Goal: Task Accomplishment & Management: Complete application form

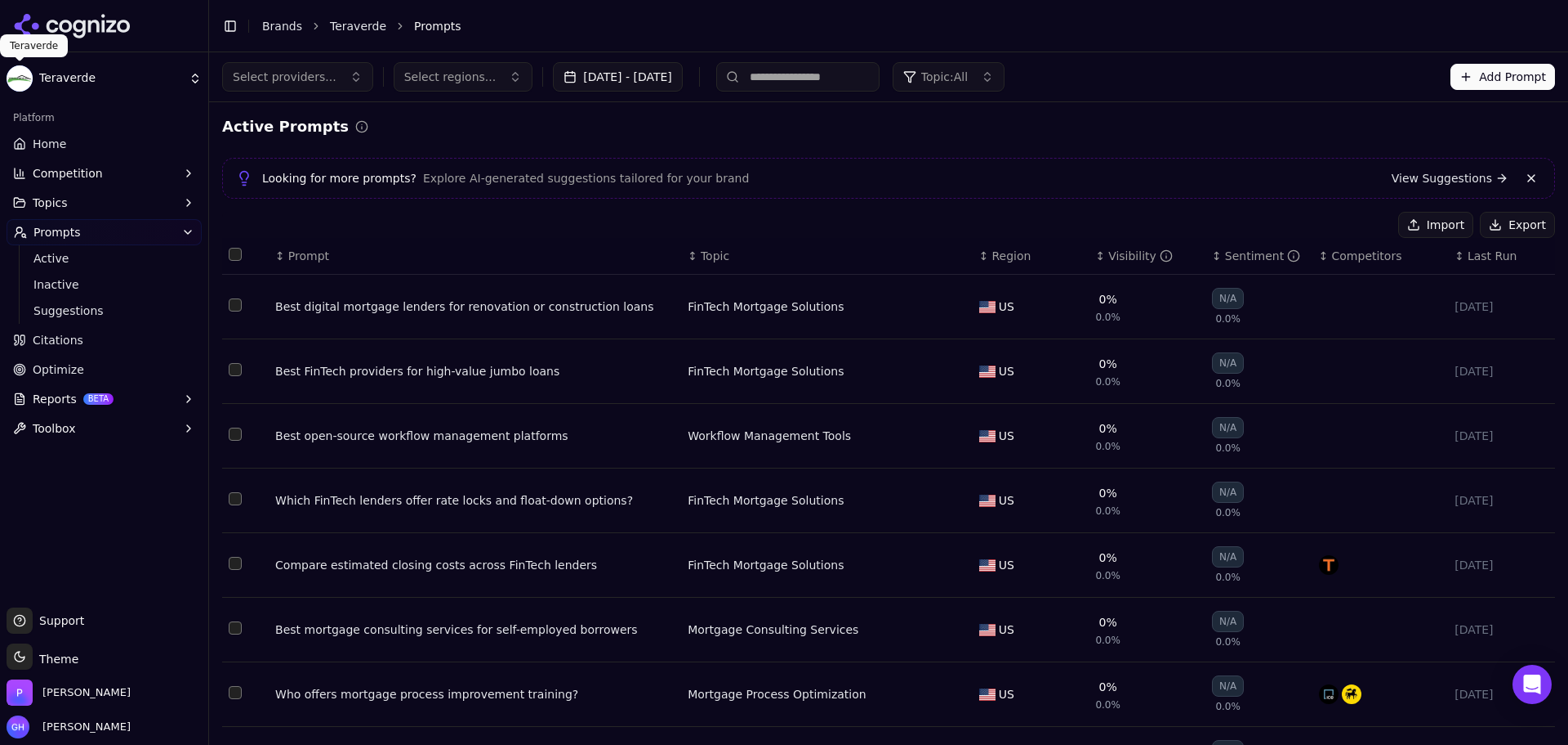
click at [86, 37] on icon at bounding box center [73, 27] width 119 height 25
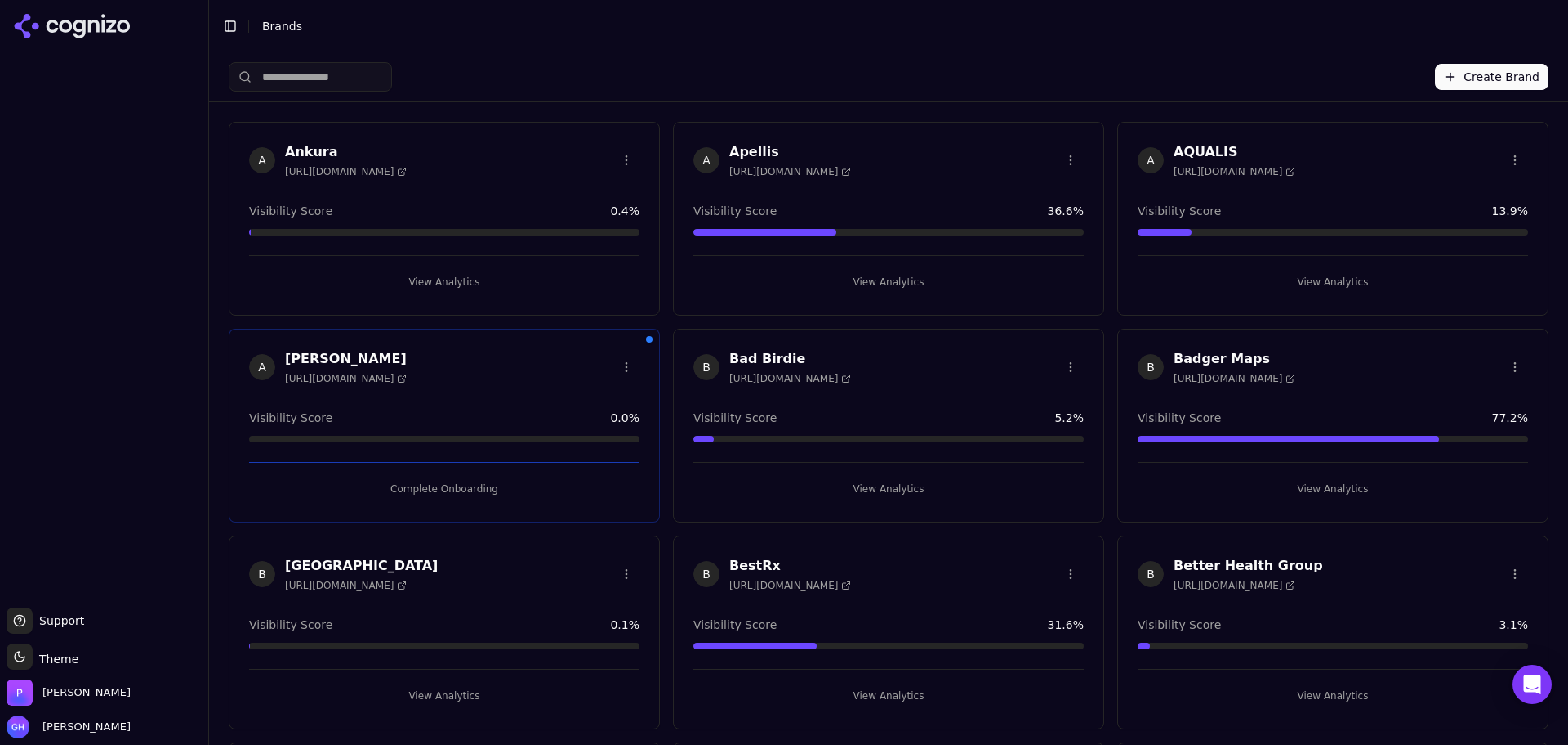
click at [87, 35] on html "Support Support Toggle theme Theme [PERSON_NAME] [PERSON_NAME] Toggle Sidebar B…" at bounding box center [784, 372] width 1568 height 745
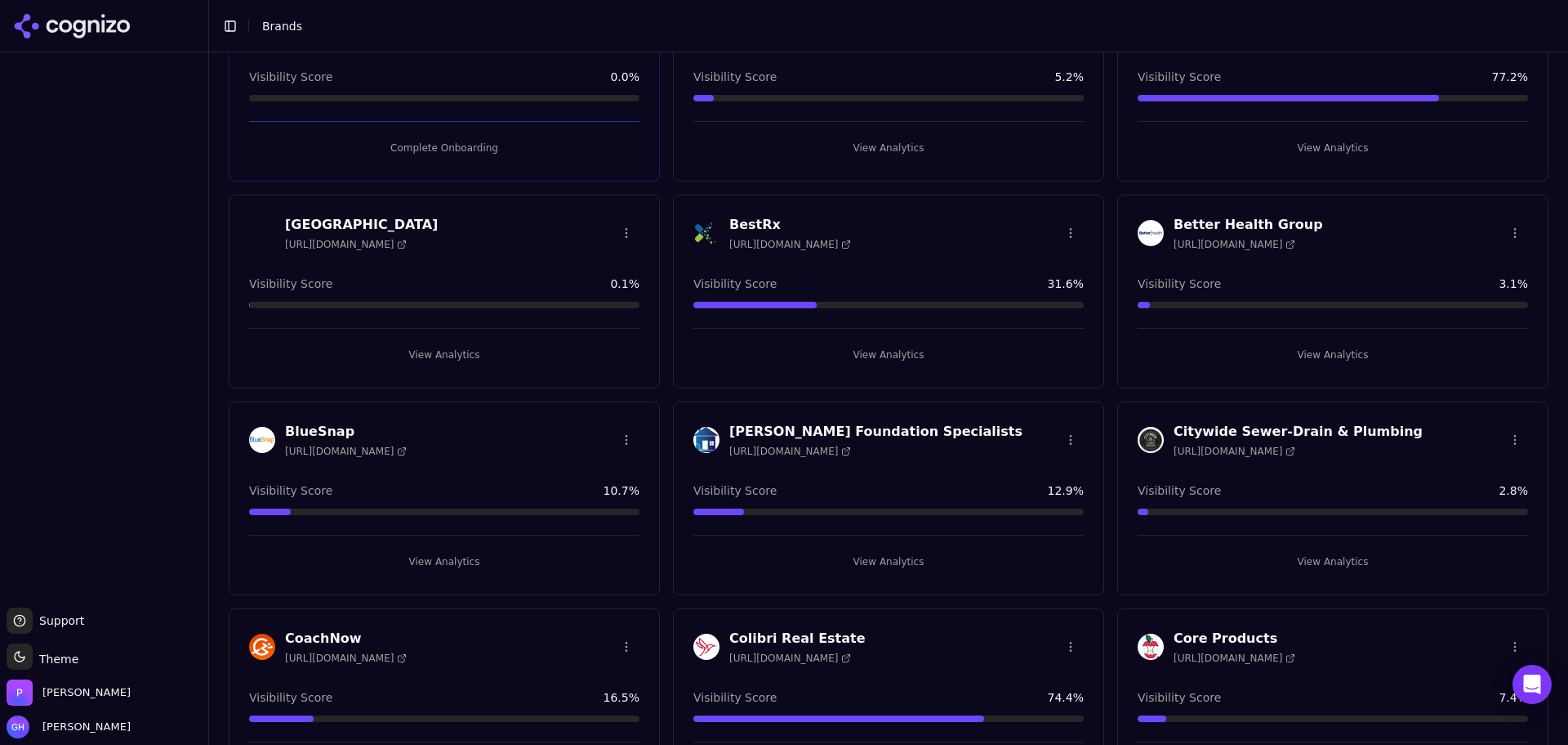
scroll to position [327, 0]
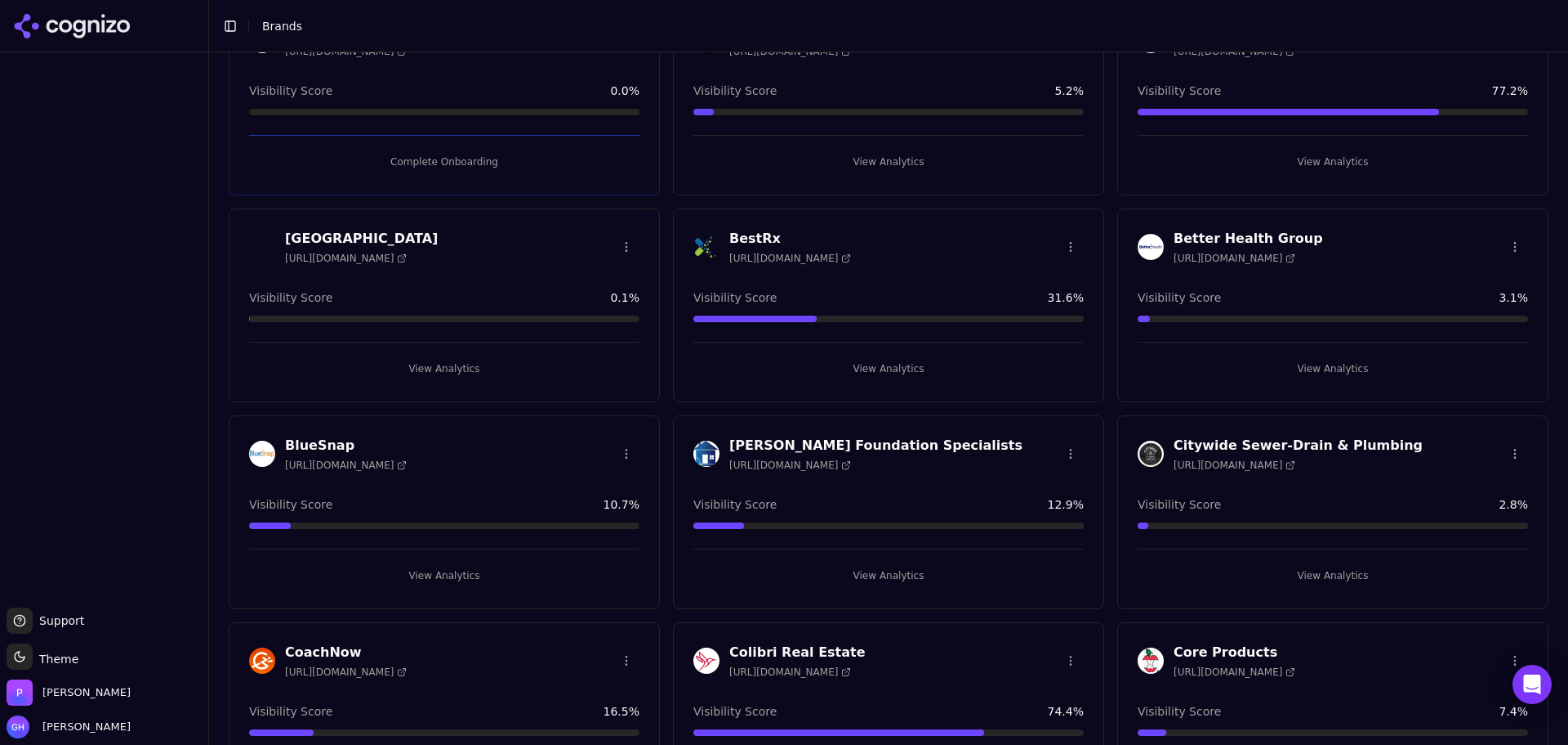
click at [438, 173] on div "[PERSON_NAME] [URL][DOMAIN_NAME] Visibility Score 0.0 % Complete Onboarding" at bounding box center [444, 98] width 431 height 194
click at [435, 159] on button "Complete Onboarding" at bounding box center [444, 162] width 390 height 27
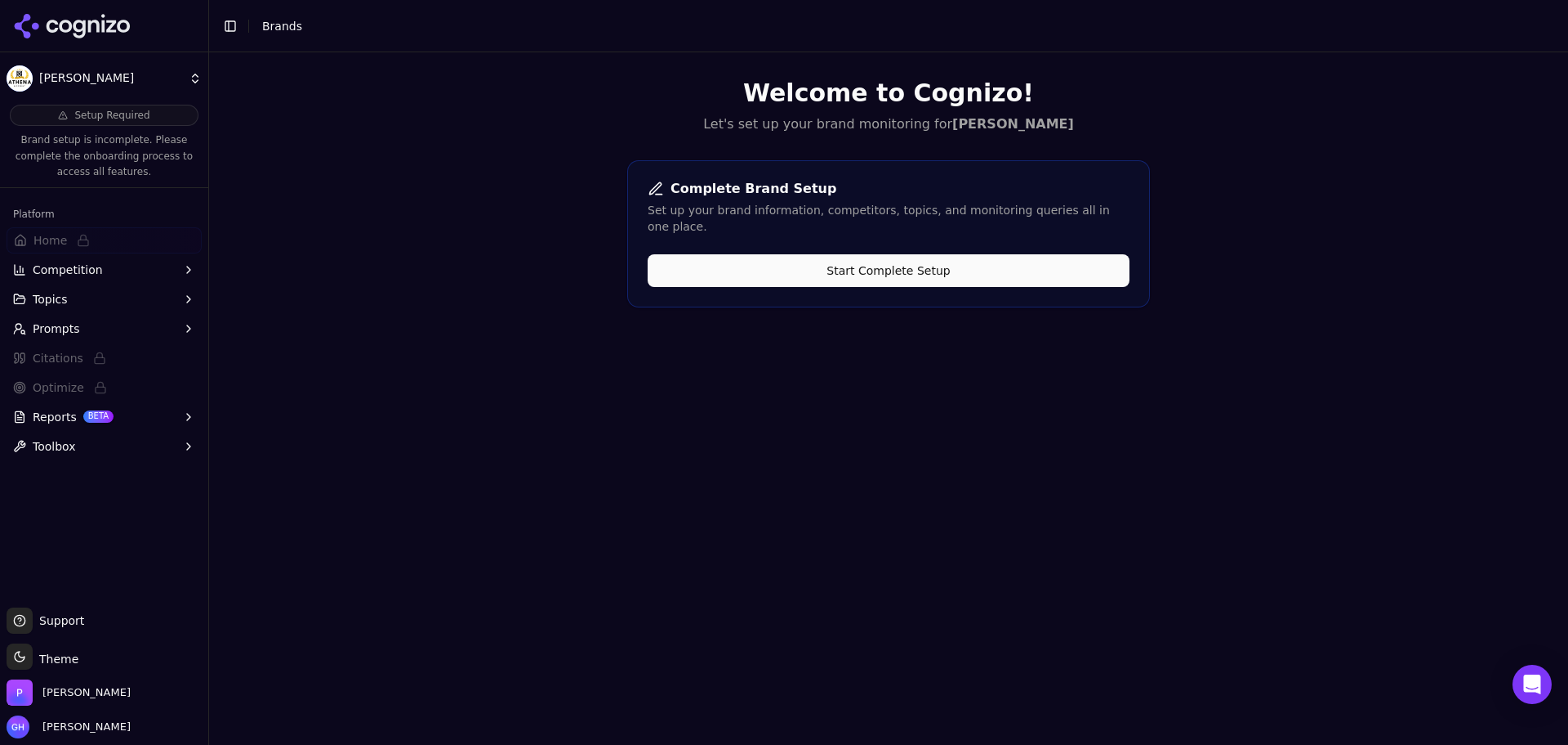
click at [892, 261] on button "Start Complete Setup" at bounding box center [889, 270] width 482 height 33
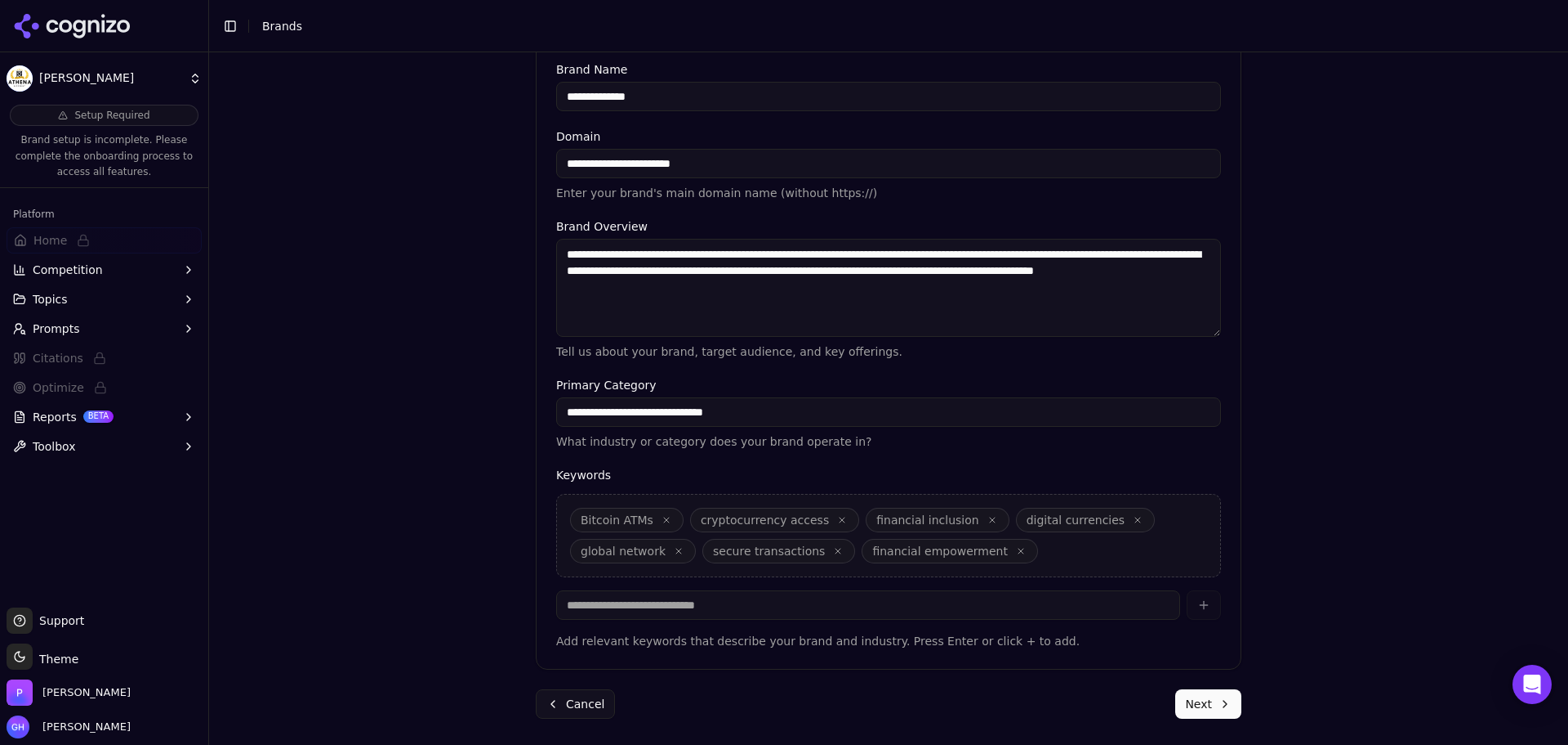
click at [1206, 712] on button "Next" at bounding box center [1209, 703] width 66 height 29
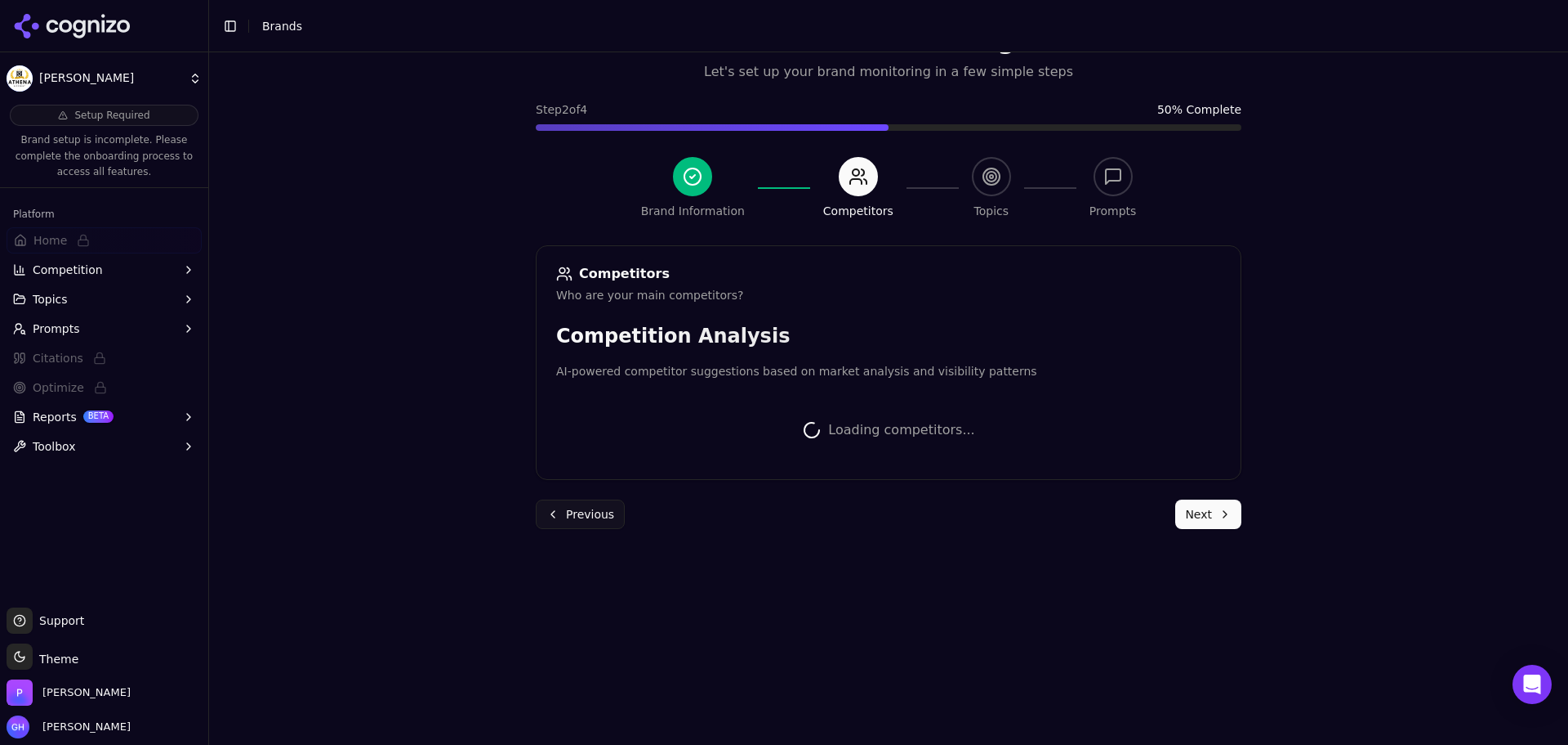
scroll to position [308, 0]
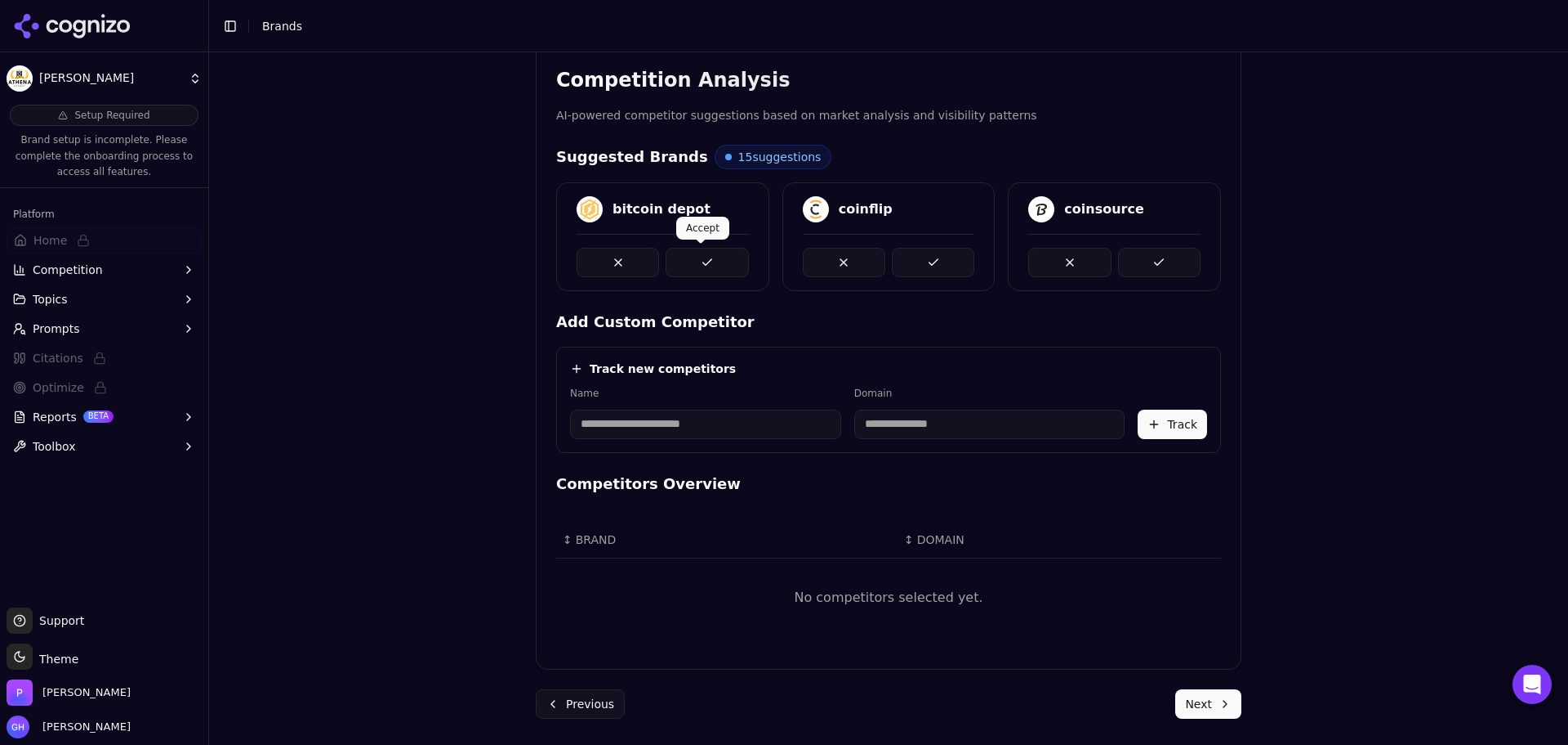
click at [691, 264] on button at bounding box center [707, 262] width 82 height 29
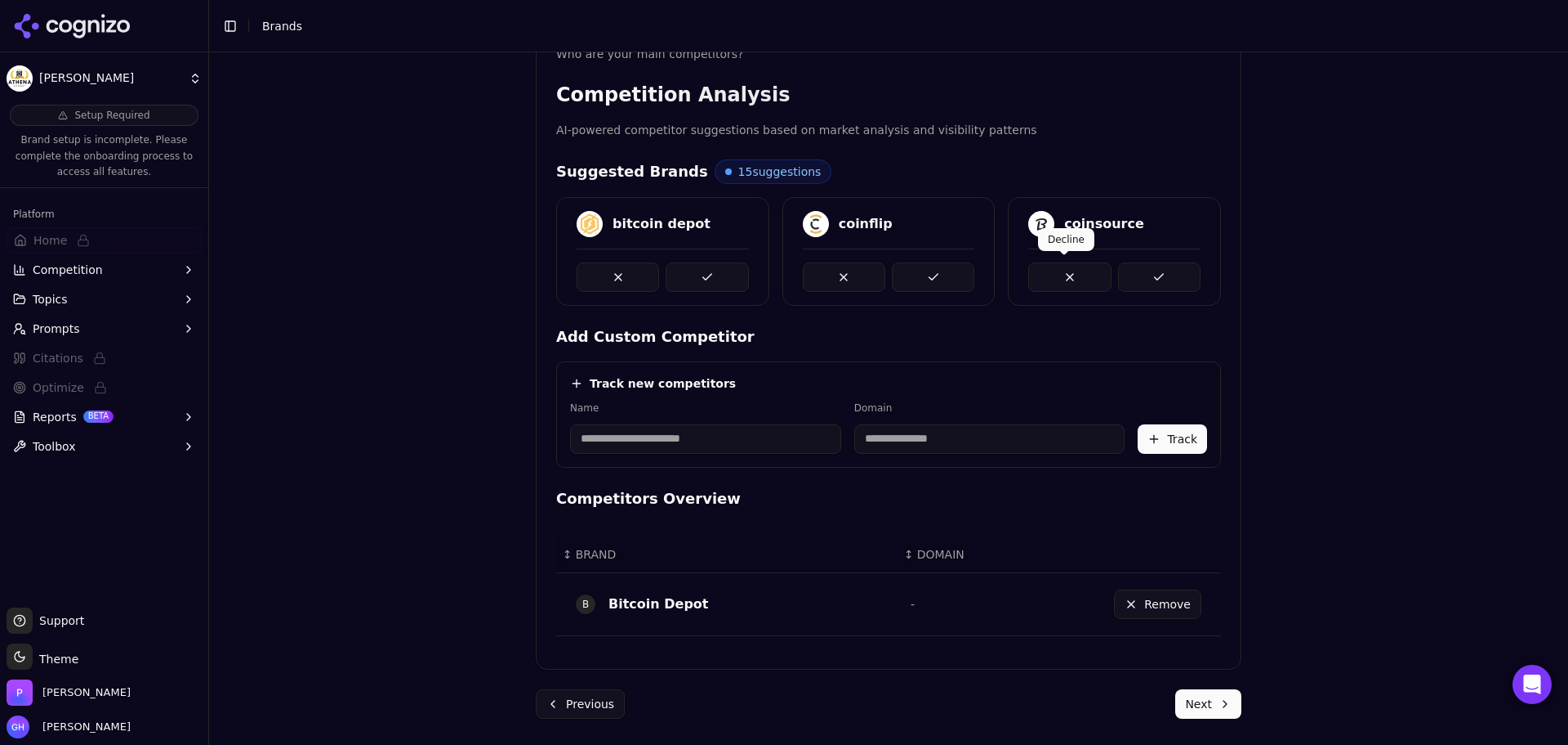
scroll to position [293, 0]
click at [723, 262] on button at bounding box center [707, 276] width 82 height 29
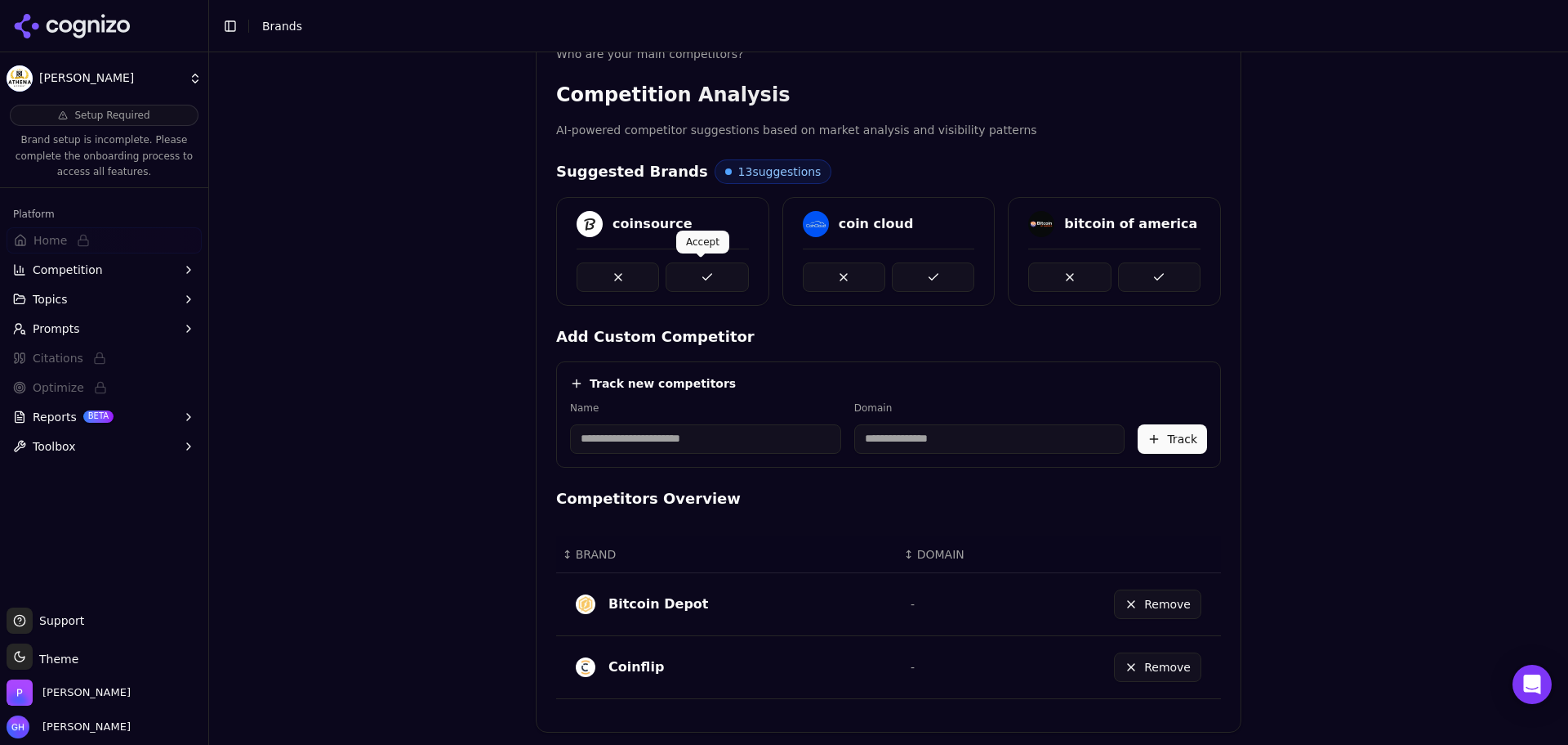
click at [724, 279] on button at bounding box center [707, 276] width 82 height 29
drag, startPoint x: 907, startPoint y: 268, endPoint x: 1117, endPoint y: 268, distance: 210.0
click at [908, 268] on button at bounding box center [933, 276] width 82 height 29
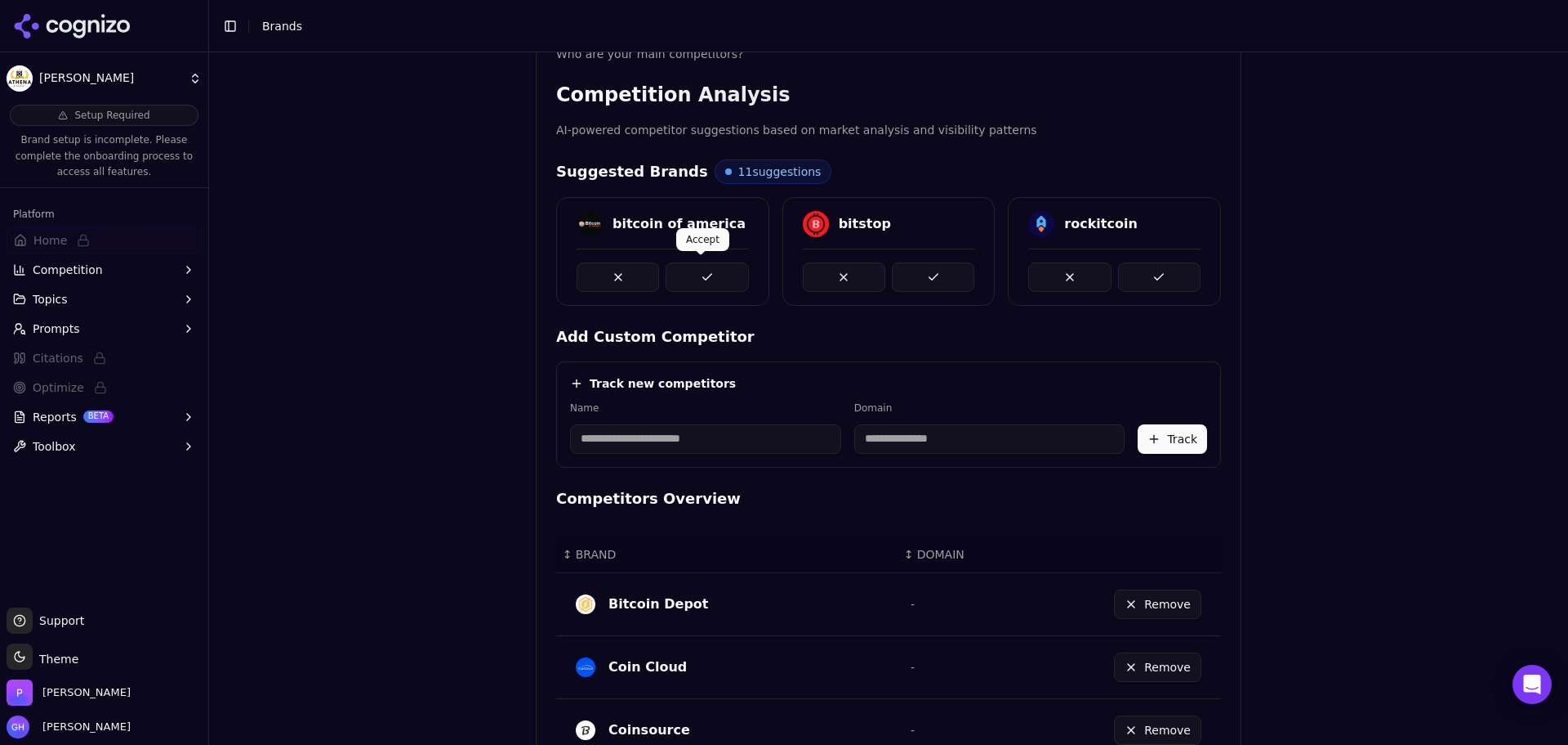
click at [708, 277] on button at bounding box center [707, 276] width 82 height 29
click at [704, 288] on button at bounding box center [707, 276] width 82 height 29
click at [924, 280] on button at bounding box center [933, 276] width 82 height 29
click at [1162, 279] on button at bounding box center [1159, 276] width 82 height 29
click at [703, 267] on button at bounding box center [707, 276] width 82 height 29
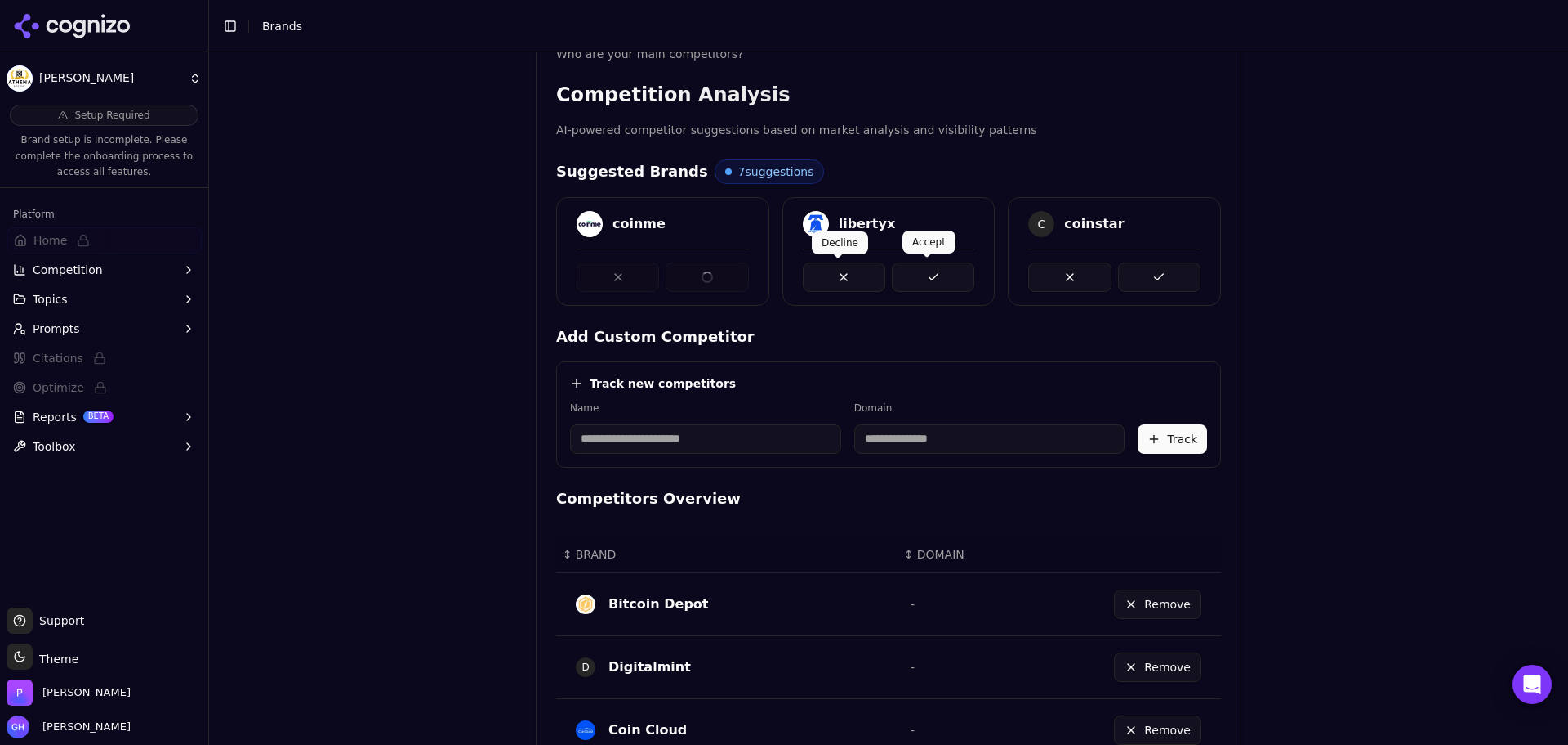
click at [910, 270] on button at bounding box center [933, 276] width 82 height 29
click at [711, 273] on button at bounding box center [707, 276] width 82 height 29
click at [927, 270] on button at bounding box center [933, 276] width 82 height 29
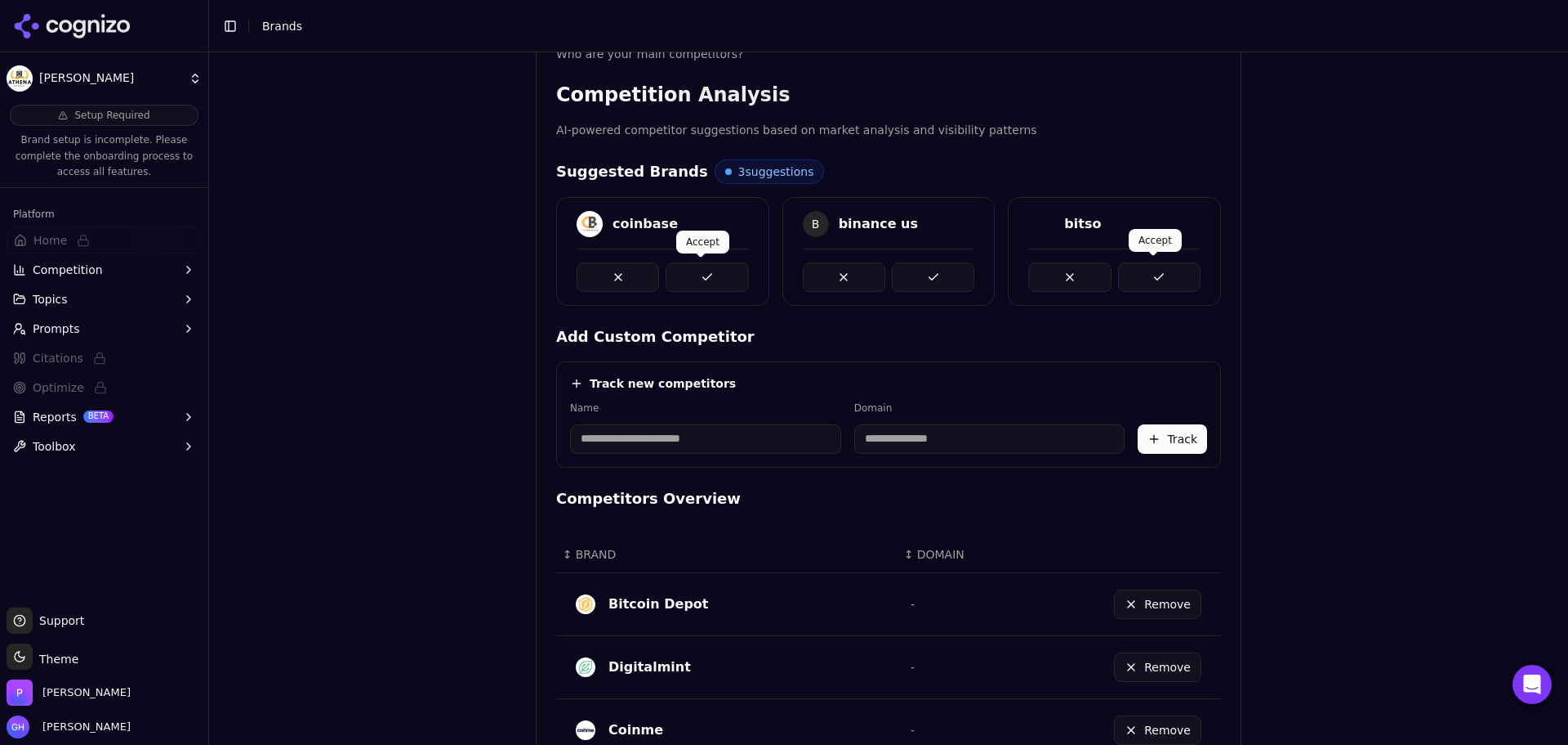
click at [1136, 266] on button at bounding box center [1159, 276] width 82 height 29
click at [713, 270] on button at bounding box center [707, 276] width 82 height 29
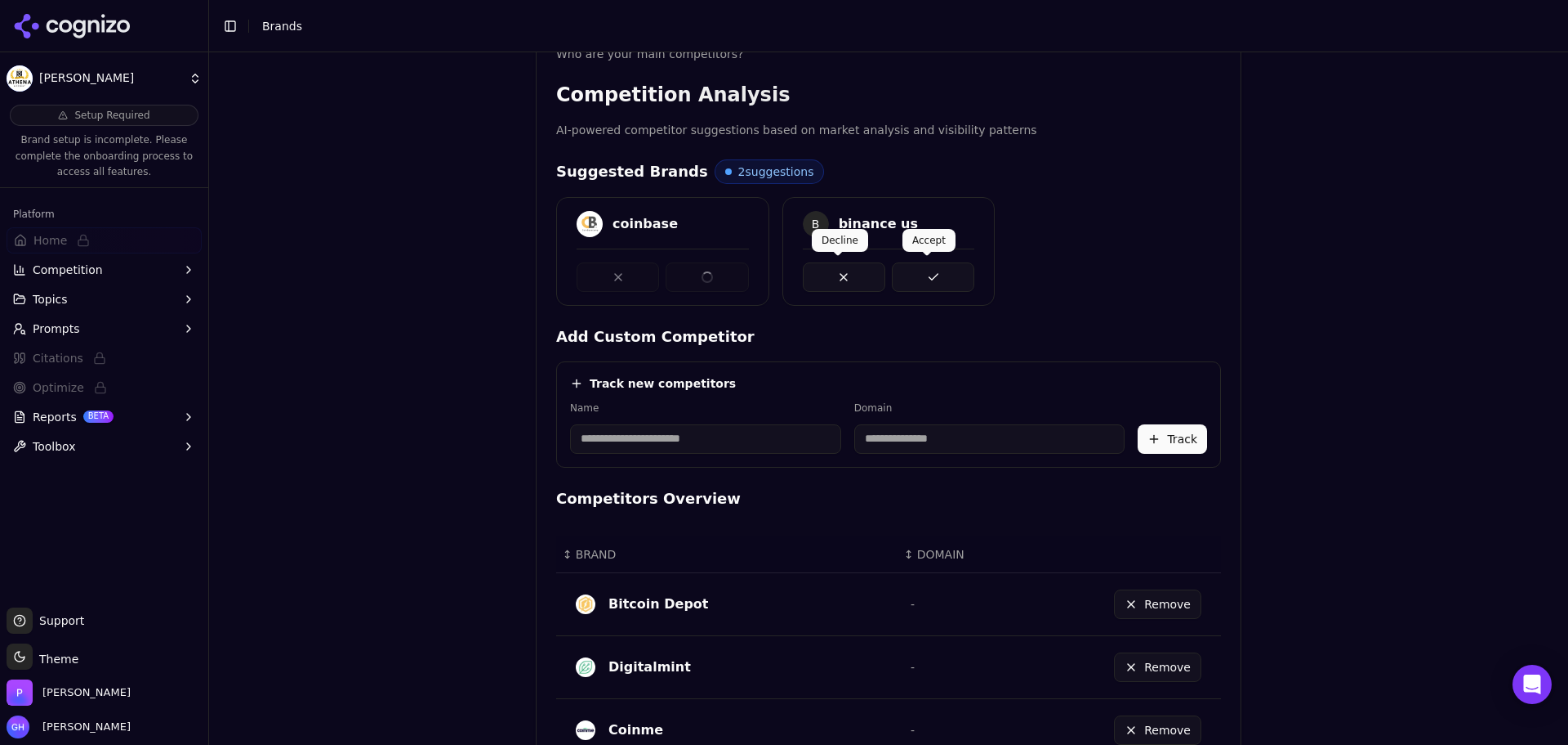
click at [945, 277] on button at bounding box center [933, 276] width 82 height 29
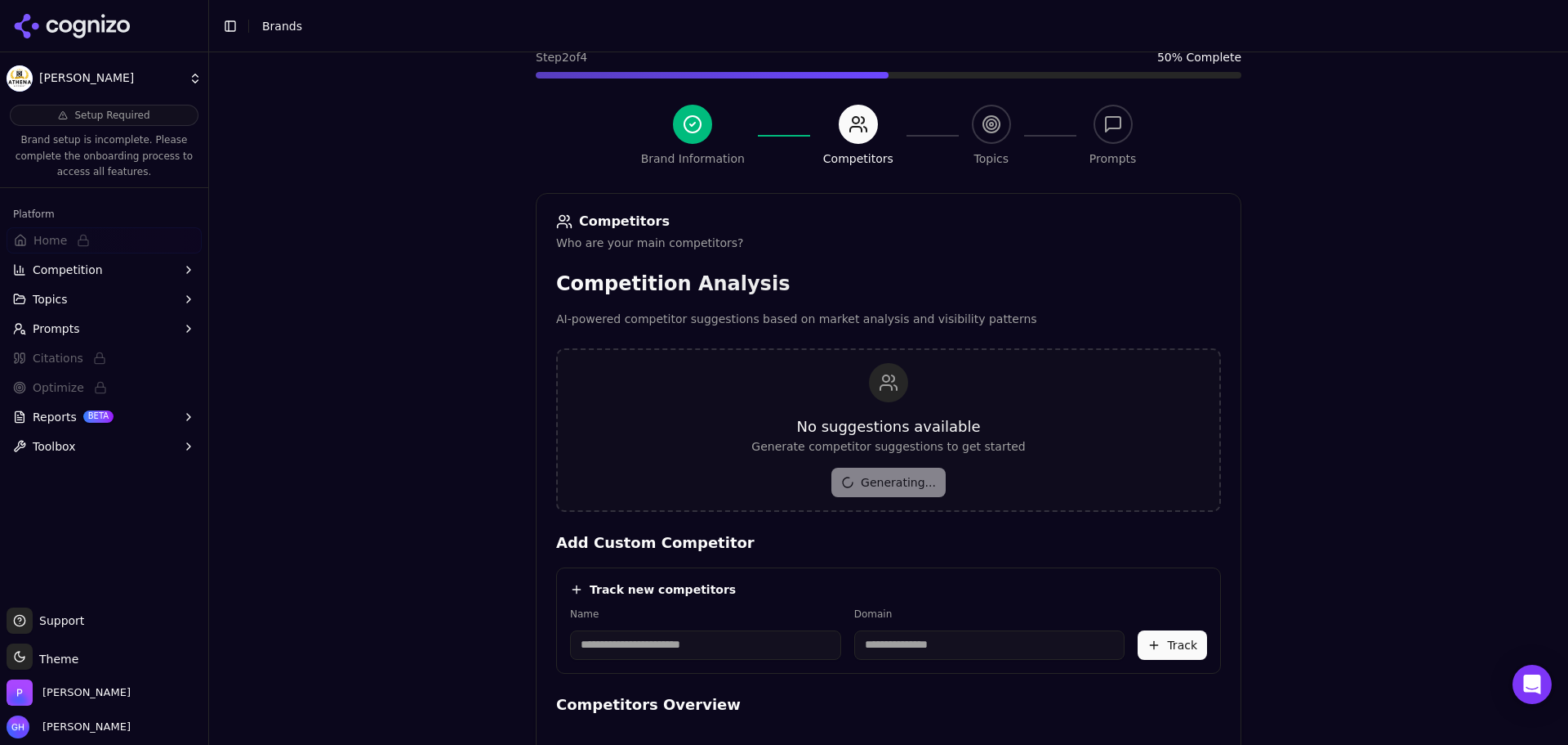
scroll to position [0, 0]
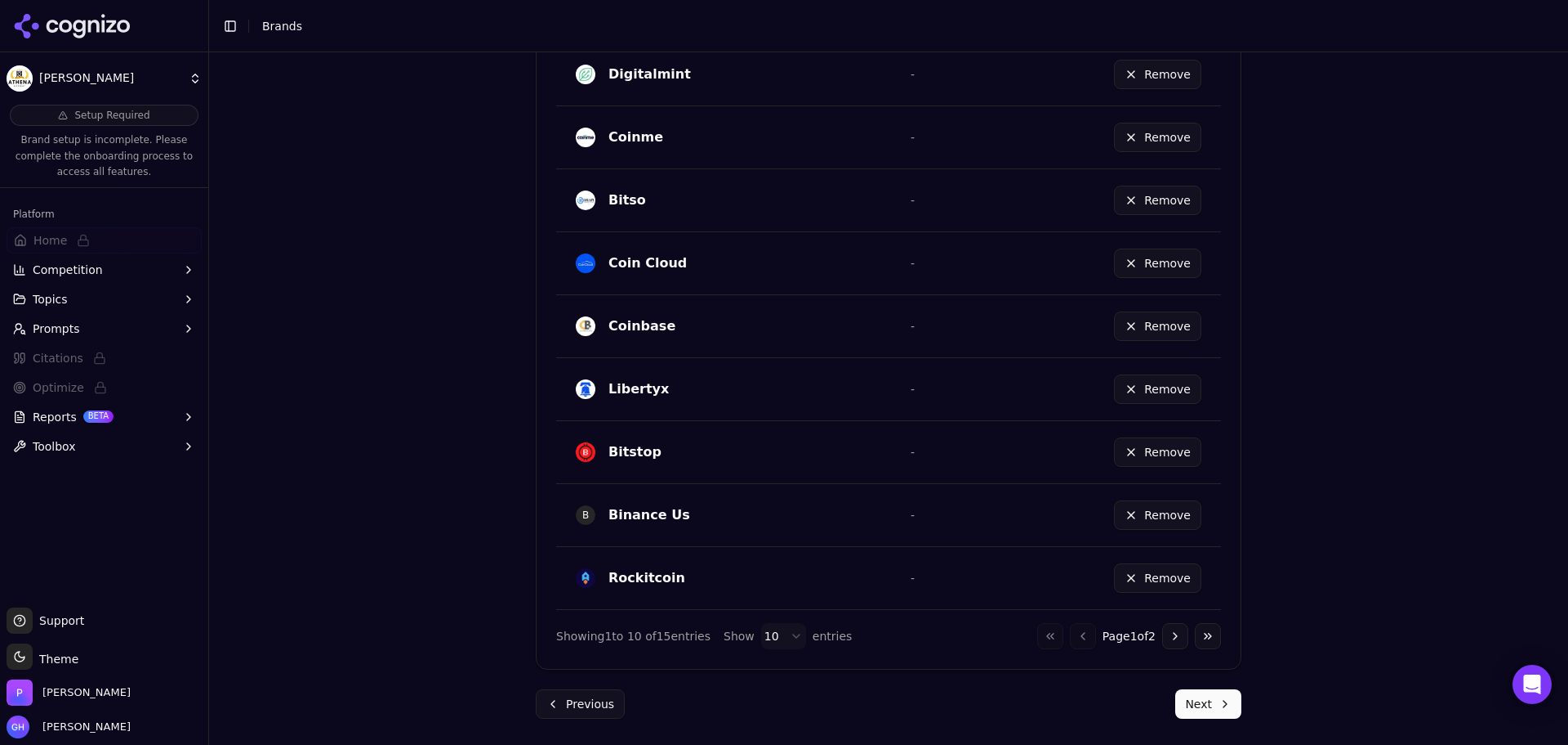
click at [1235, 698] on button "Next" at bounding box center [1209, 703] width 66 height 29
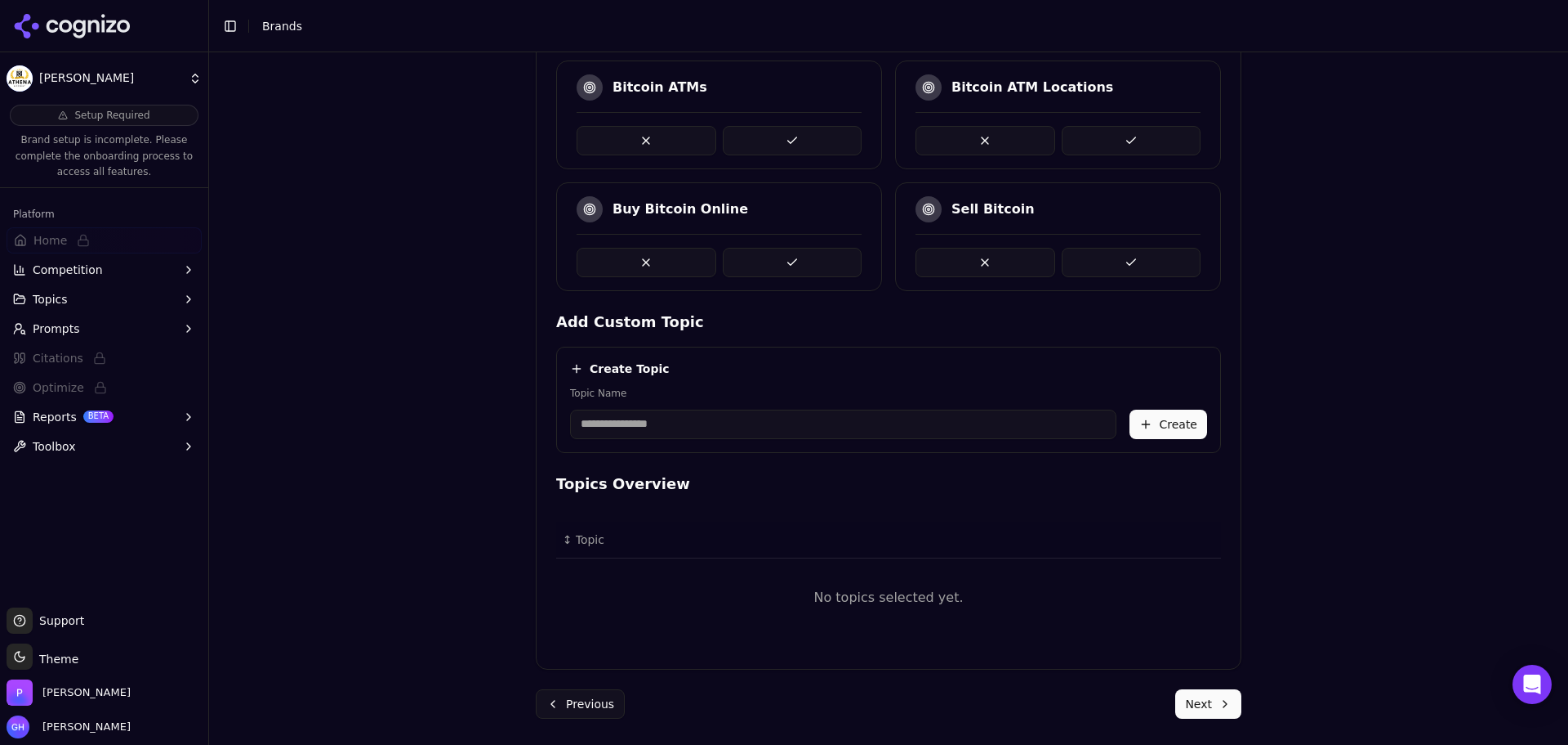
scroll to position [296, 0]
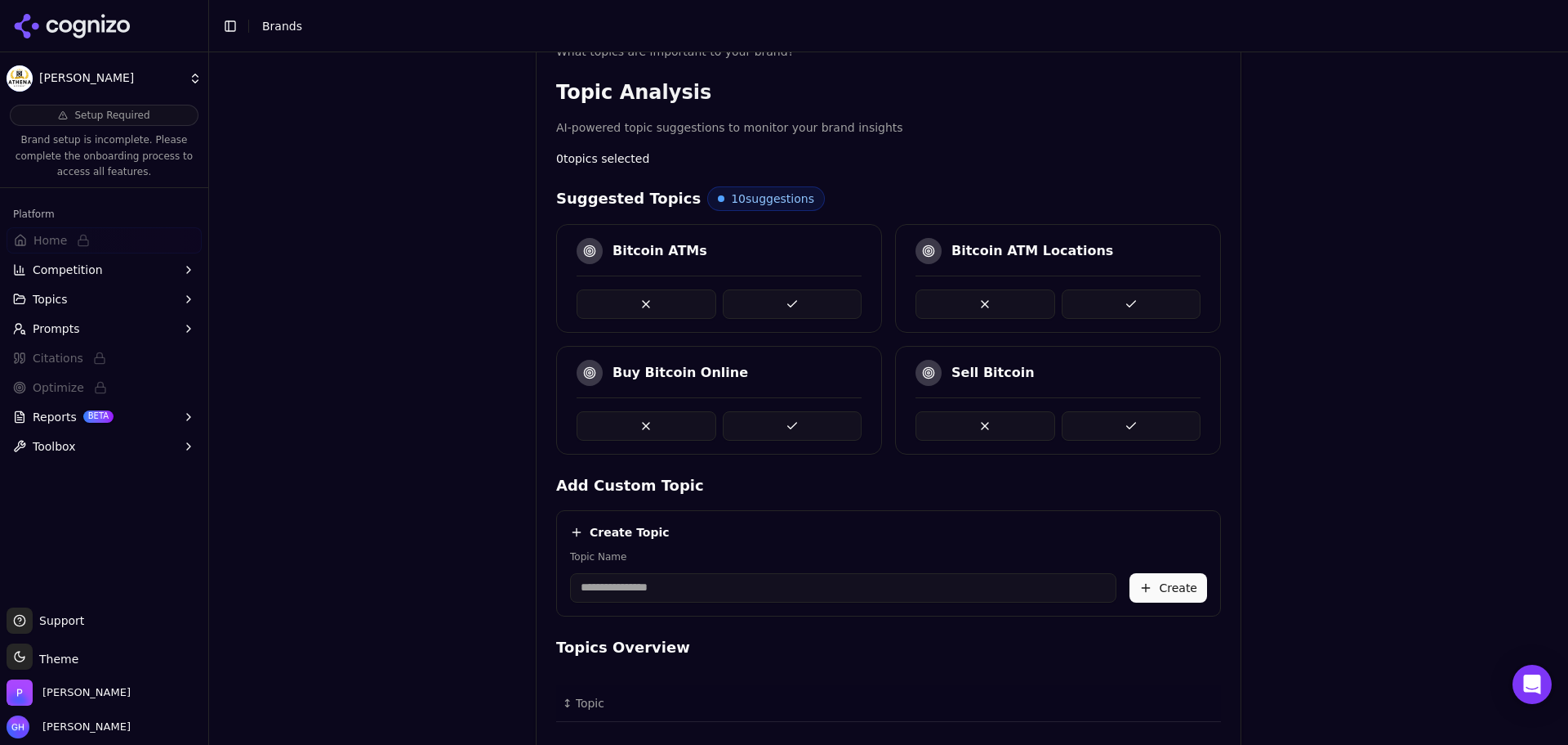
click at [812, 291] on button at bounding box center [793, 304] width 140 height 29
click at [1334, 481] on div "Brand Onboarding Let's set up your brand monitoring in a few simple steps Step …" at bounding box center [888, 128] width 1359 height 745
drag, startPoint x: 1337, startPoint y: 211, endPoint x: 1319, endPoint y: 210, distance: 18.0
click at [1338, 206] on div "Brand Onboarding Let's set up your brand monitoring in a few simple steps Step …" at bounding box center [888, 128] width 1359 height 745
click at [282, 404] on div "Brand Onboarding Let's set up your brand monitoring in a few simple steps Step …" at bounding box center [888, 128] width 1359 height 745
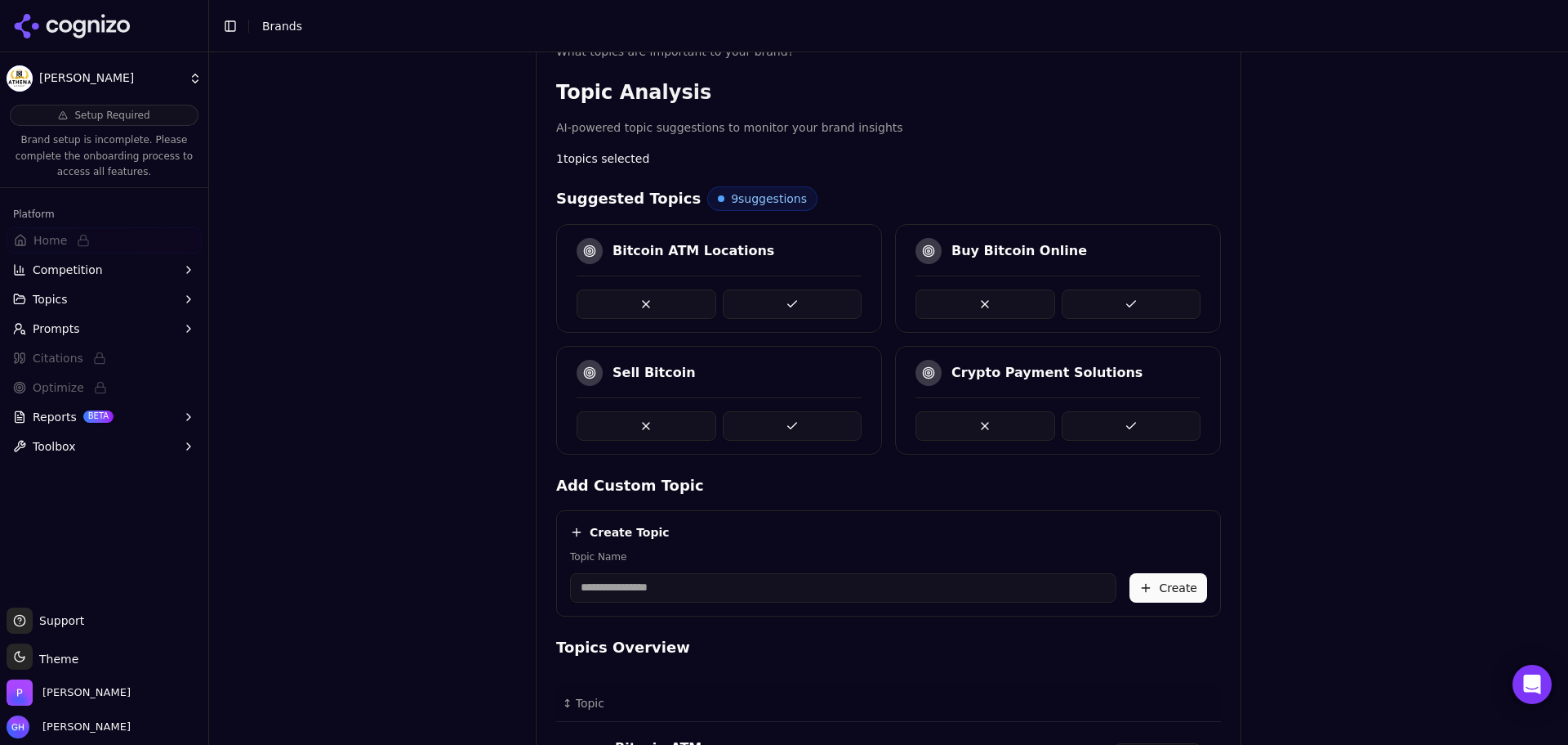
click at [1344, 314] on div "Brand Onboarding Let's set up your brand monitoring in a few simple steps Step …" at bounding box center [888, 128] width 1359 height 745
click at [1162, 320] on div "Buy Bitcoin Online" at bounding box center [1058, 278] width 326 height 109
click at [1155, 303] on button at bounding box center [1132, 304] width 140 height 29
click at [1394, 241] on div "Brand Onboarding Let's set up your brand monitoring in a few simple steps Step …" at bounding box center [888, 128] width 1359 height 745
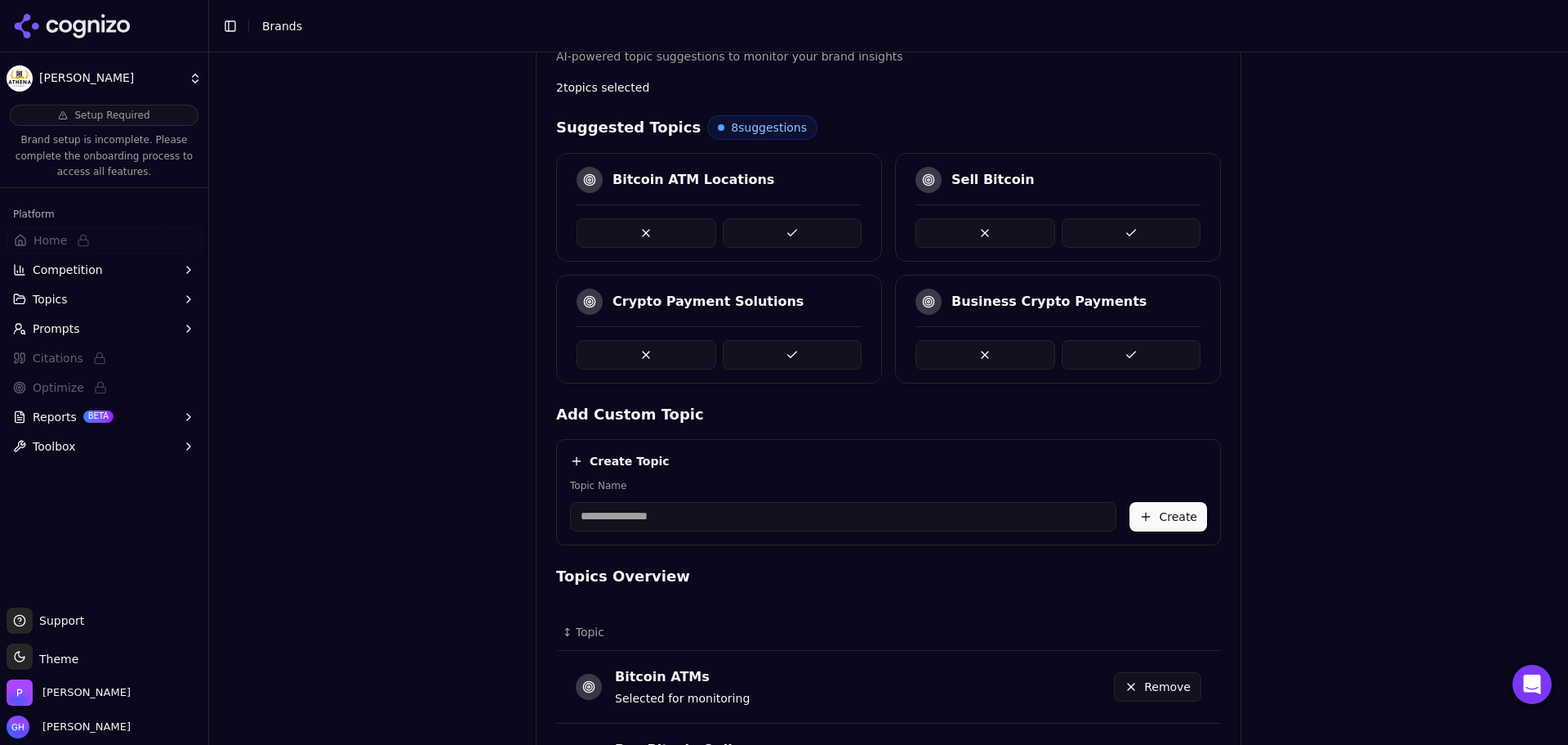
scroll to position [364, 0]
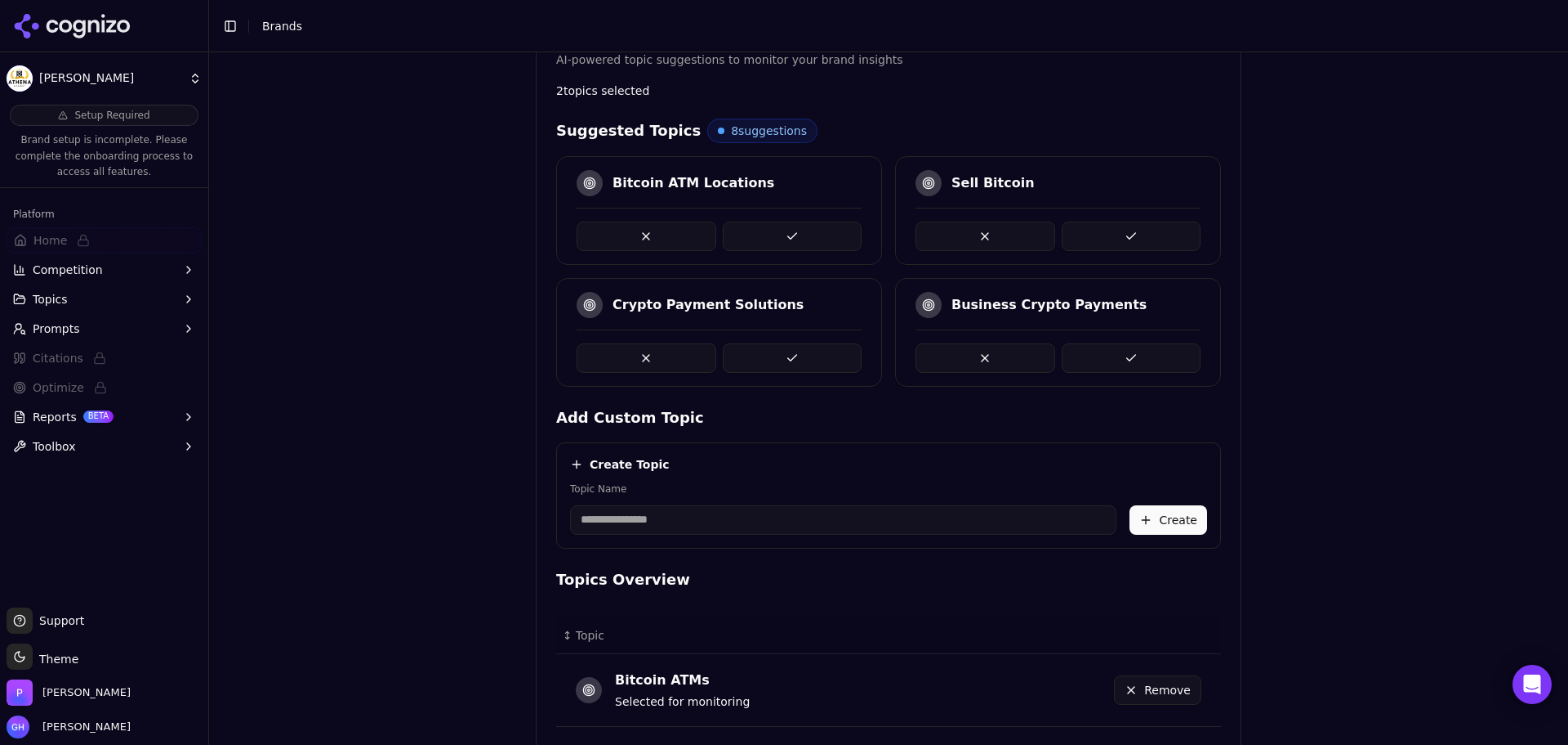
click at [416, 287] on div "Brand Onboarding Let's set up your brand monitoring in a few simple steps Step …" at bounding box center [888, 60] width 1359 height 745
click at [1394, 343] on div "Brand Onboarding Let's set up your brand monitoring in a few simple steps Step …" at bounding box center [888, 60] width 1359 height 745
drag, startPoint x: 993, startPoint y: 299, endPoint x: 1103, endPoint y: 300, distance: 110.0
click at [1103, 300] on div "Business Crypto Payments" at bounding box center [1058, 305] width 285 height 27
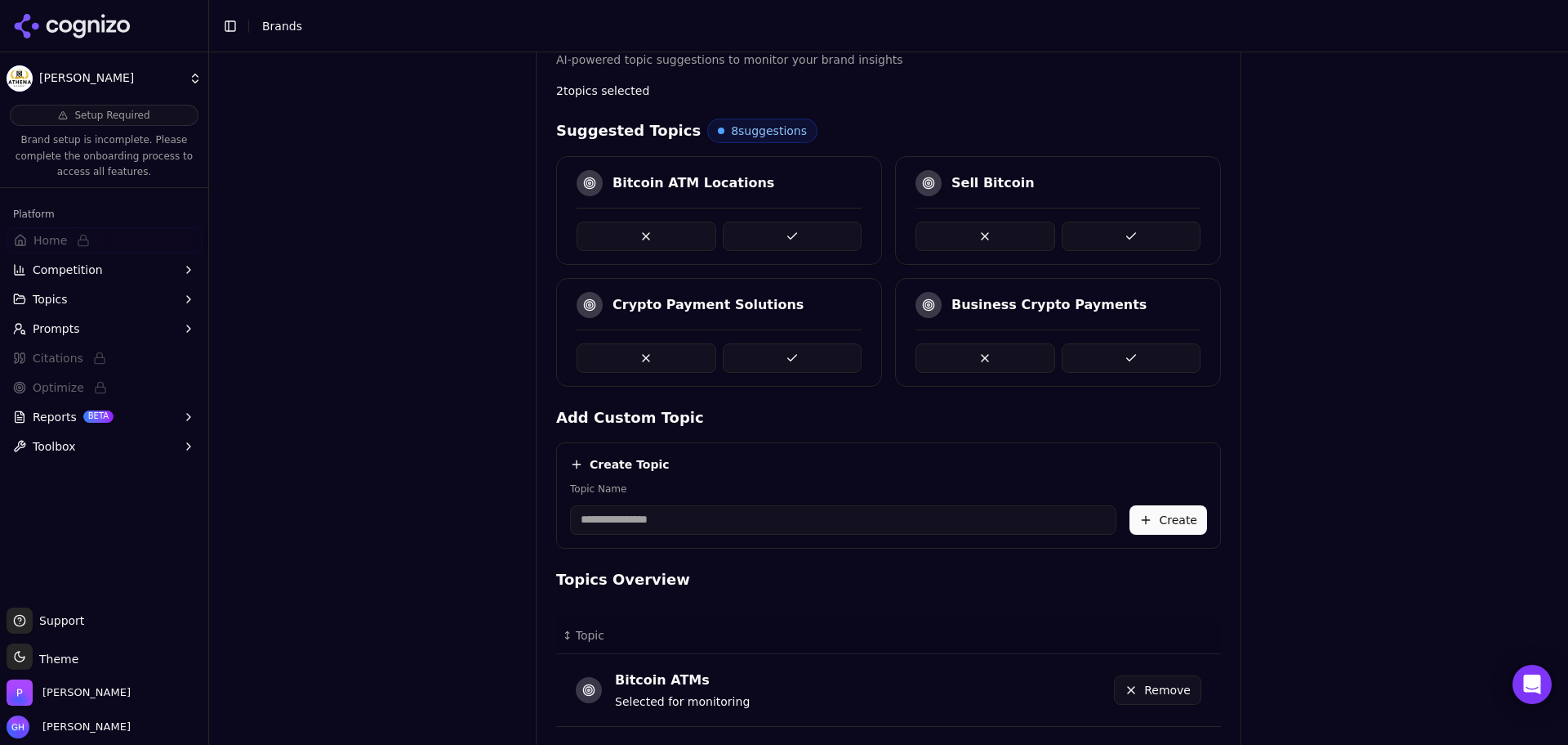
click at [1253, 314] on div "Brand Onboarding Let's set up your brand monitoring in a few simple steps Step …" at bounding box center [888, 60] width 1359 height 745
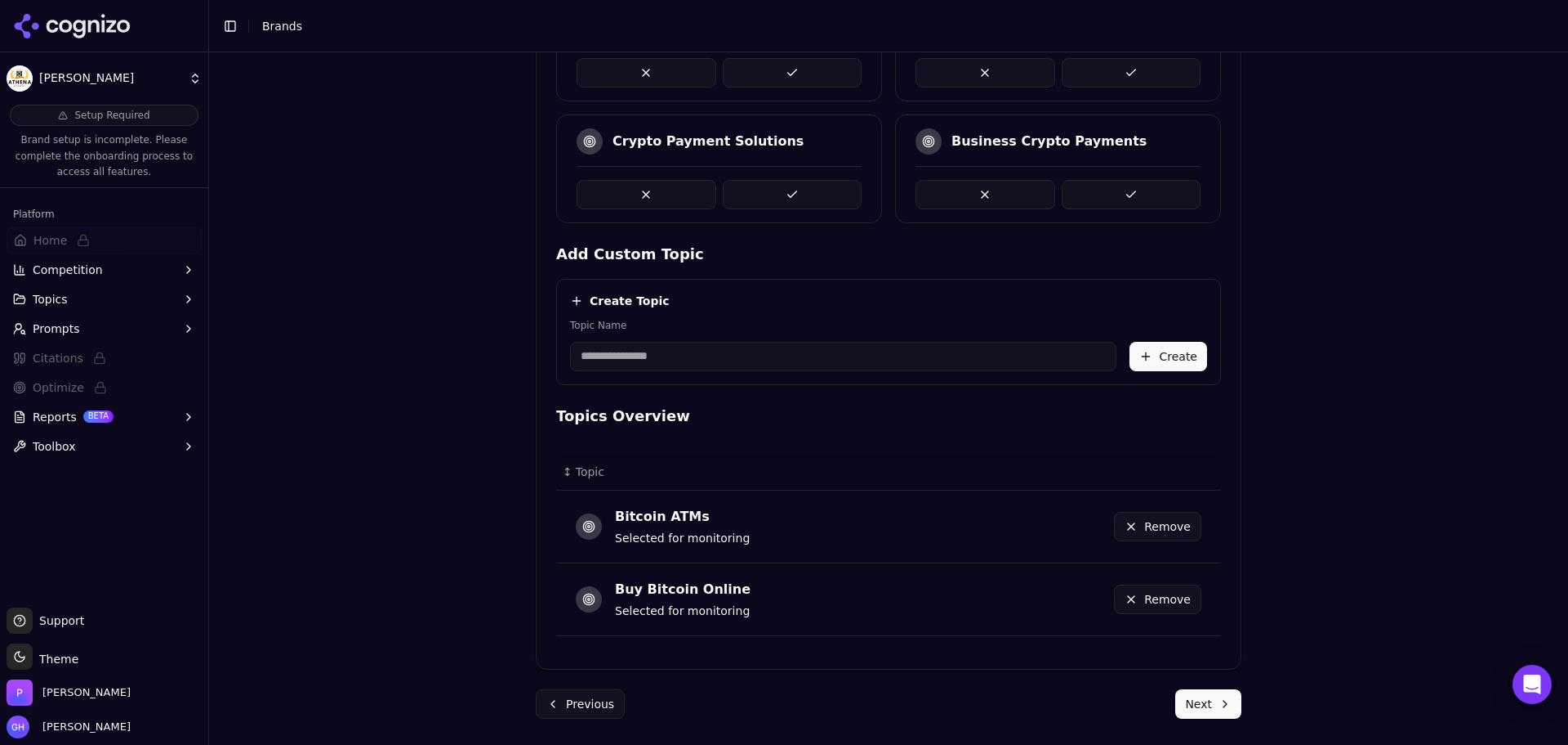
scroll to position [0, 0]
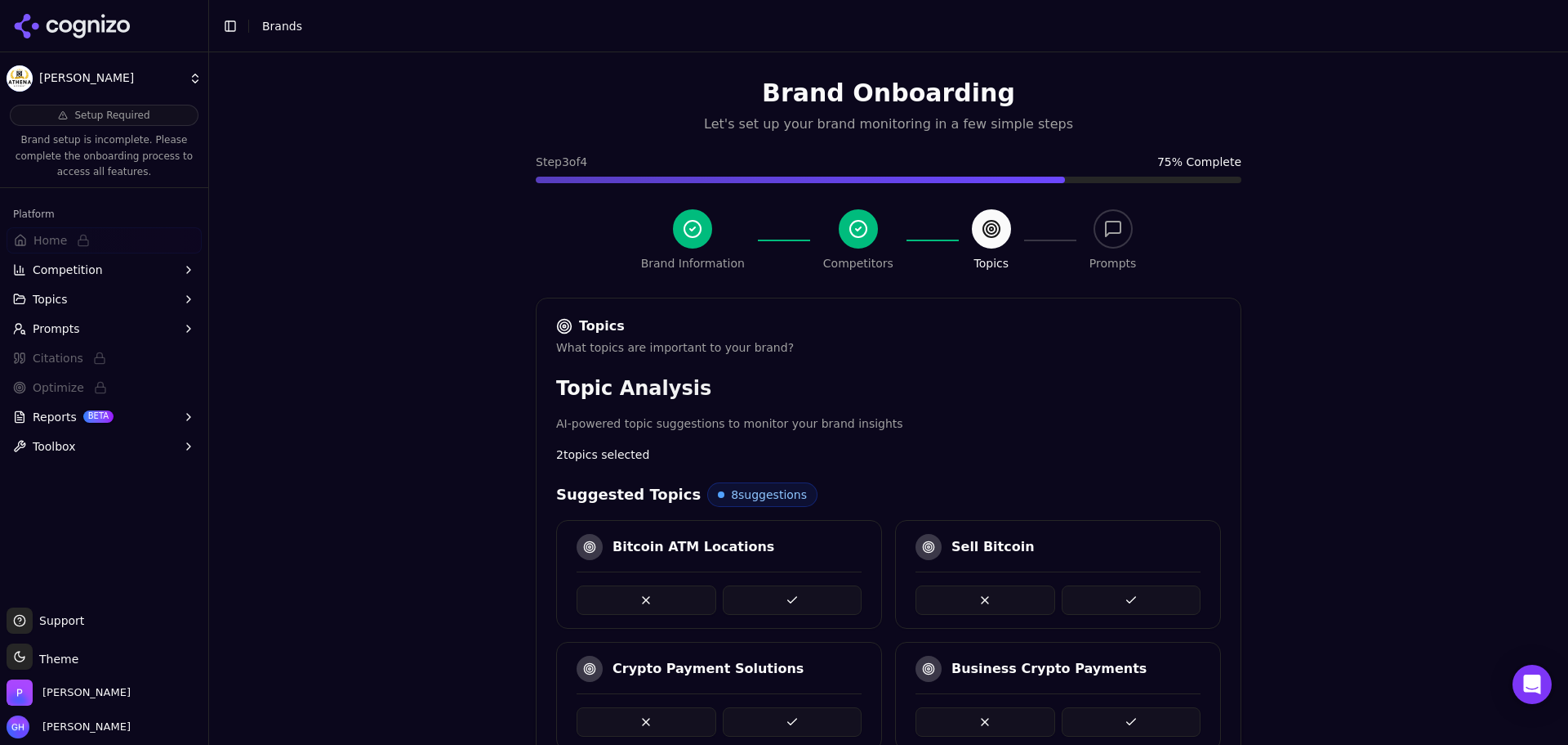
click at [803, 601] on button at bounding box center [793, 600] width 140 height 29
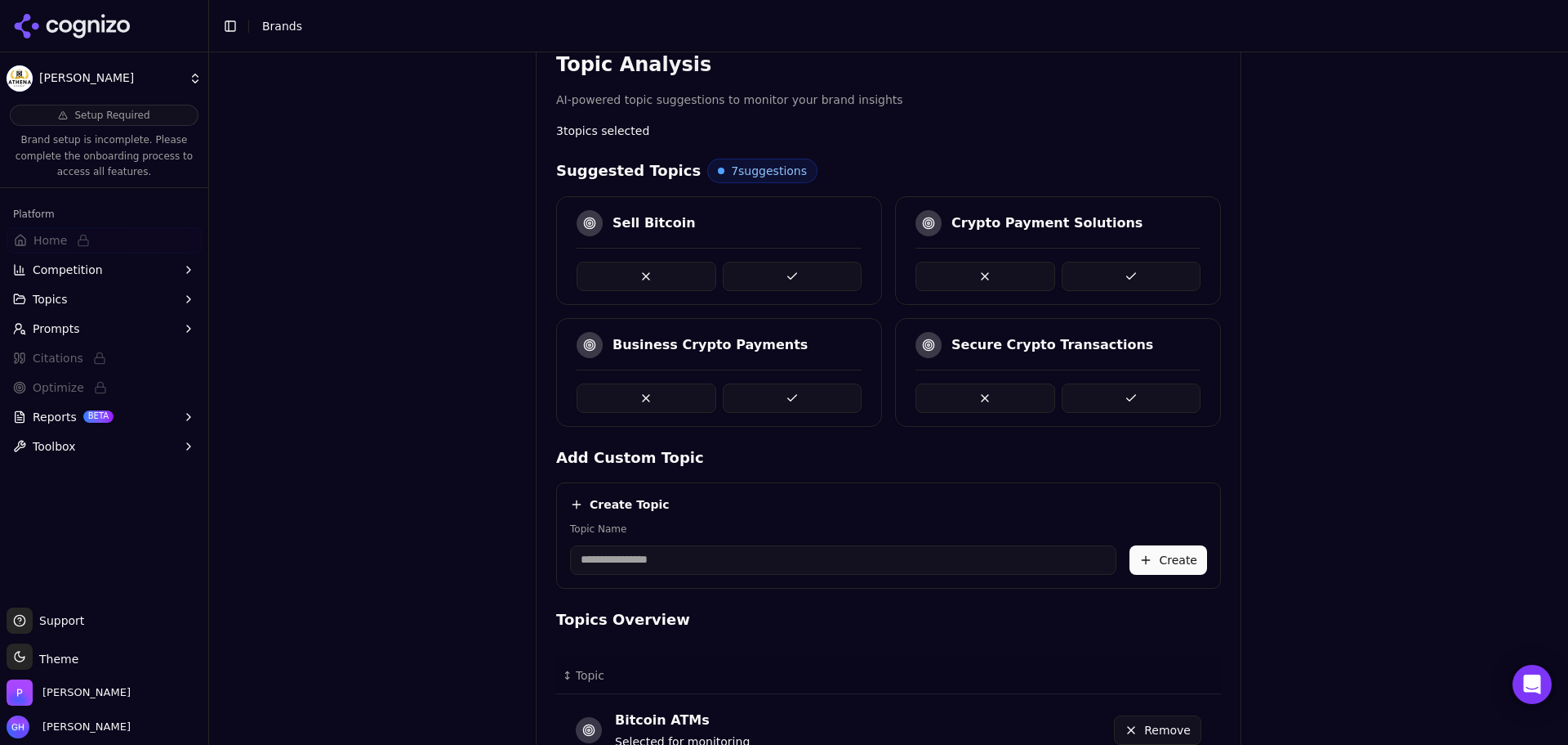
scroll to position [245, 0]
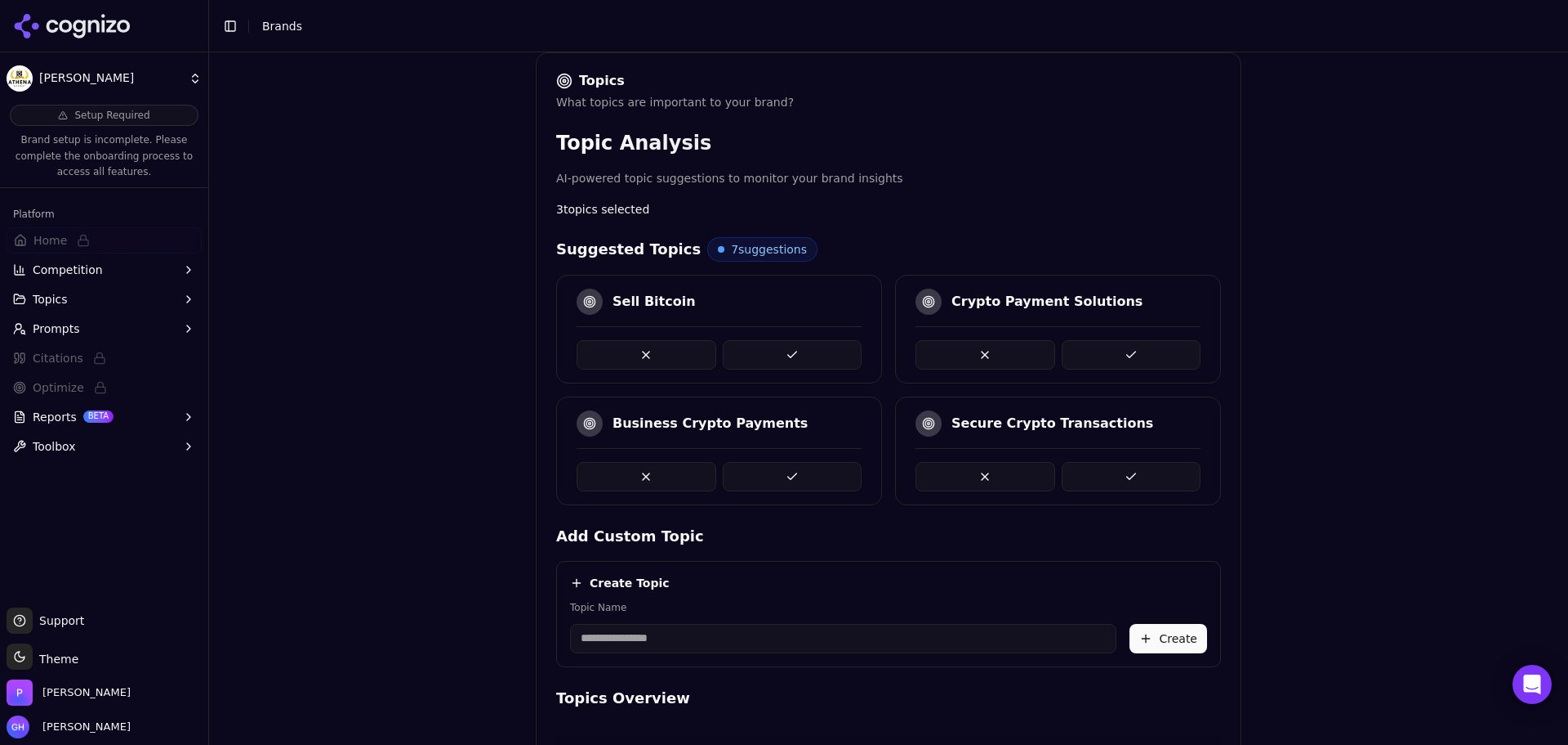
click at [1338, 569] on div "Brand Onboarding Let's set up your brand monitoring in a few simple steps Step …" at bounding box center [888, 398] width 1359 height 692
click at [792, 469] on button at bounding box center [793, 476] width 140 height 29
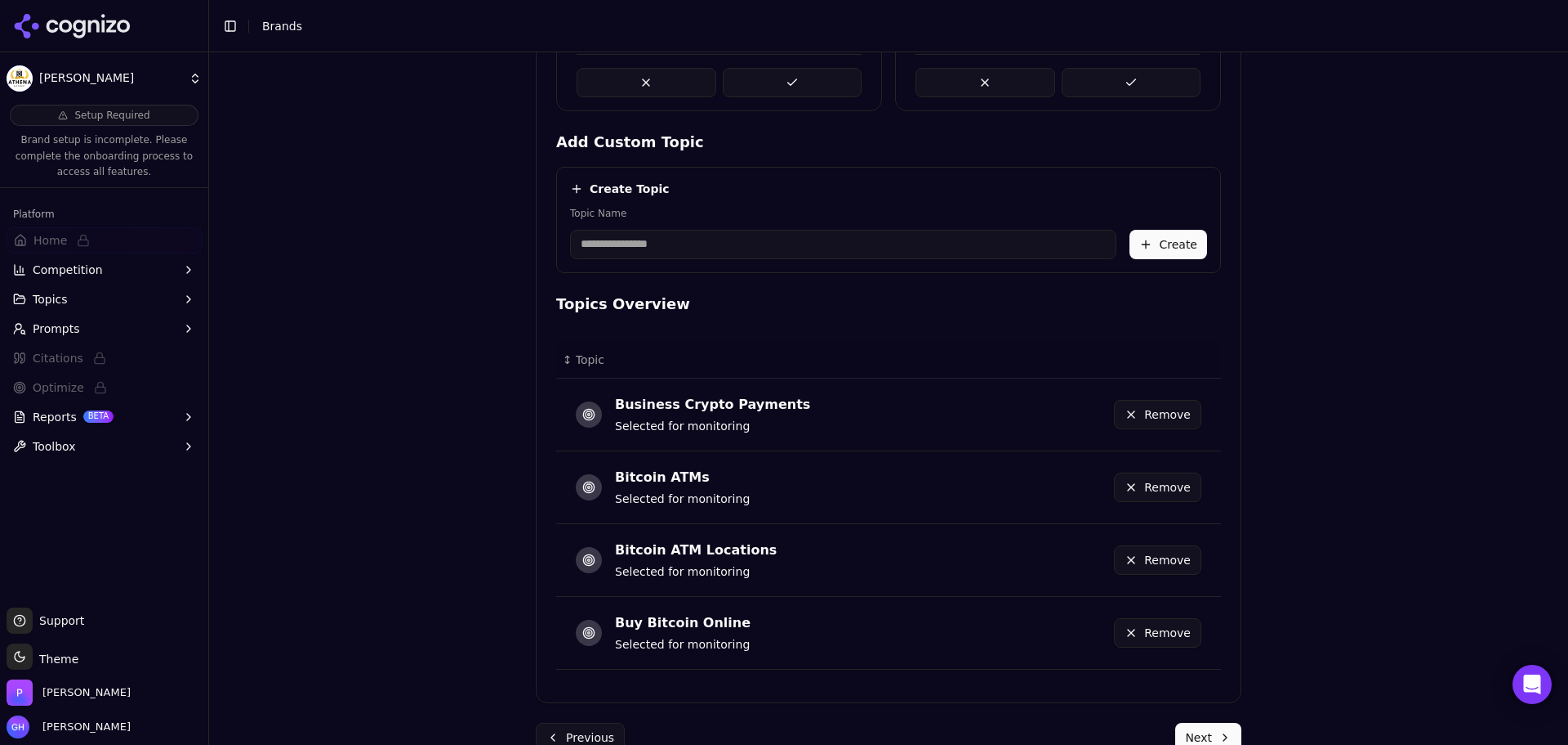
scroll to position [672, 0]
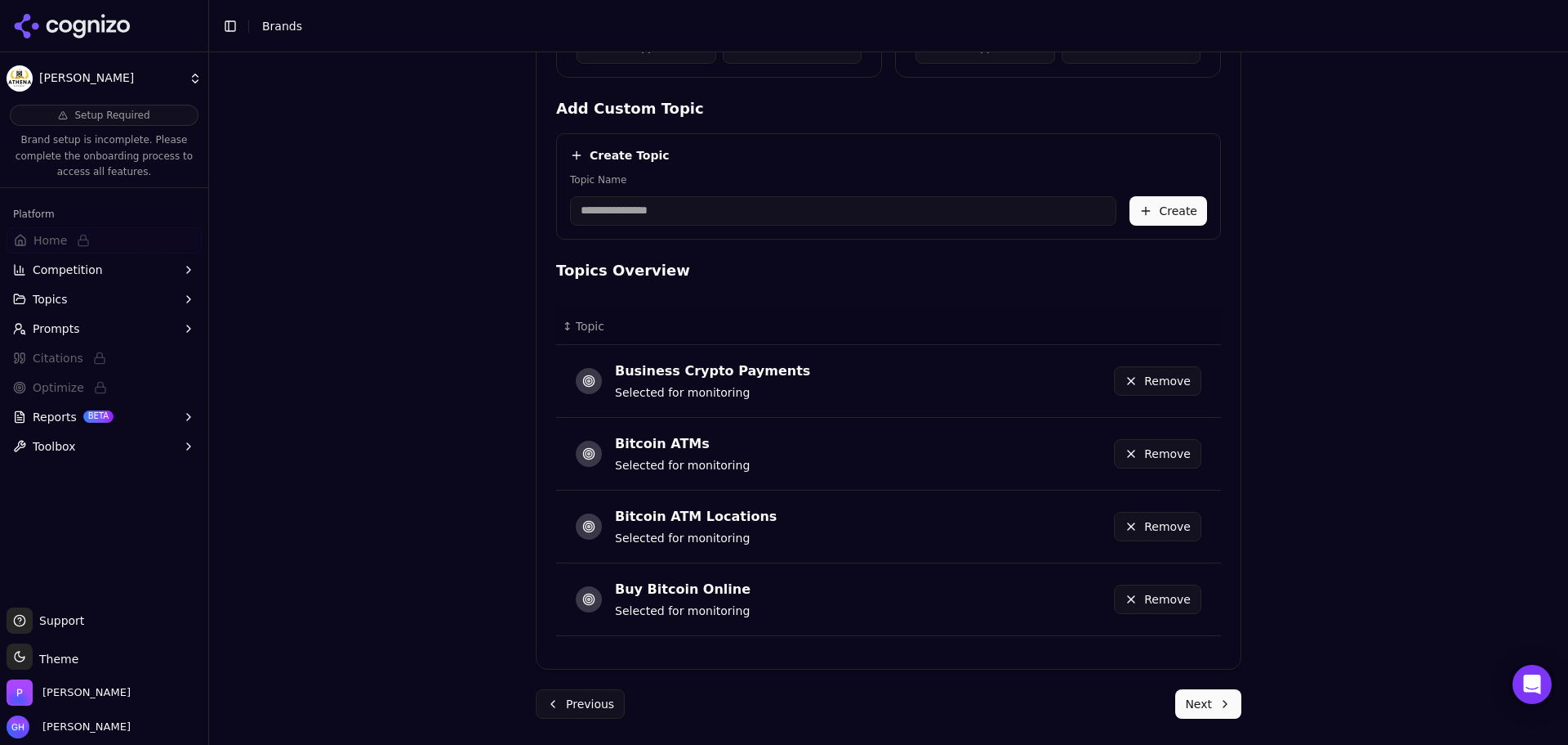
click at [1169, 703] on div "Previous Next" at bounding box center [888, 703] width 706 height 29
click at [1209, 695] on button "Next" at bounding box center [1209, 703] width 66 height 29
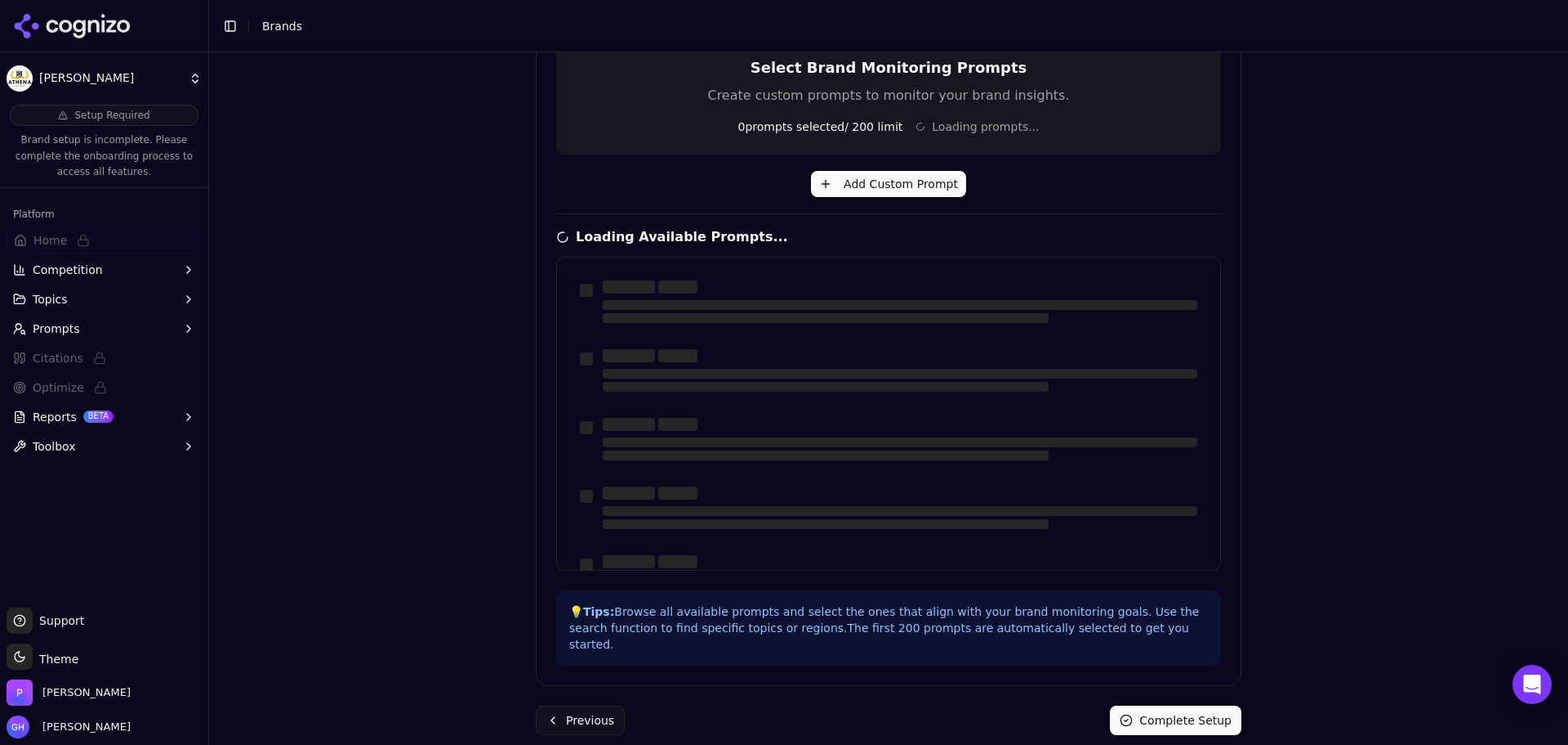
click at [1495, 375] on div "Brand Onboarding Let's set up your brand monitoring in a few simple steps Step …" at bounding box center [888, 34] width 1359 height 745
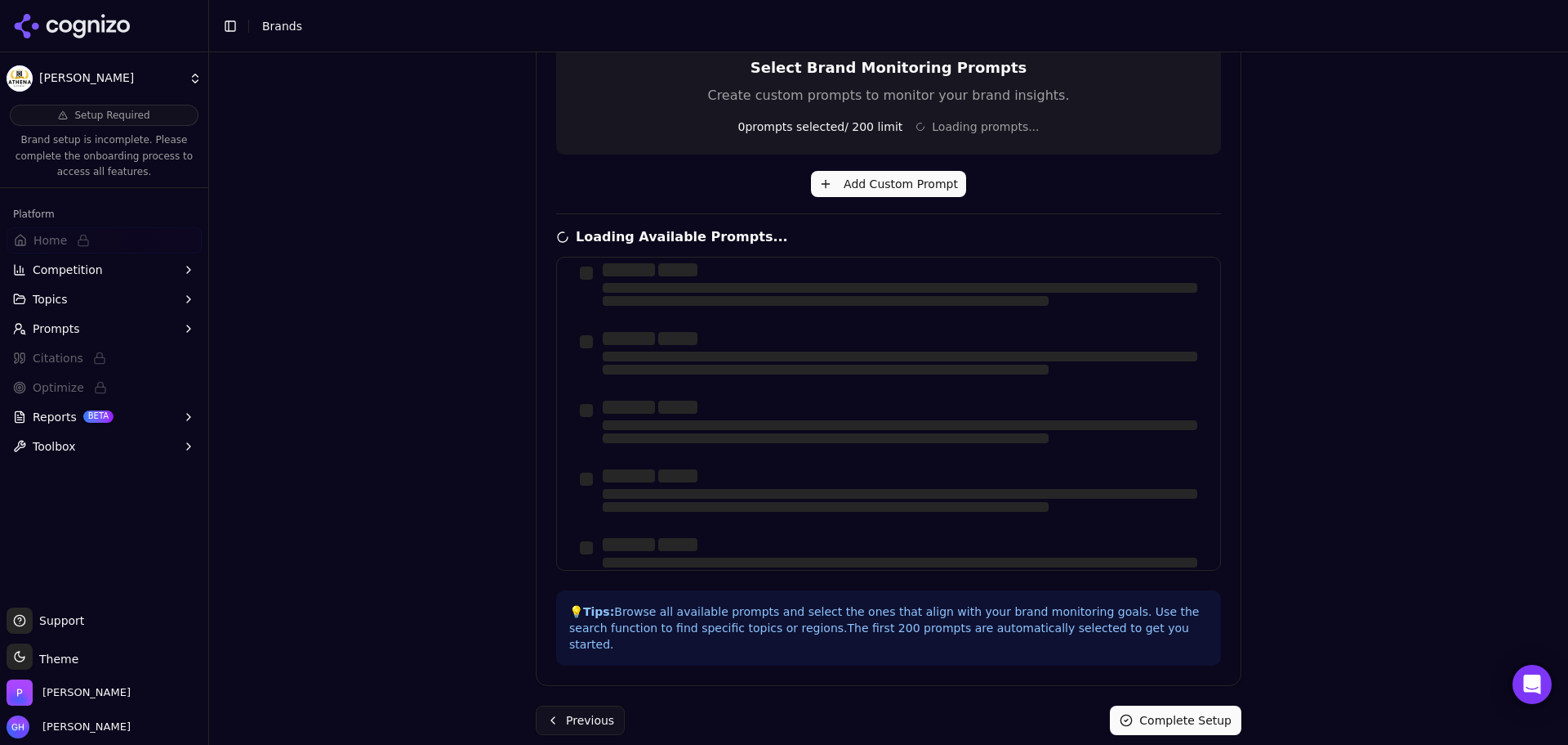
scroll to position [0, 0]
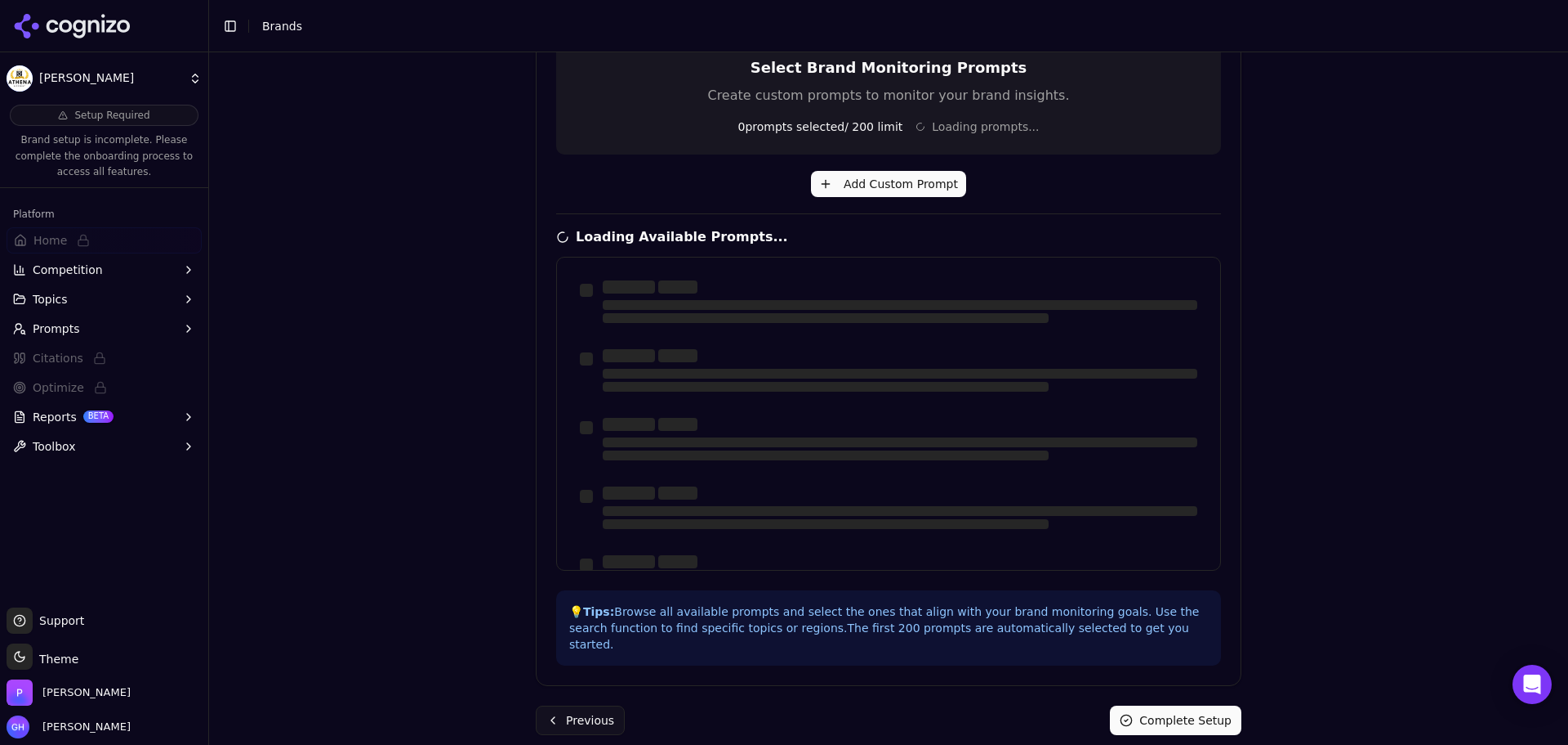
drag, startPoint x: 1214, startPoint y: 378, endPoint x: 1223, endPoint y: 283, distance: 95.4
click at [1198, 290] on div at bounding box center [888, 414] width 665 height 314
click at [1266, 282] on div "Brand Onboarding Let's set up your brand monitoring in a few simple steps Step …" at bounding box center [888, 34] width 1359 height 745
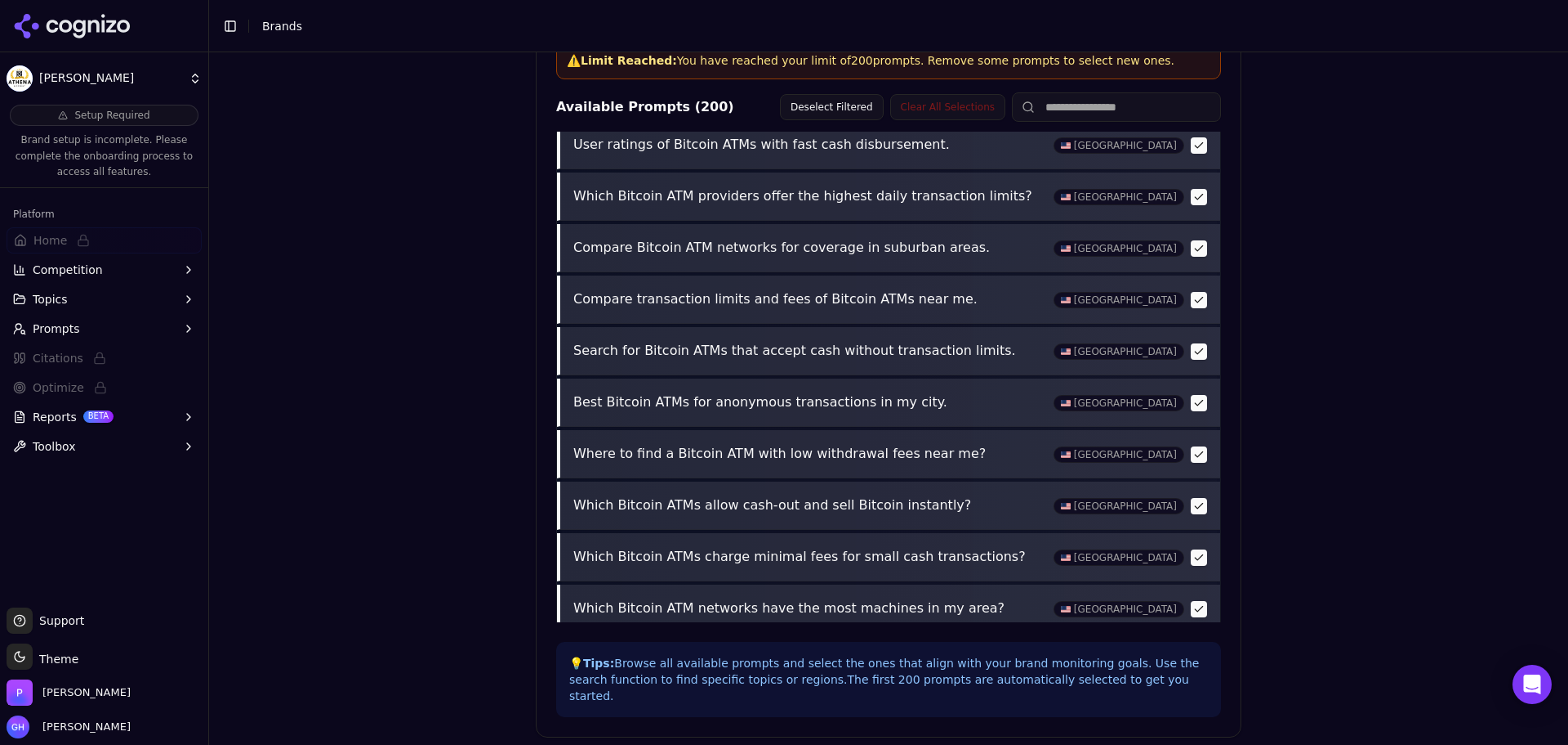
scroll to position [628, 0]
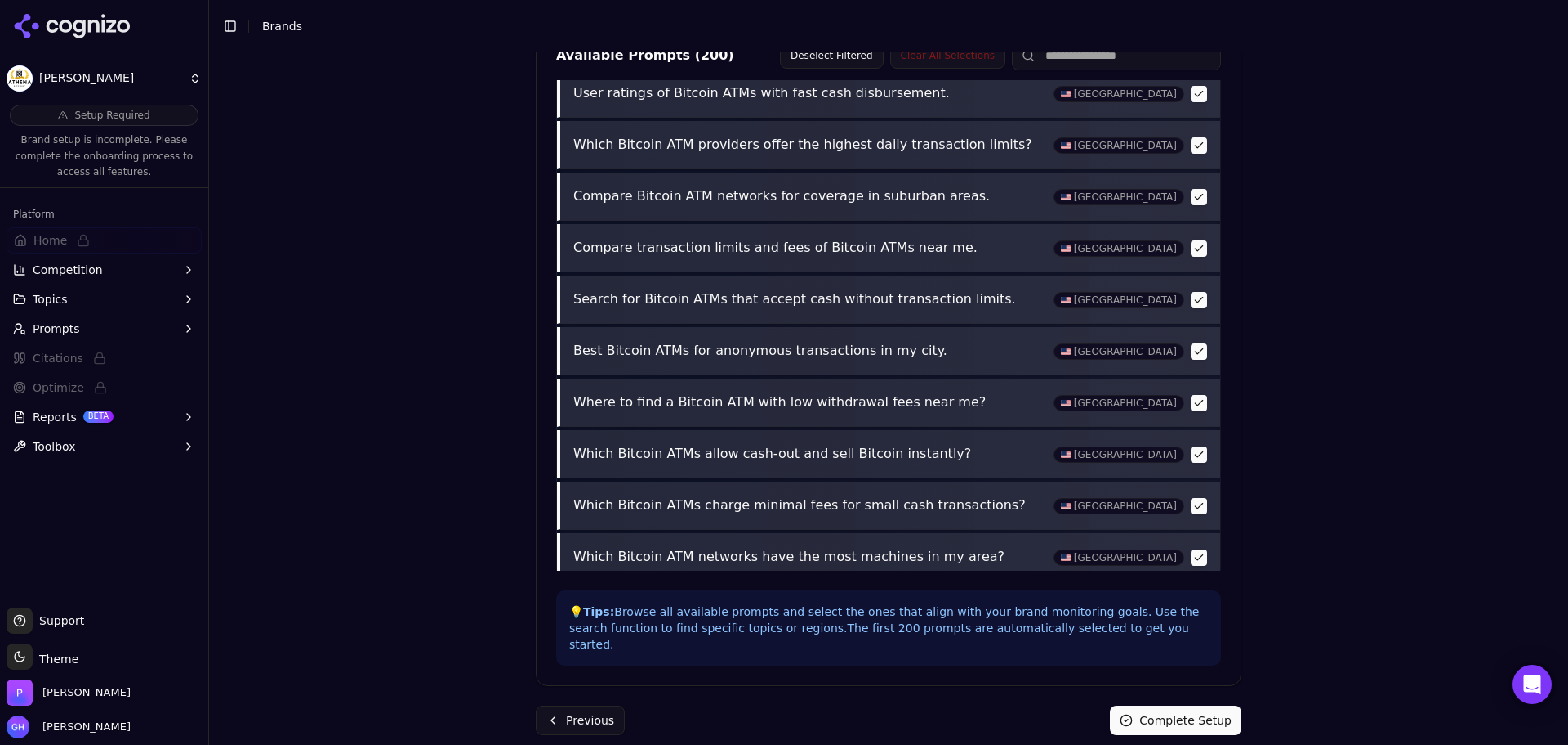
click at [1165, 708] on button "Complete Setup" at bounding box center [1176, 719] width 132 height 29
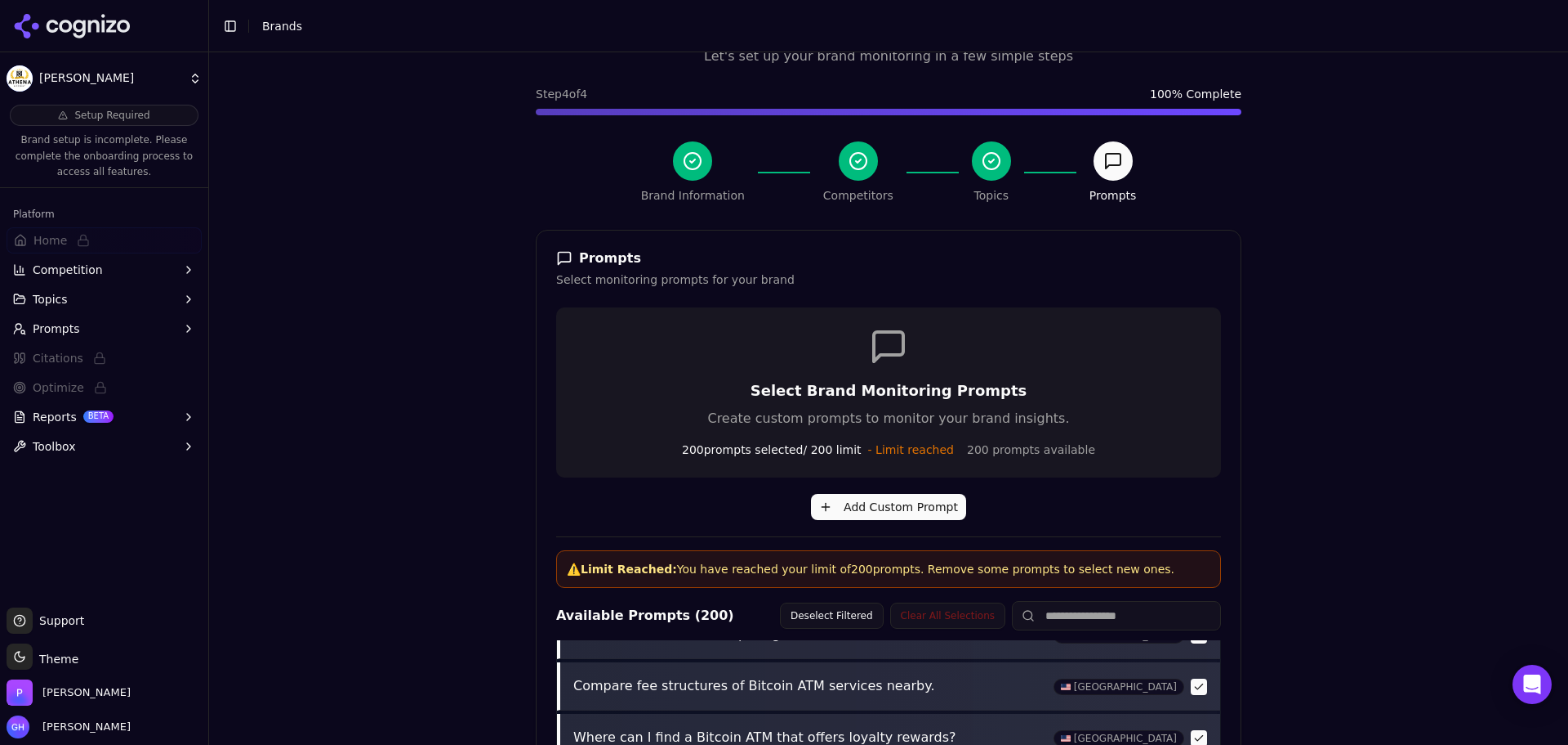
scroll to position [0, 0]
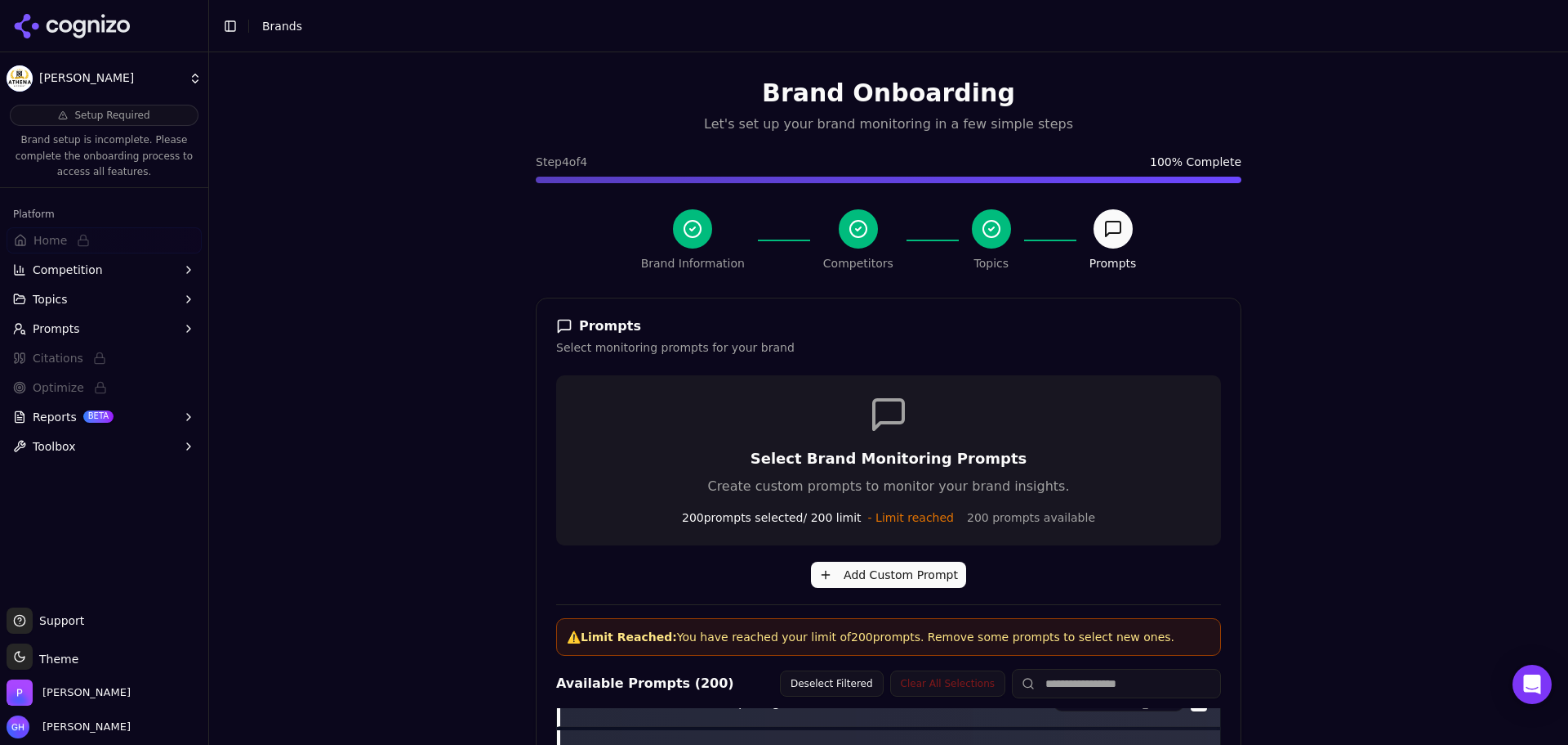
click at [351, 343] on div "Brand Onboarding Let's set up your brand monitoring in a few simple steps Step …" at bounding box center [888, 424] width 1359 height 745
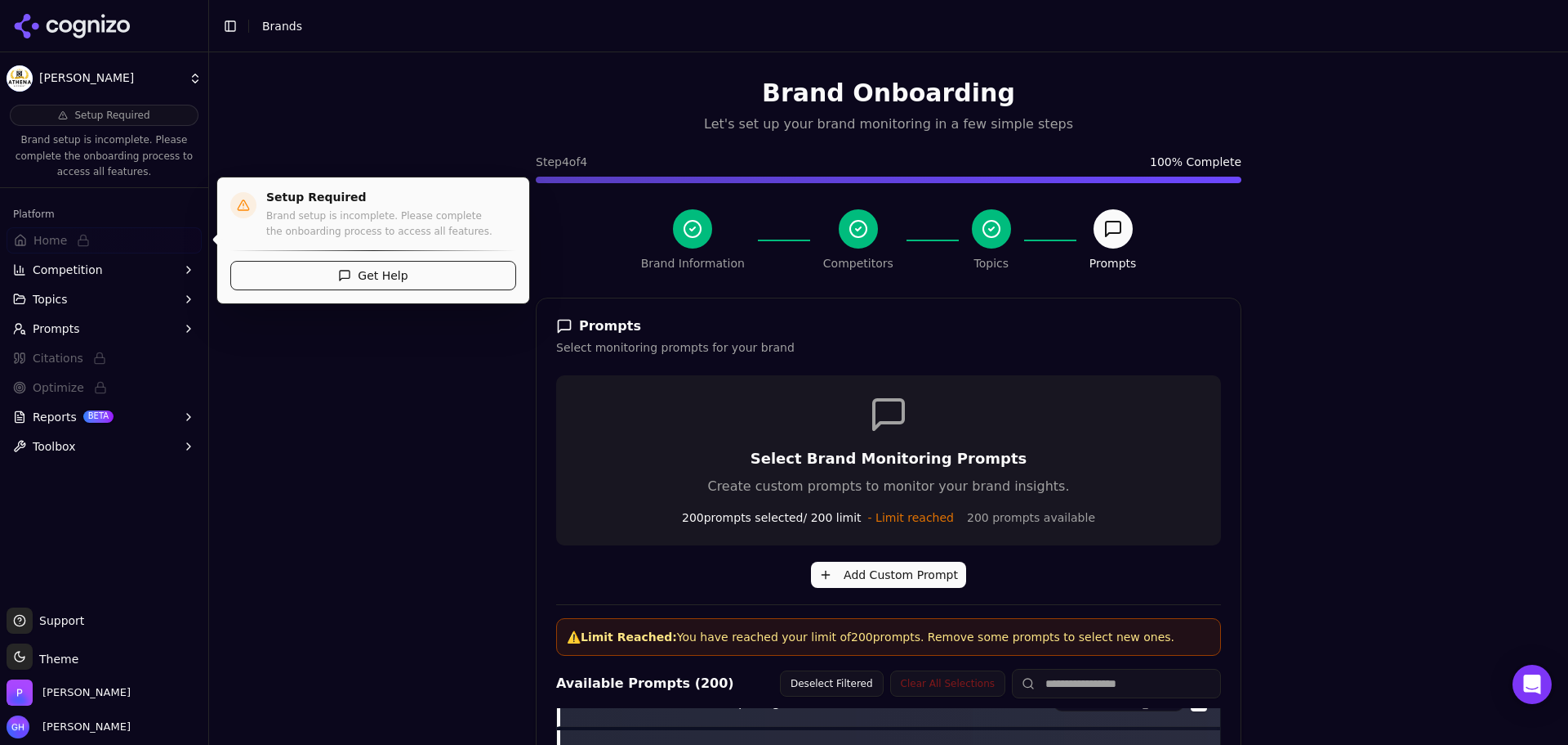
click at [82, 76] on html "Athena Bitcoin Setup Required Brand setup is incomplete. Please complete the on…" at bounding box center [784, 372] width 1568 height 745
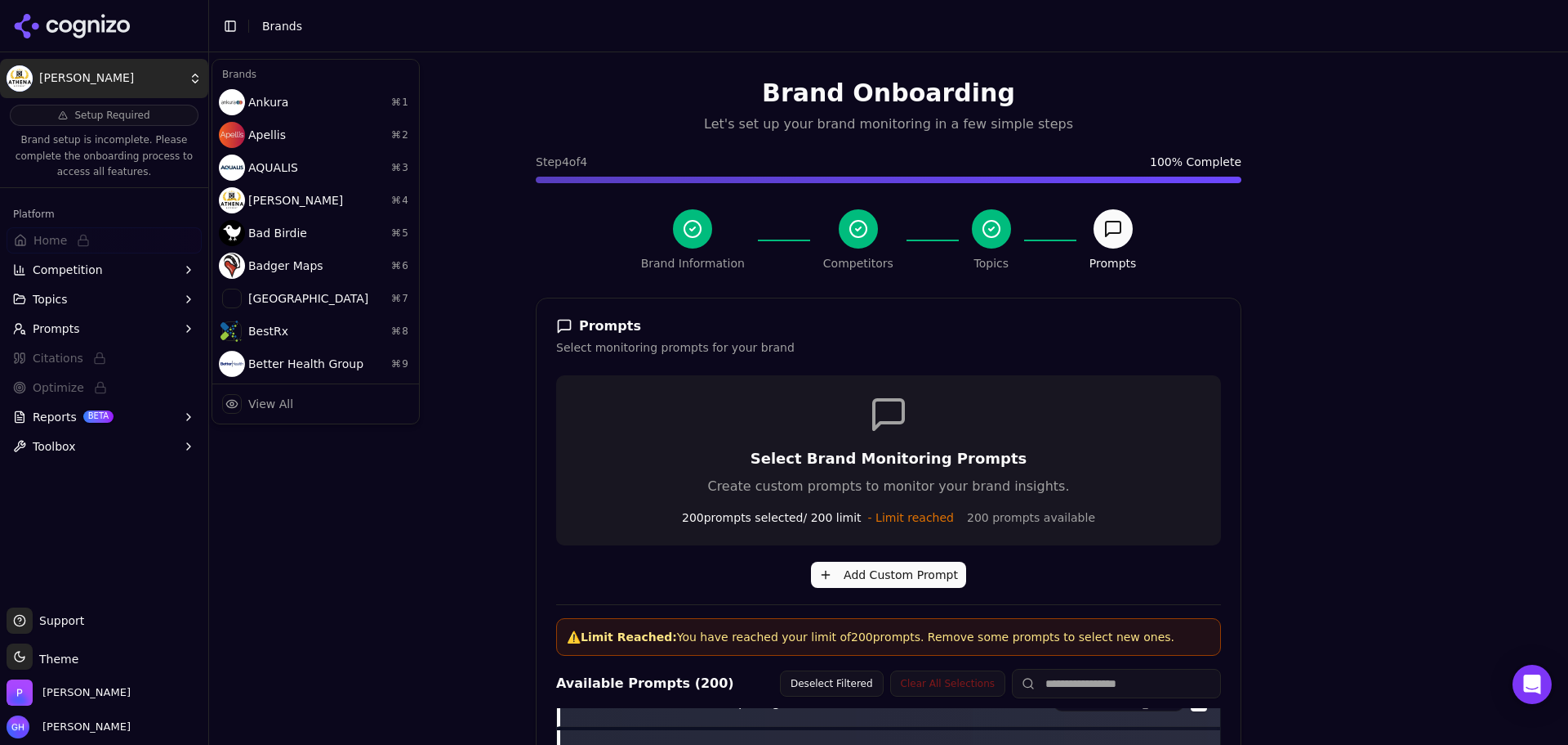
click at [66, 38] on html "Athena Bitcoin Setup Required Brand setup is incomplete. Please complete the on…" at bounding box center [784, 372] width 1568 height 745
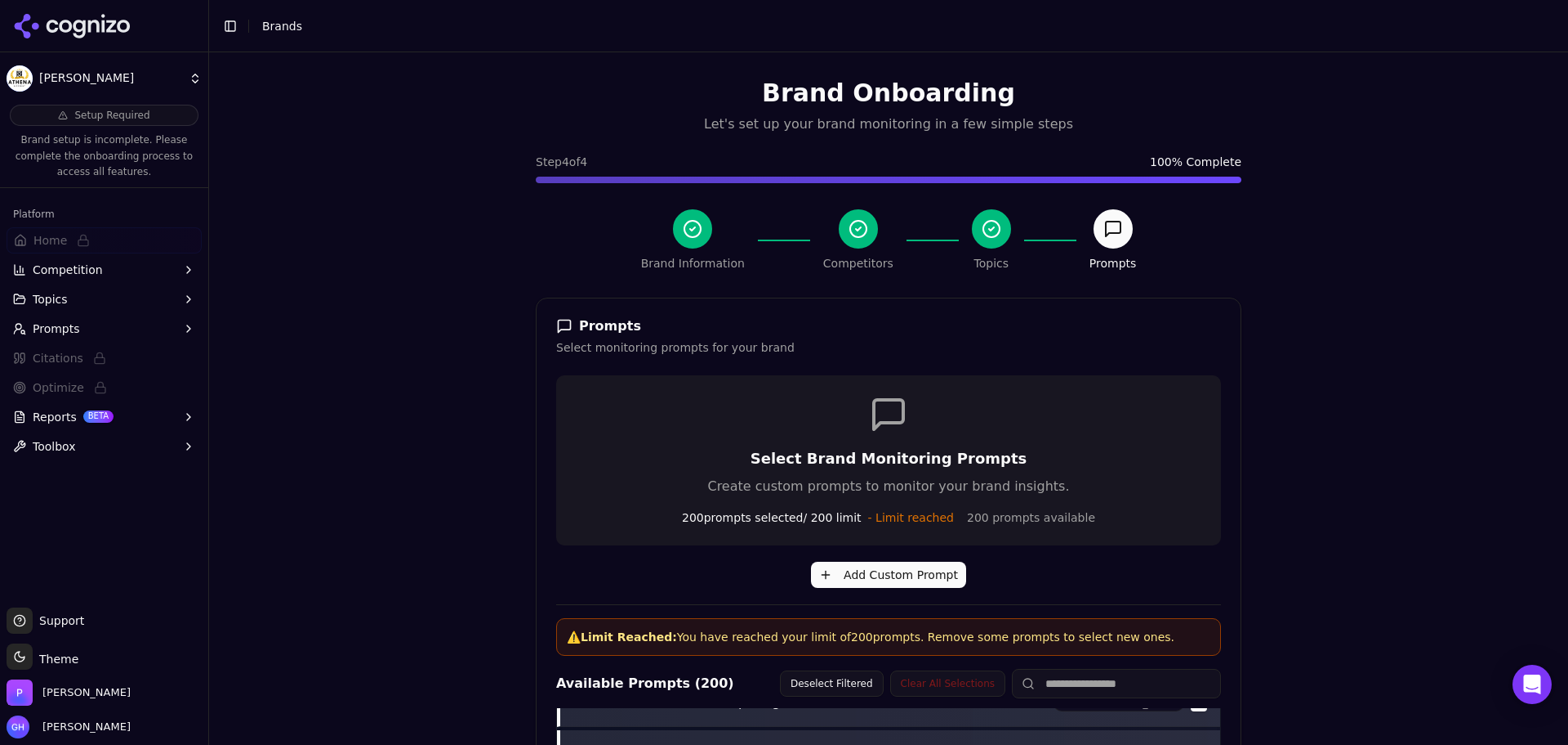
drag, startPoint x: 68, startPoint y: 23, endPoint x: 4, endPoint y: 262, distance: 247.4
click at [68, 23] on icon at bounding box center [65, 26] width 13 height 13
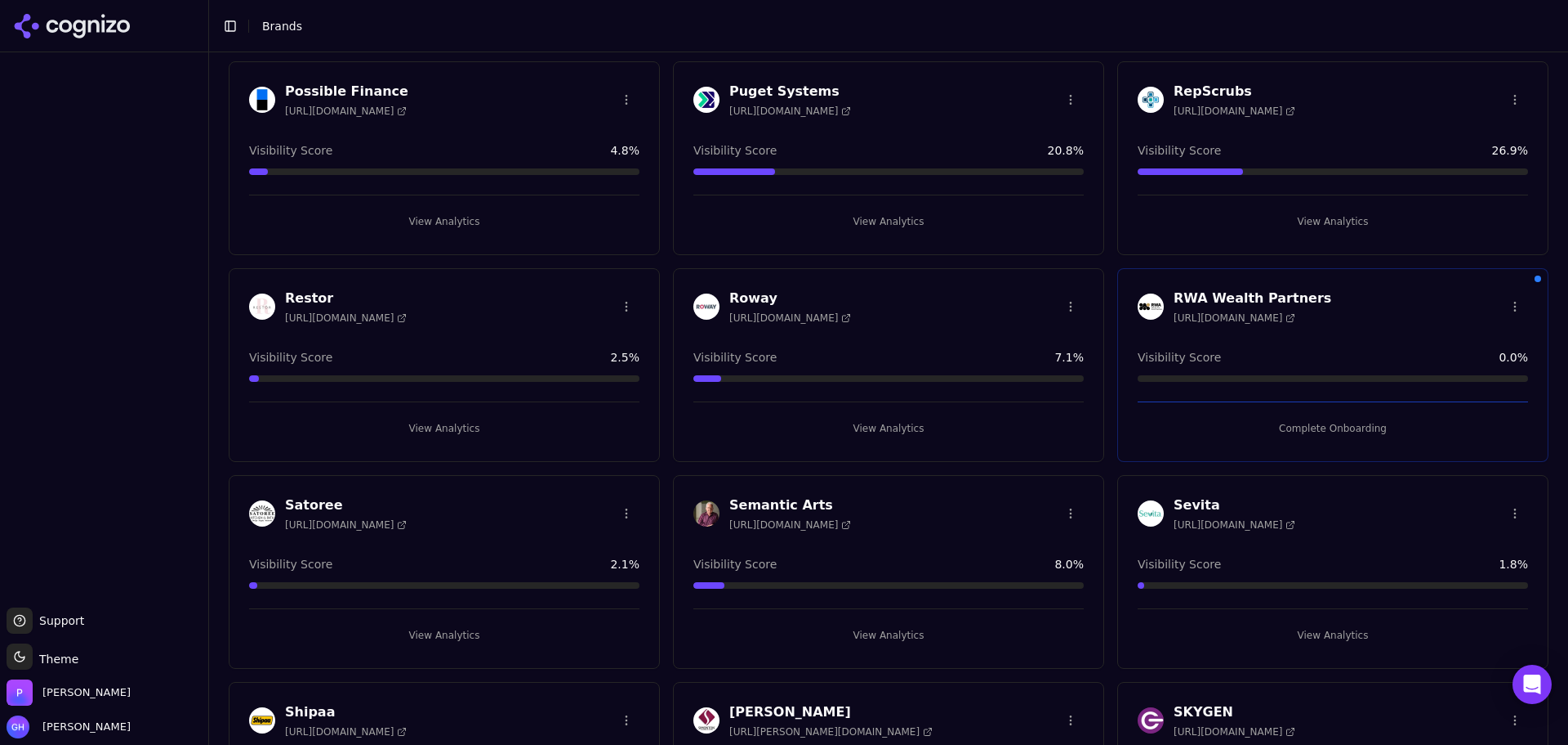
scroll to position [3247, 0]
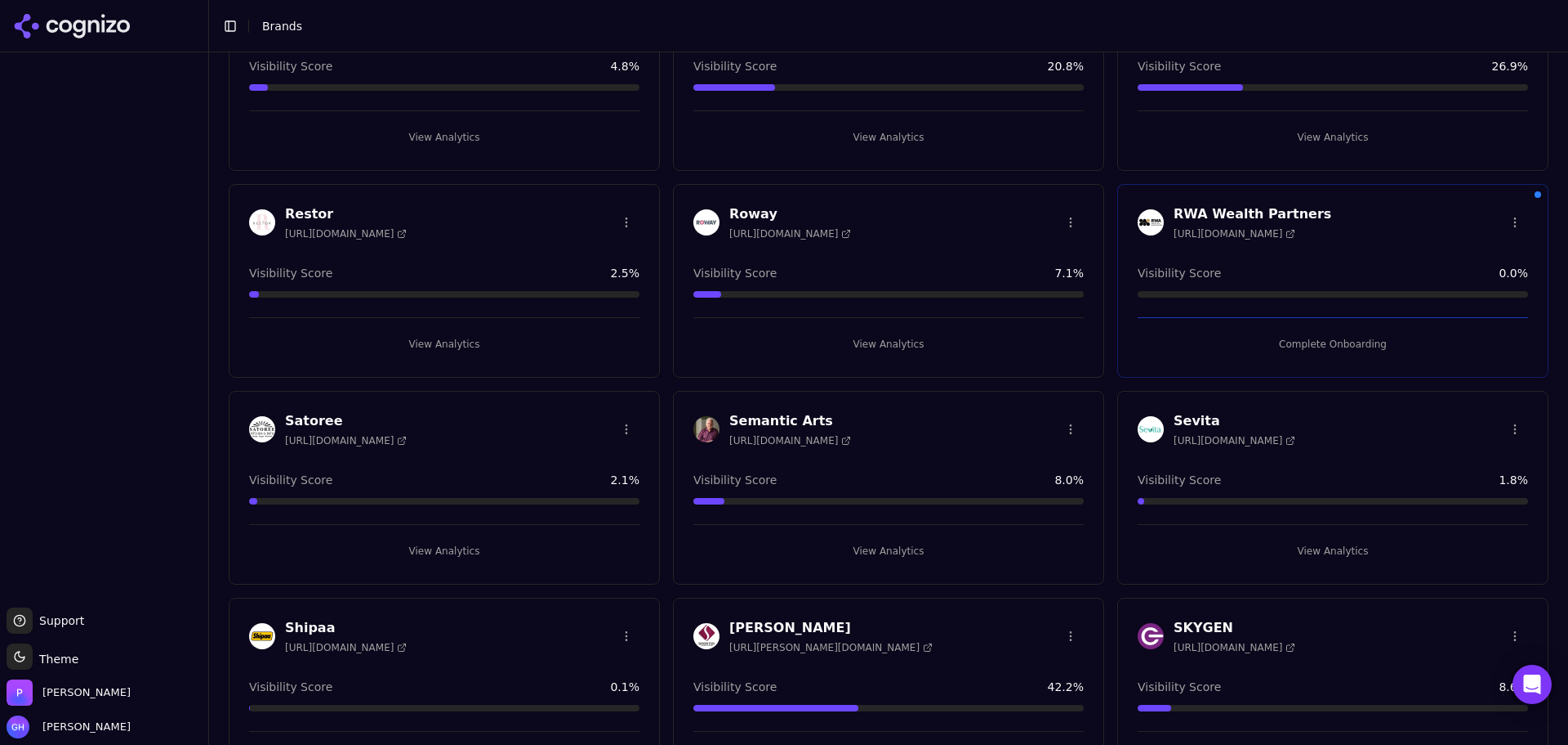
drag, startPoint x: 1329, startPoint y: 346, endPoint x: 1356, endPoint y: 384, distance: 46.6
click at [1328, 346] on button "Complete Onboarding" at bounding box center [1332, 345] width 390 height 27
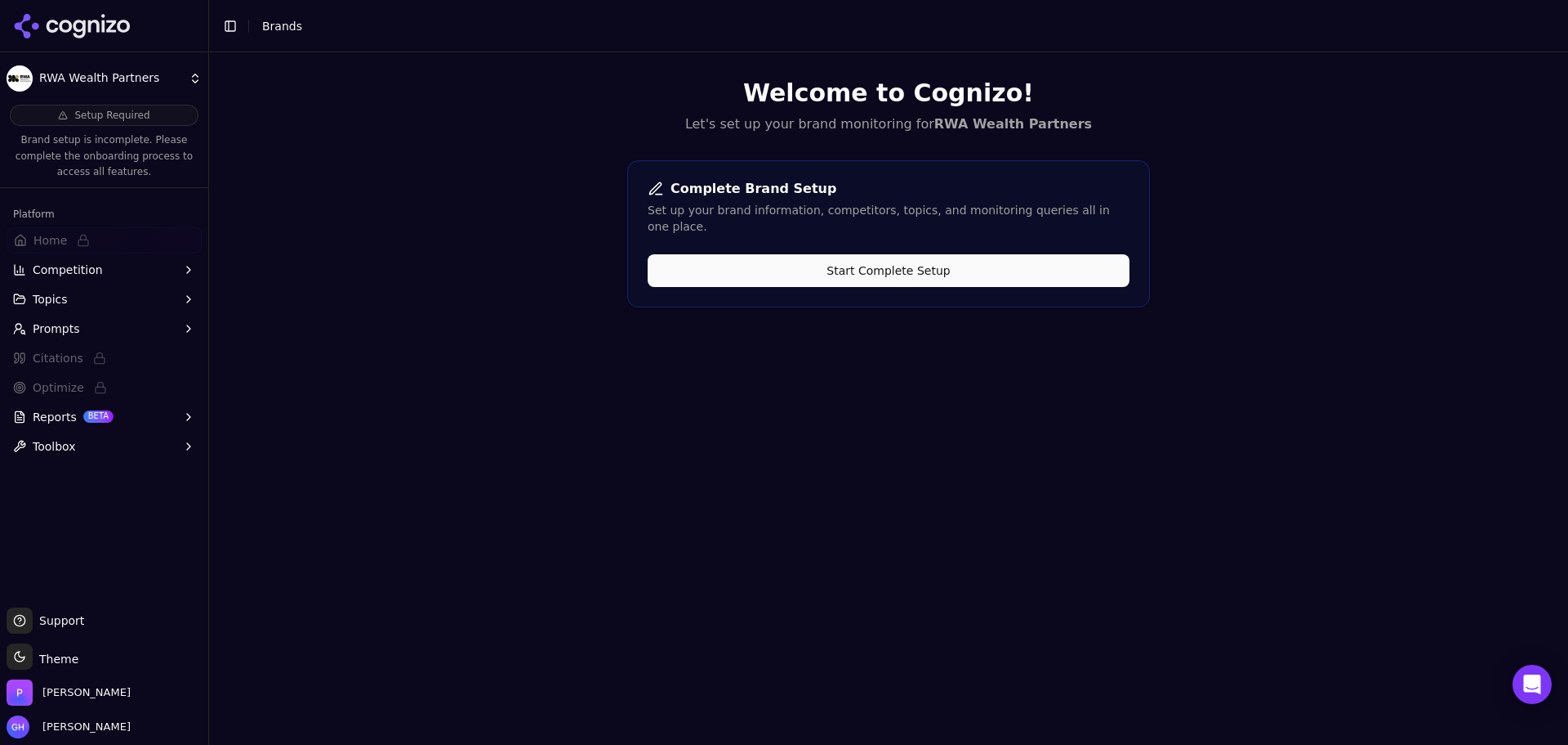
click at [829, 263] on button "Start Complete Setup" at bounding box center [889, 270] width 482 height 33
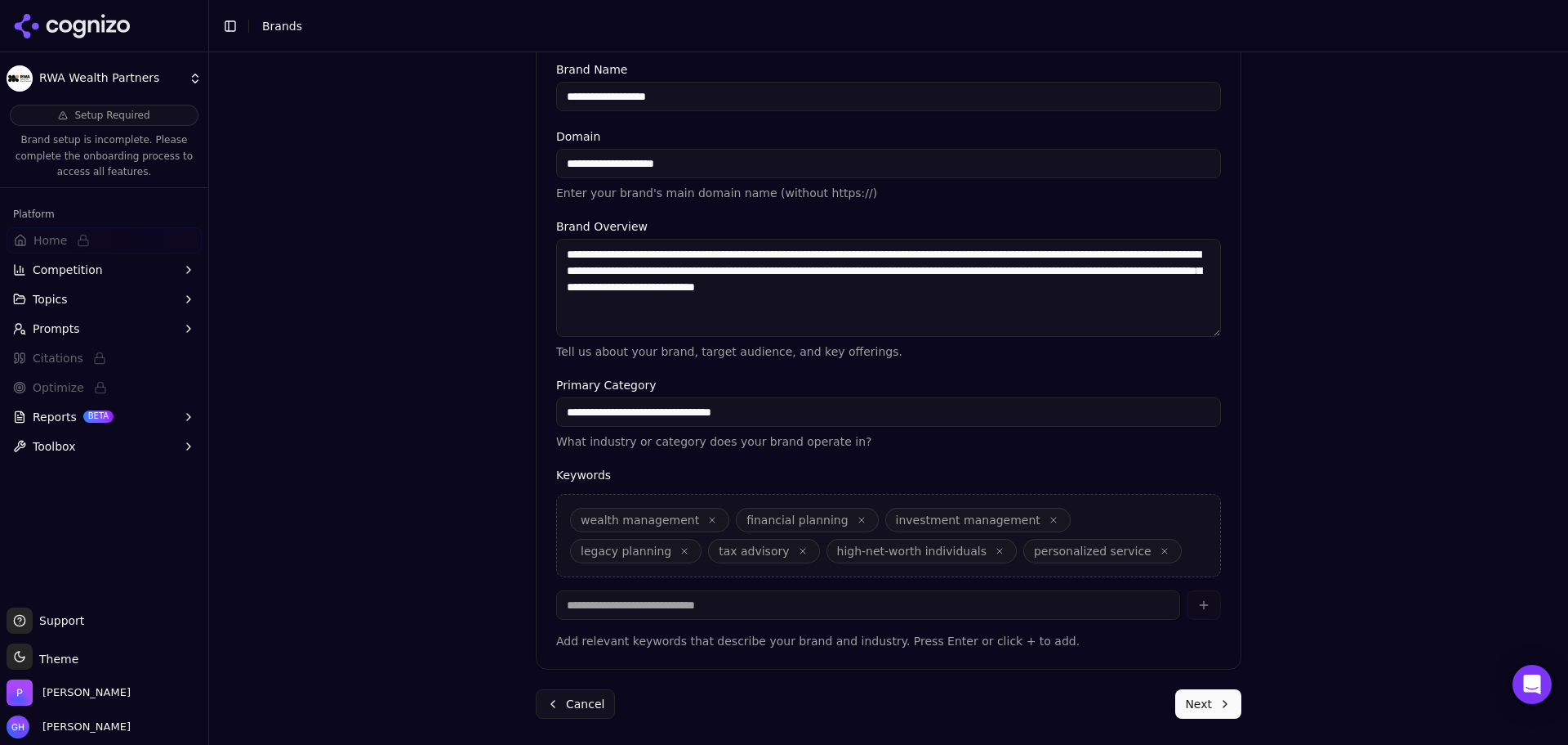
click at [1224, 694] on button "Next" at bounding box center [1209, 703] width 66 height 29
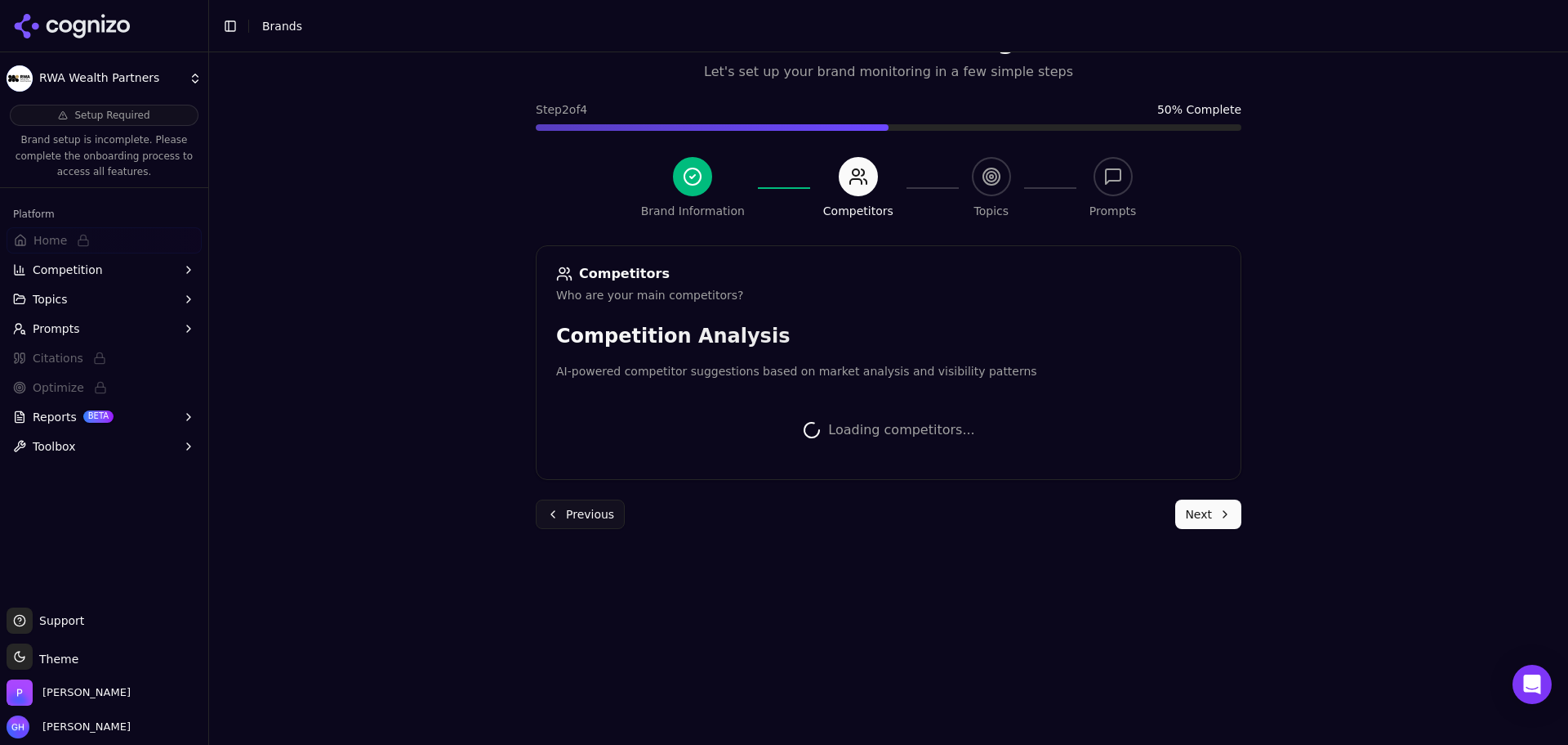
scroll to position [308, 0]
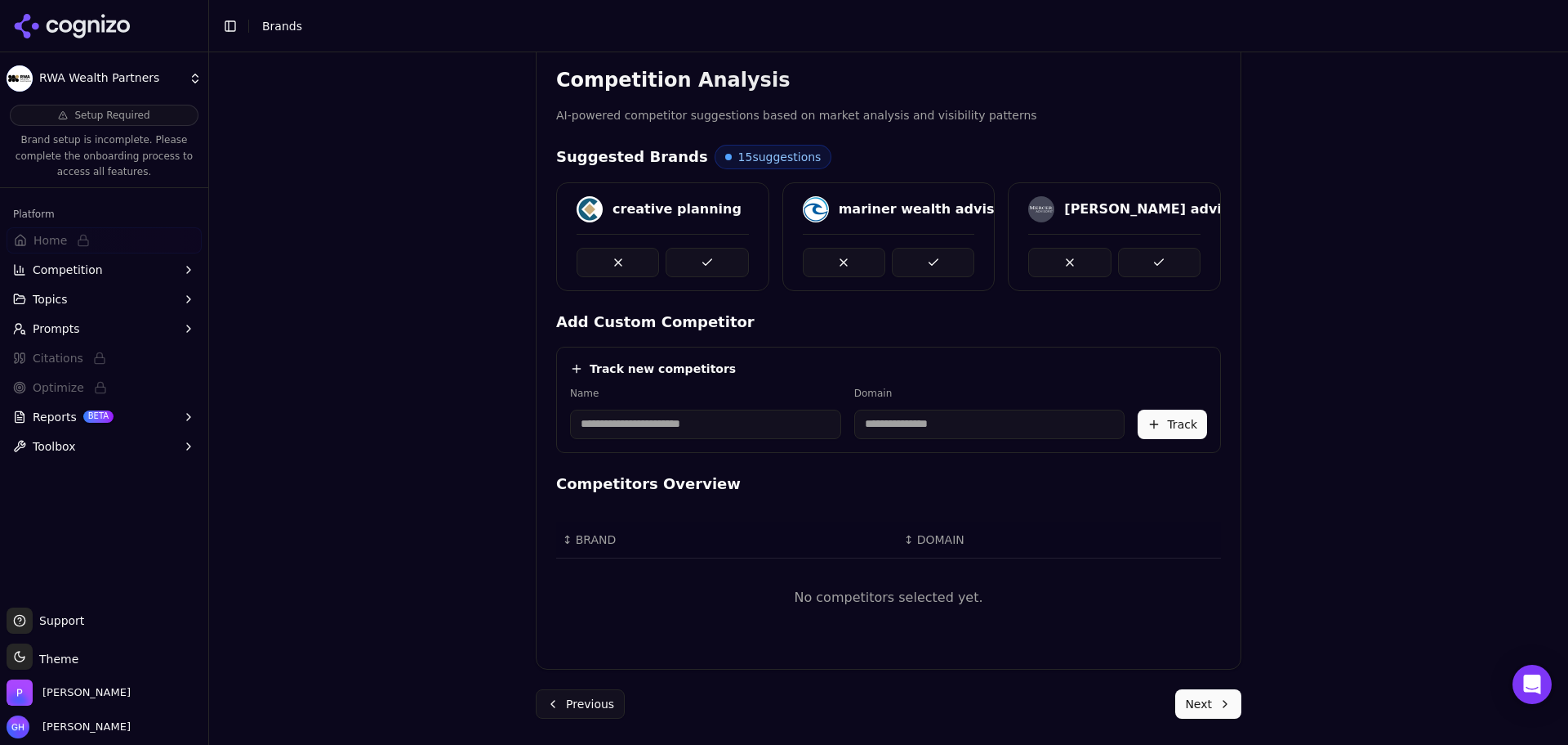
click at [707, 259] on button at bounding box center [707, 262] width 82 height 29
click at [962, 255] on button at bounding box center [933, 262] width 82 height 29
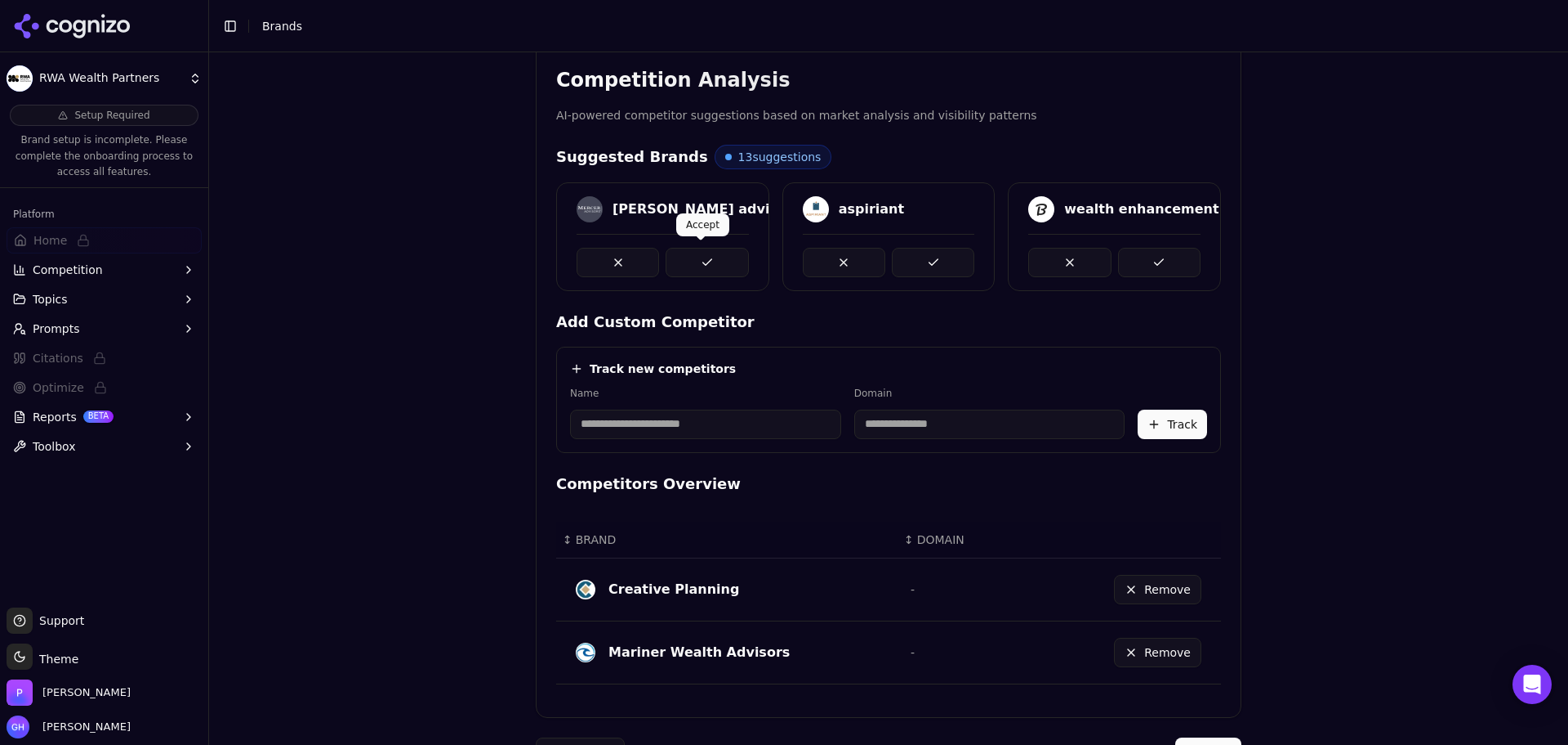
click at [709, 251] on button at bounding box center [707, 262] width 82 height 29
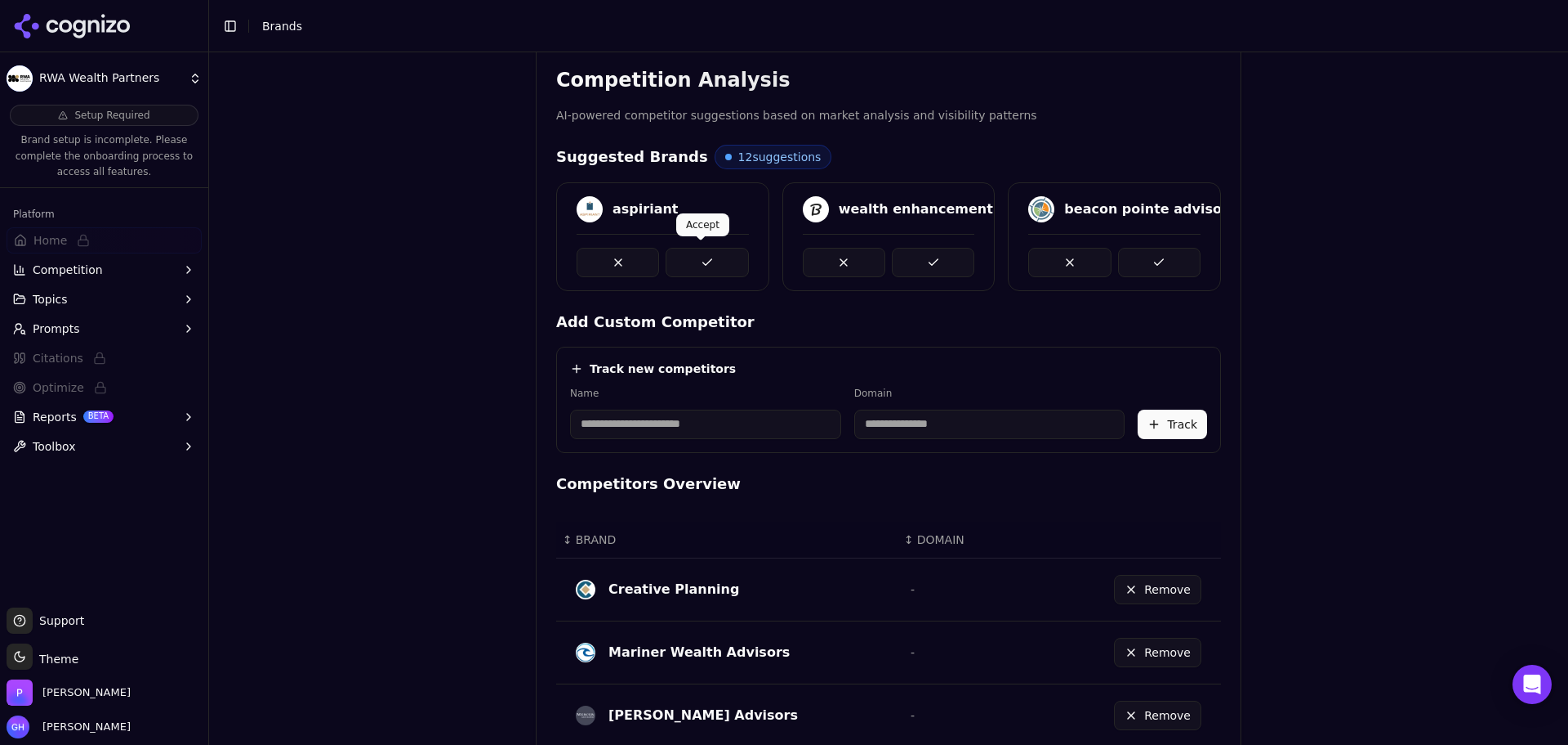
click at [715, 261] on button at bounding box center [707, 262] width 82 height 29
click at [892, 253] on button at bounding box center [933, 262] width 82 height 29
click at [728, 253] on button at bounding box center [707, 262] width 82 height 29
click at [931, 261] on button at bounding box center [933, 262] width 82 height 29
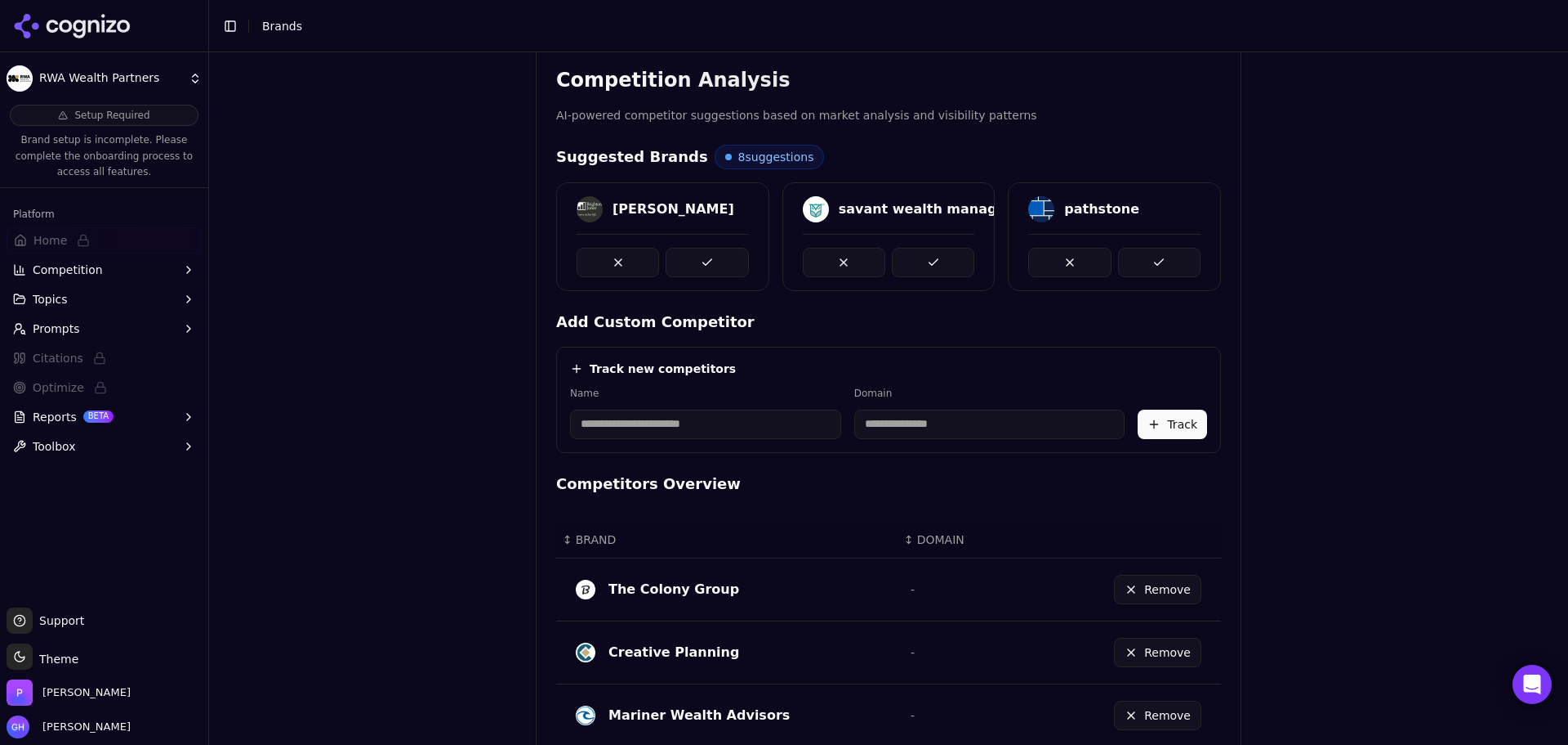
click at [679, 261] on button at bounding box center [707, 262] width 82 height 29
click at [710, 253] on button at bounding box center [707, 262] width 82 height 29
click at [908, 256] on button at bounding box center [933, 262] width 82 height 29
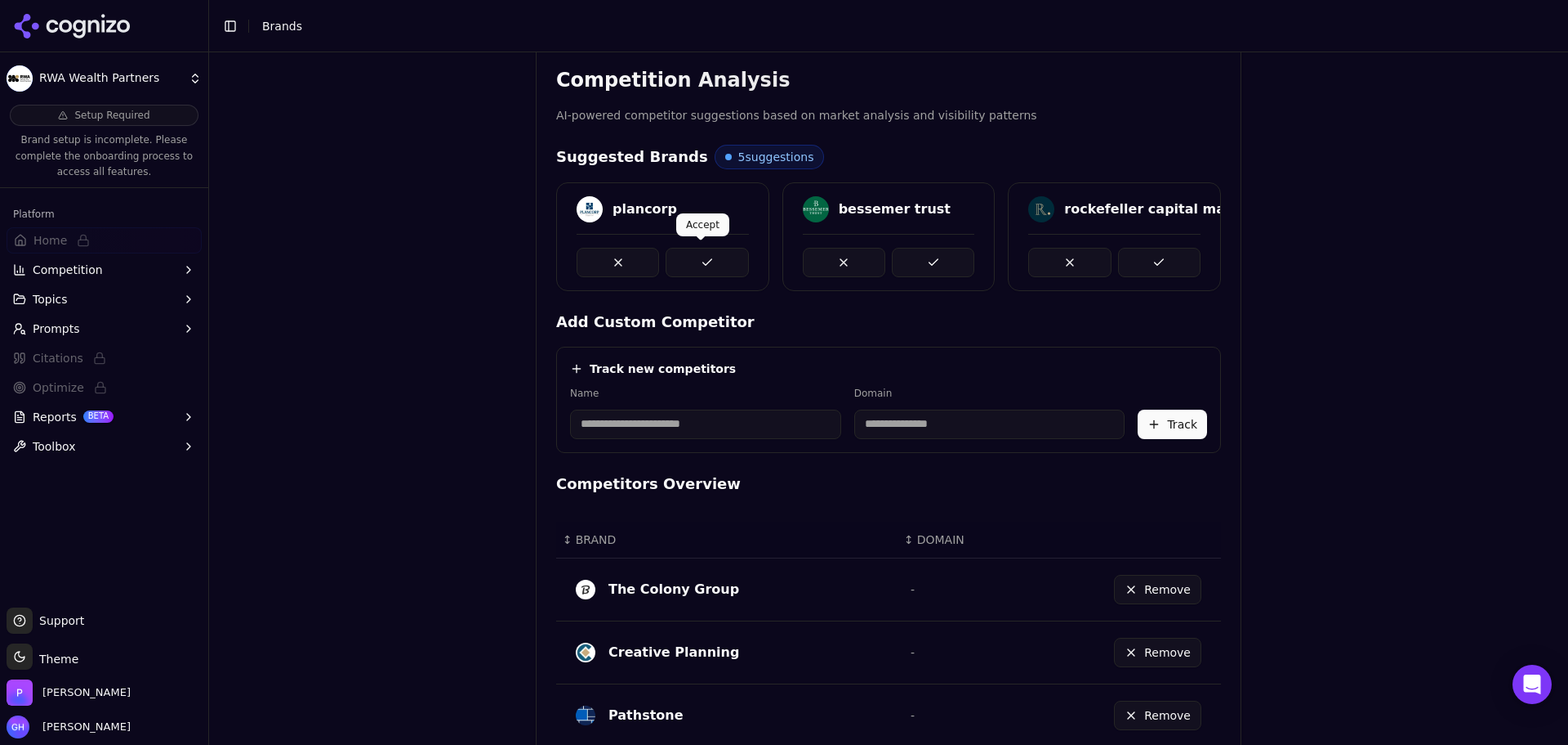
click at [713, 269] on button at bounding box center [707, 262] width 82 height 29
click at [896, 266] on button at bounding box center [933, 262] width 82 height 29
click at [712, 265] on button at bounding box center [707, 262] width 82 height 29
click at [942, 264] on button at bounding box center [933, 262] width 82 height 29
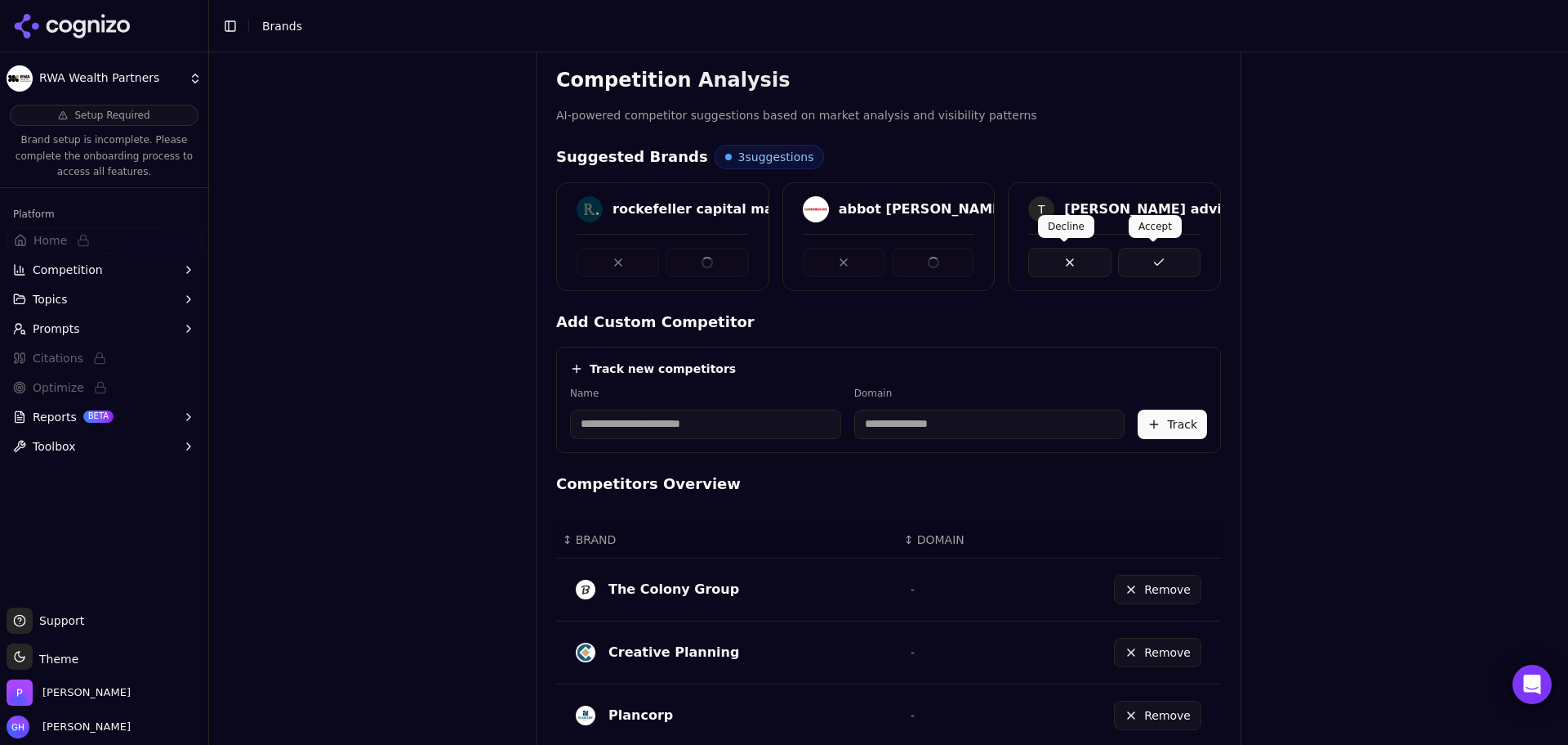
click at [1196, 262] on div at bounding box center [1114, 255] width 212 height 43
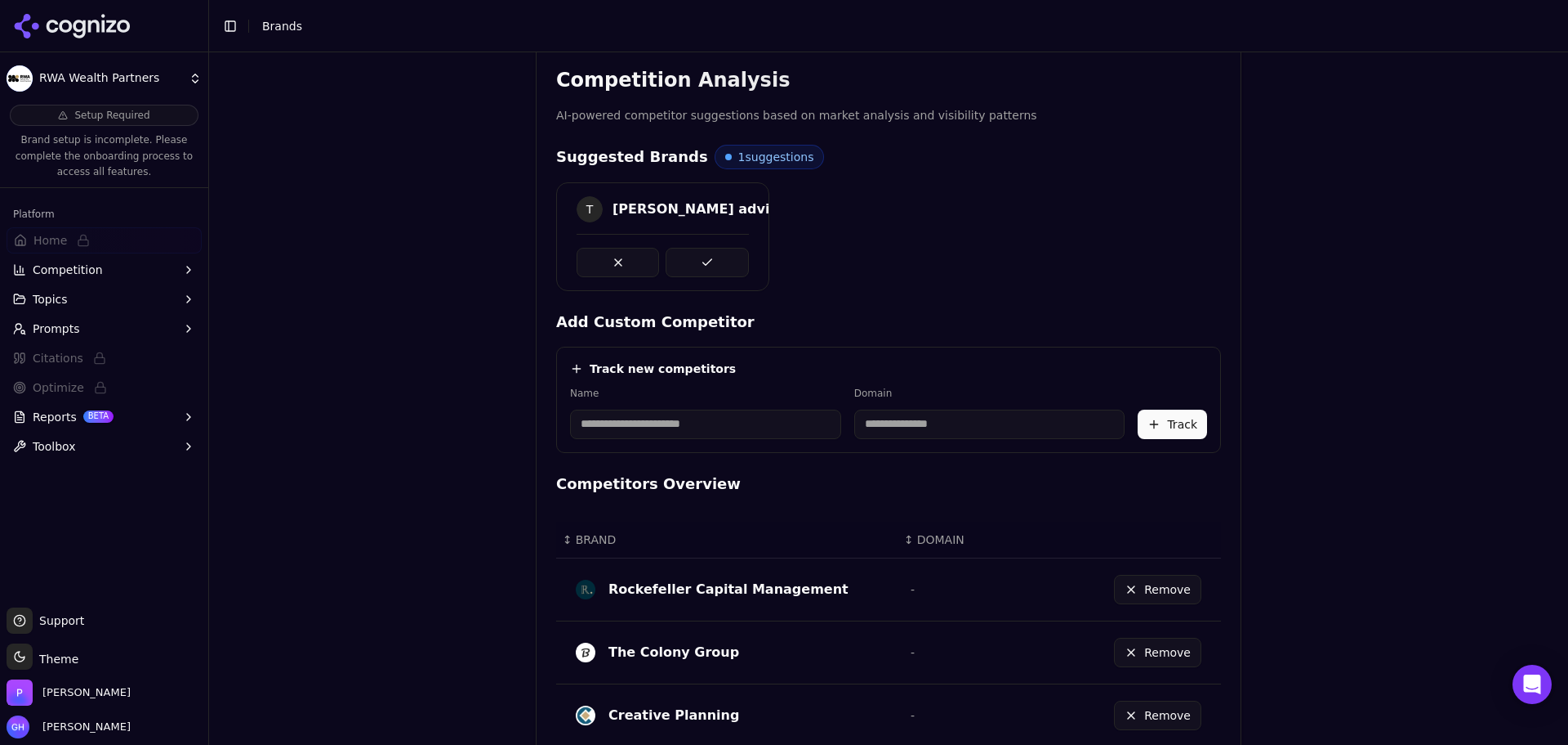
click at [1119, 256] on div "T [PERSON_NAME] advisors" at bounding box center [888, 237] width 665 height 109
click at [733, 270] on button at bounding box center [707, 262] width 82 height 29
click at [693, 418] on input at bounding box center [706, 423] width 271 height 29
click at [378, 350] on div "Brand Onboarding Let's set up your brand monitoring in a few simple steps Step …" at bounding box center [888, 116] width 1359 height 745
click at [606, 419] on input at bounding box center [706, 423] width 271 height 29
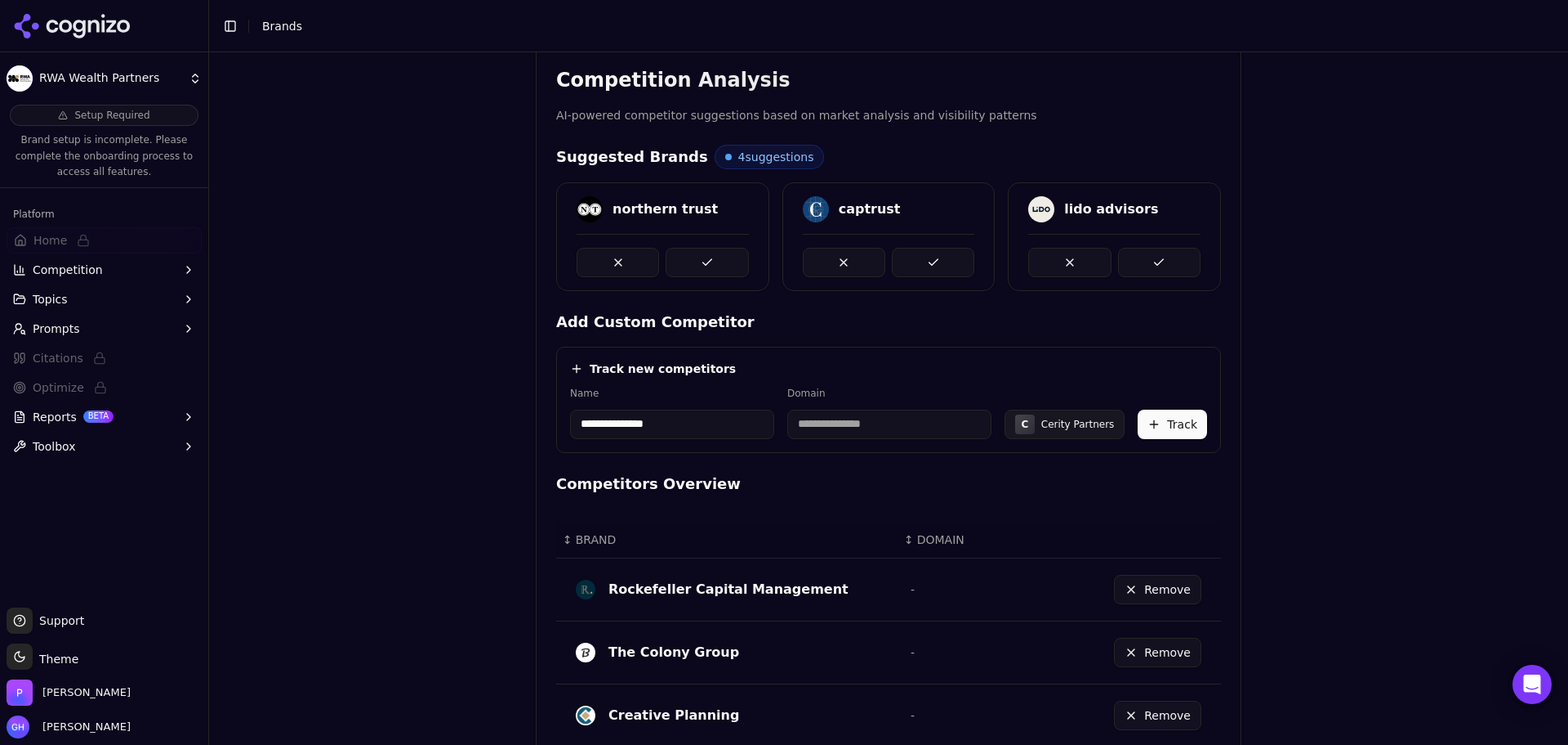
type input "**********"
click at [753, 366] on div "Track new competitors" at bounding box center [889, 369] width 637 height 16
drag, startPoint x: 884, startPoint y: 400, endPoint x: 886, endPoint y: 413, distance: 13.2
click at [884, 400] on div "**********" at bounding box center [873, 412] width 194 height 52
drag, startPoint x: 866, startPoint y: 417, endPoint x: 633, endPoint y: 443, distance: 234.4
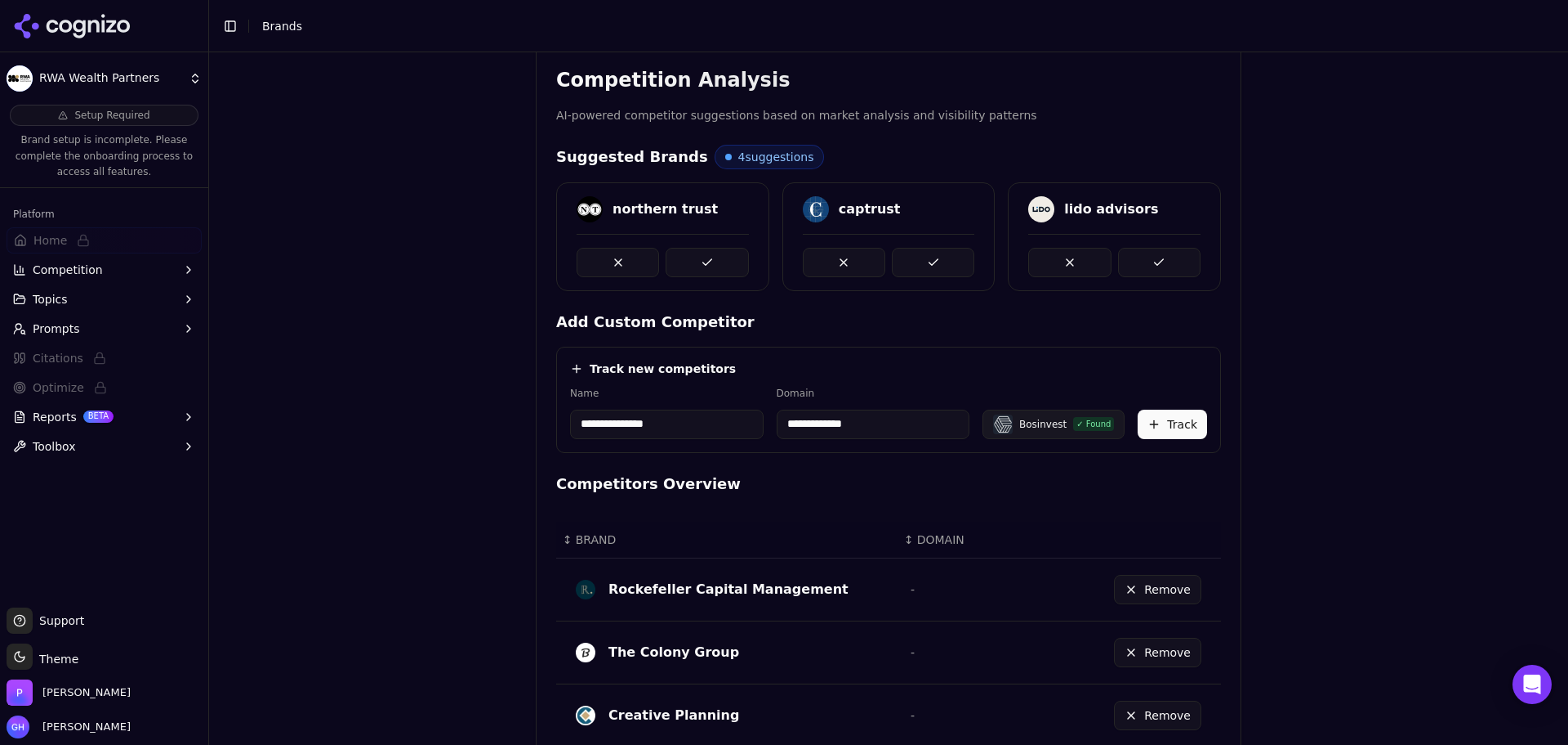
click at [618, 441] on div "**********" at bounding box center [888, 400] width 665 height 106
type input "**********"
click at [1178, 428] on button "Track" at bounding box center [1172, 423] width 69 height 29
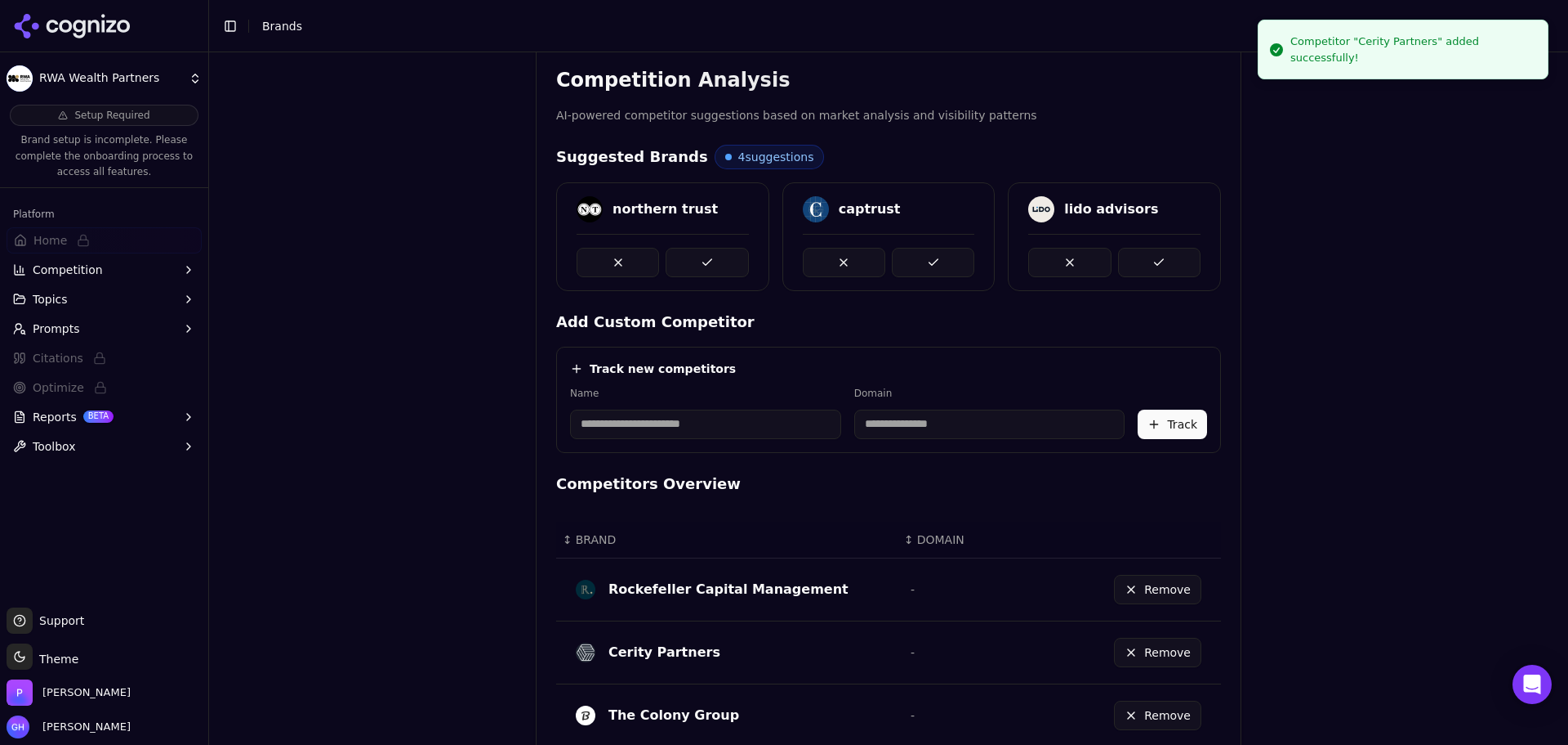
drag, startPoint x: 667, startPoint y: 441, endPoint x: 655, endPoint y: 429, distance: 17.0
click at [667, 441] on div "Track new competitors Name Domain Track" at bounding box center [888, 400] width 665 height 106
click at [644, 417] on input at bounding box center [706, 423] width 271 height 29
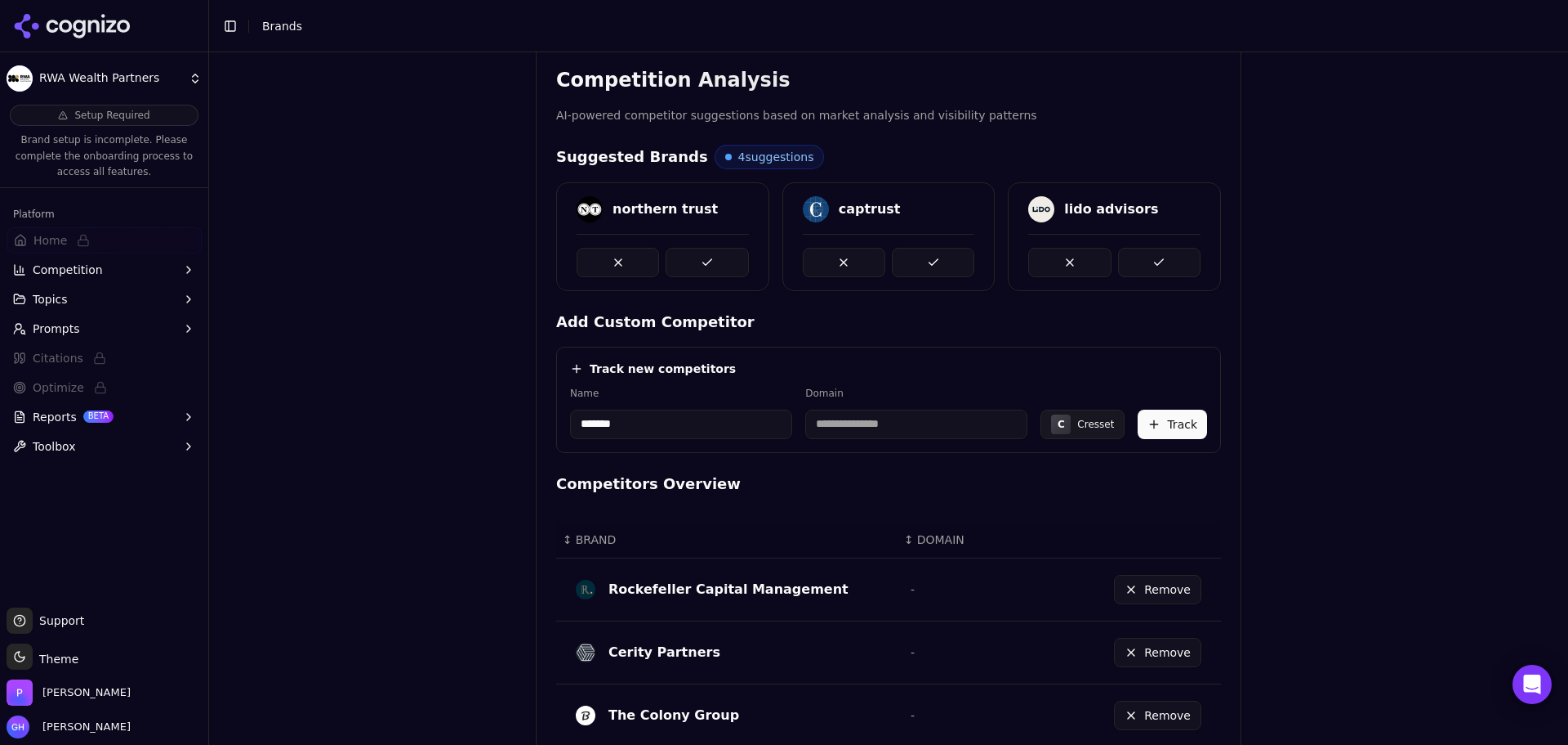
type input "*******"
click at [854, 359] on div "Track new competitors Name ******* Domain C Cresset Track" at bounding box center [888, 400] width 665 height 106
type input "**********"
click at [1152, 428] on button "Track" at bounding box center [1172, 423] width 69 height 29
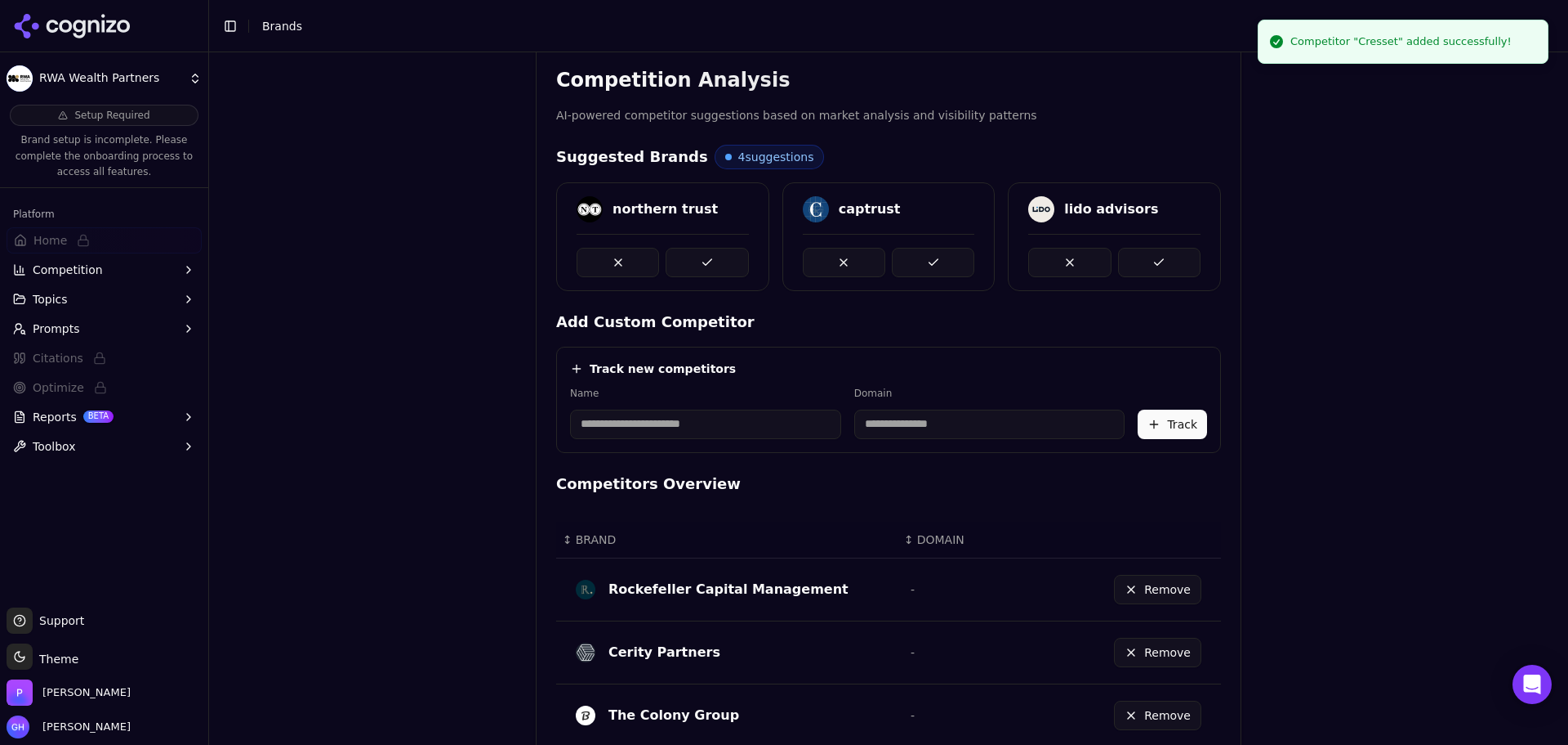
click at [660, 418] on input at bounding box center [706, 423] width 271 height 29
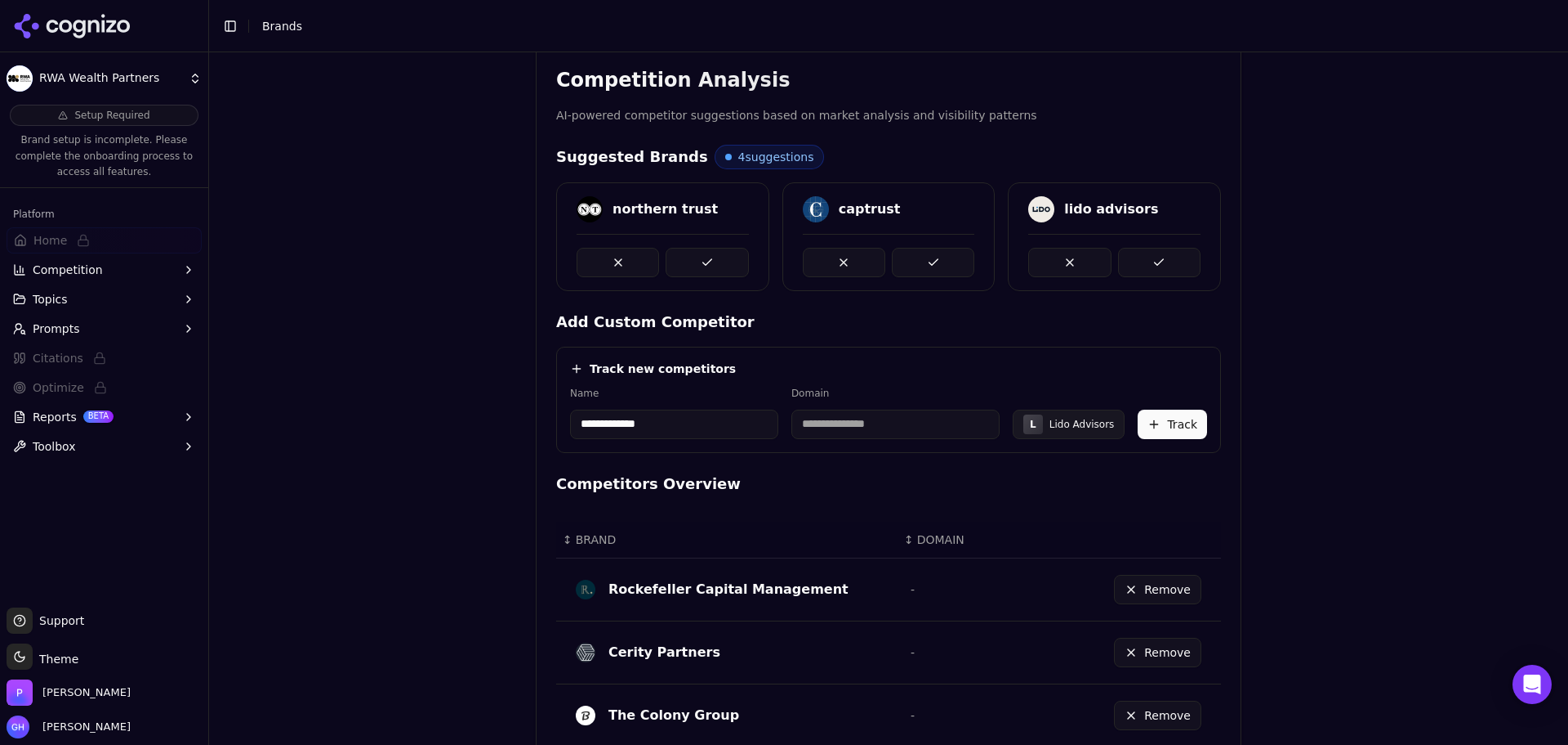
type input "**********"
click at [1146, 272] on button at bounding box center [1159, 262] width 82 height 29
click at [1336, 322] on div "**********" at bounding box center [888, 116] width 1359 height 745
click at [370, 155] on div "**********" at bounding box center [888, 116] width 1359 height 745
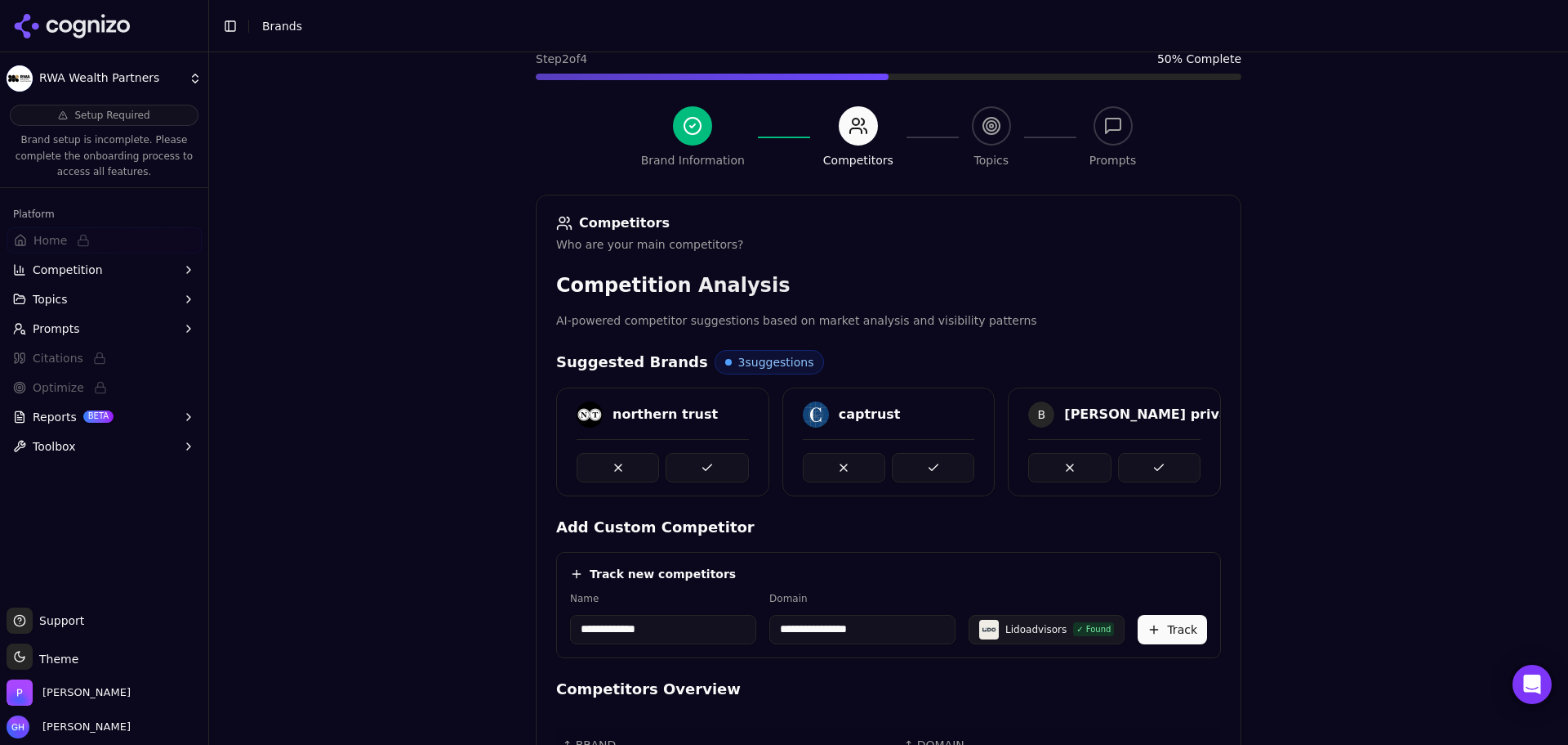
scroll to position [0, 0]
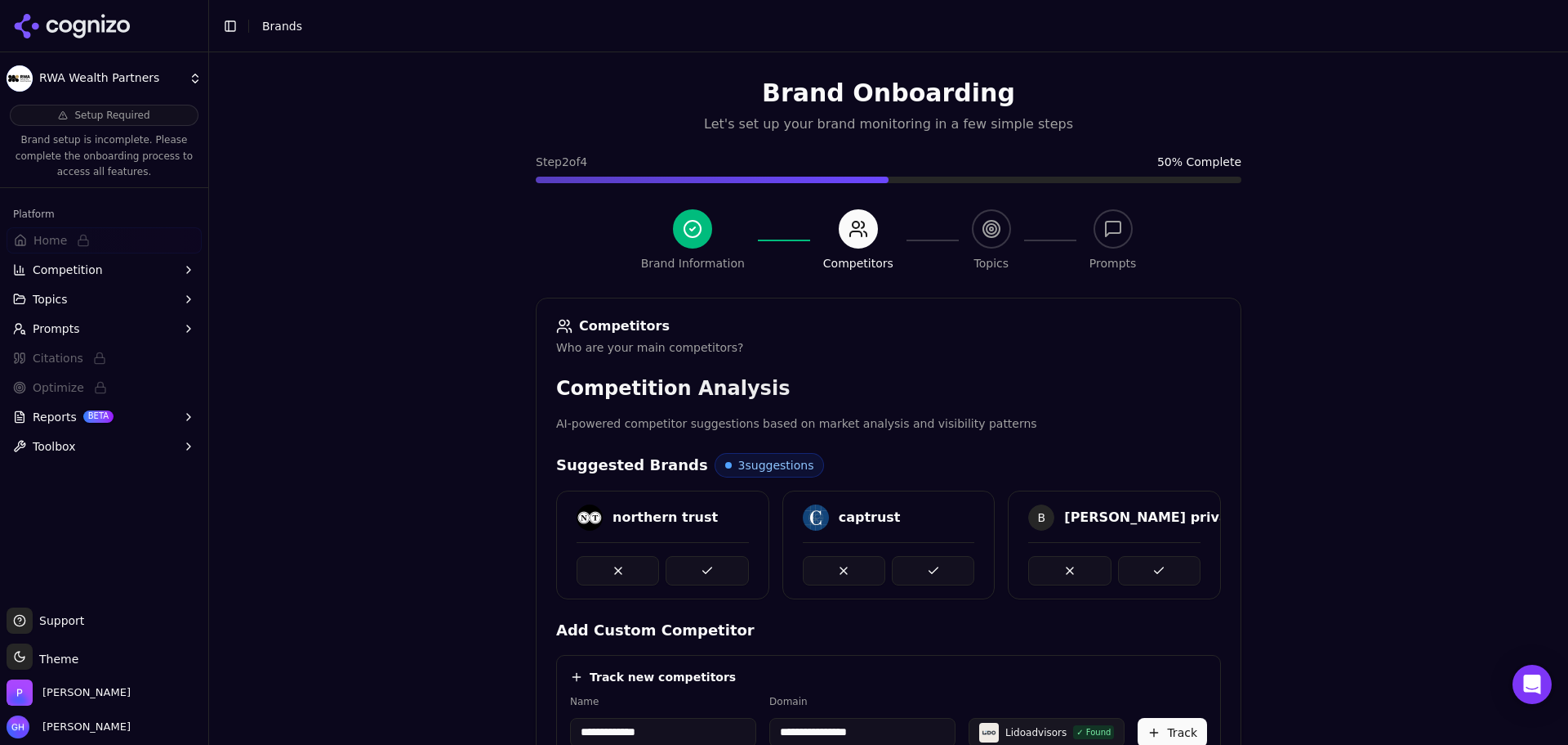
drag, startPoint x: 1366, startPoint y: 389, endPoint x: 1474, endPoint y: 291, distance: 145.8
click at [1366, 388] on div "**********" at bounding box center [888, 424] width 1359 height 745
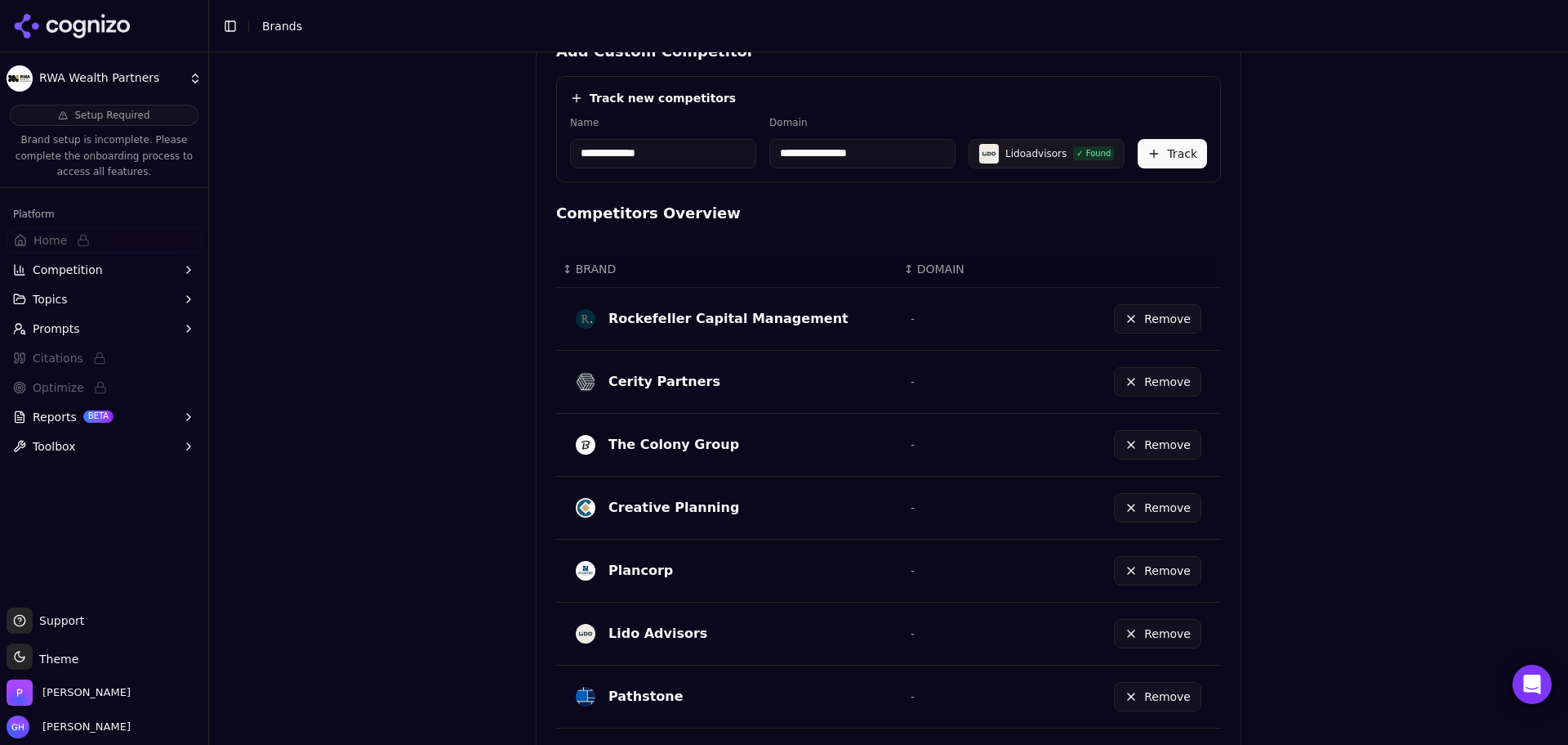
scroll to position [710, 0]
